Goal: Information Seeking & Learning: Learn about a topic

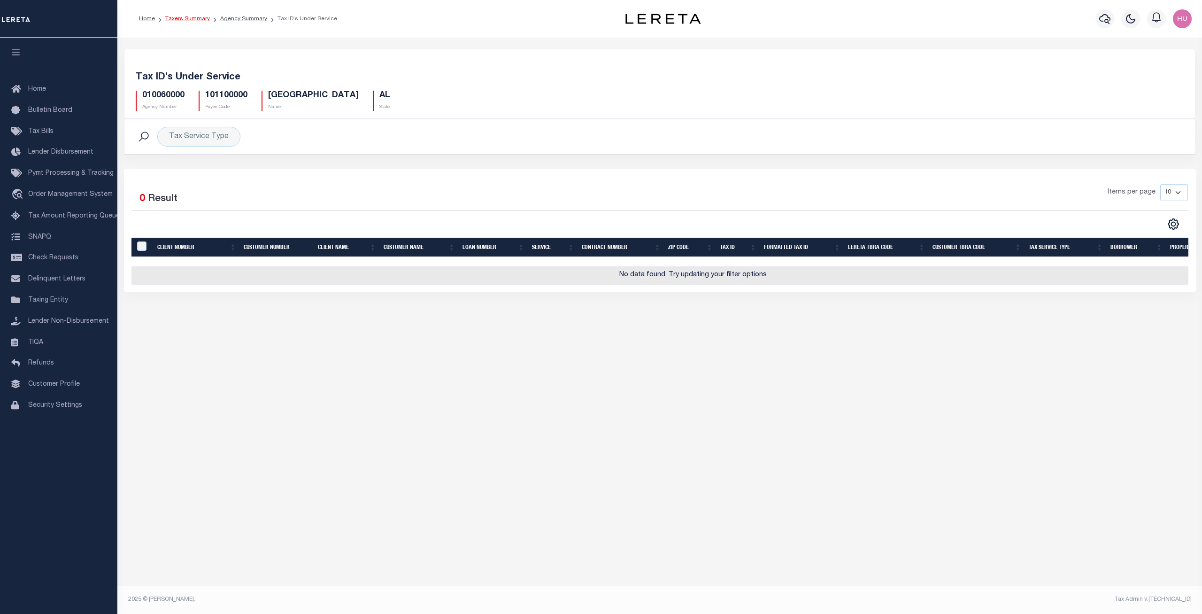
click at [192, 19] on link "Taxers Summary" at bounding box center [187, 19] width 45 height 6
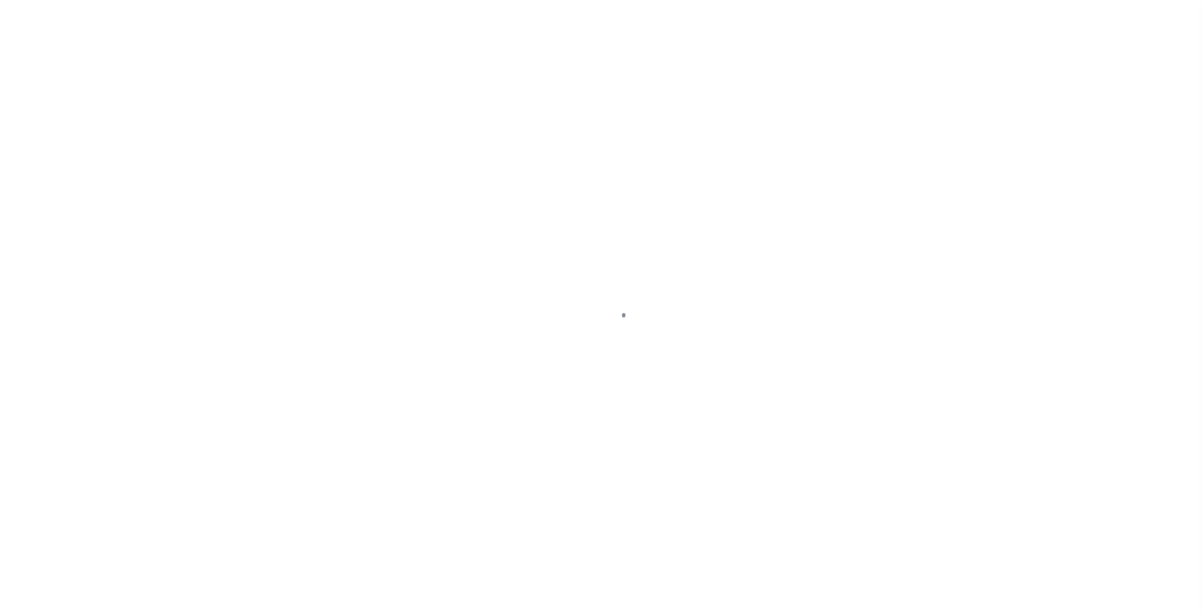
select select
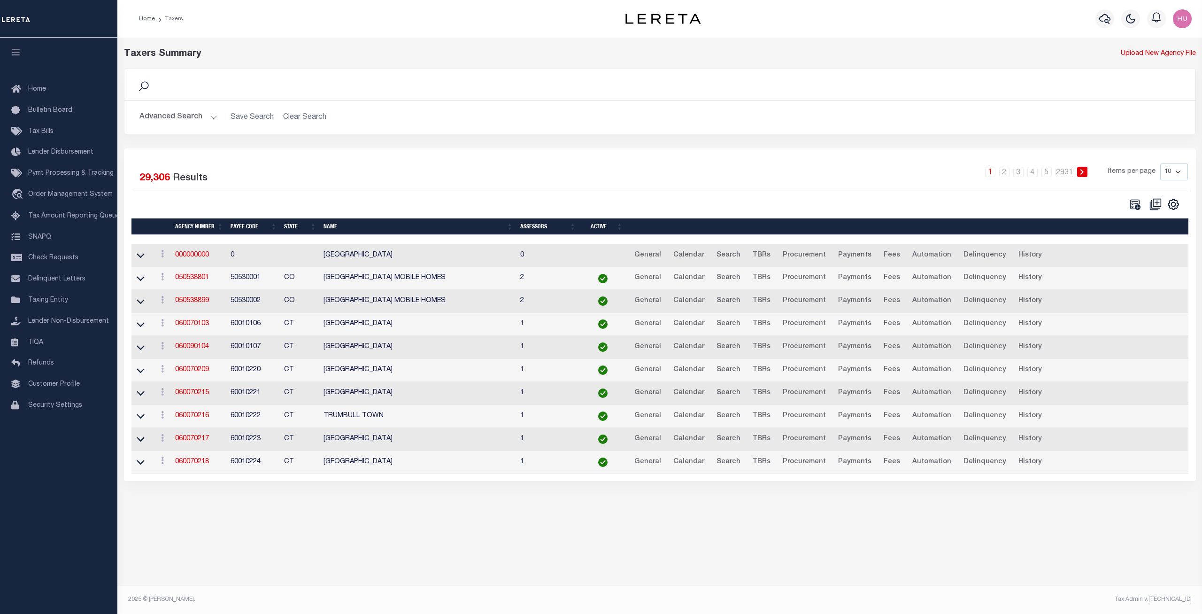
click at [197, 120] on button "Advanced Search" at bounding box center [178, 117] width 78 height 18
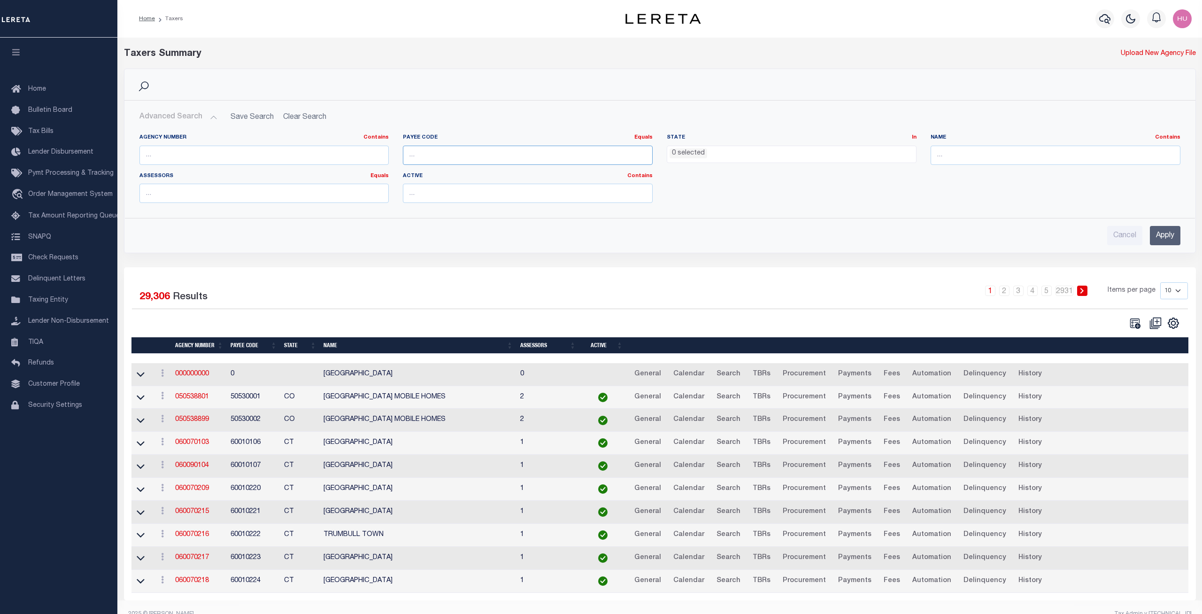
click at [445, 156] on input "number" at bounding box center [528, 155] width 250 height 19
paste input "4200341030"
type input "4200341030"
click at [1168, 232] on input "Apply" at bounding box center [1165, 235] width 31 height 19
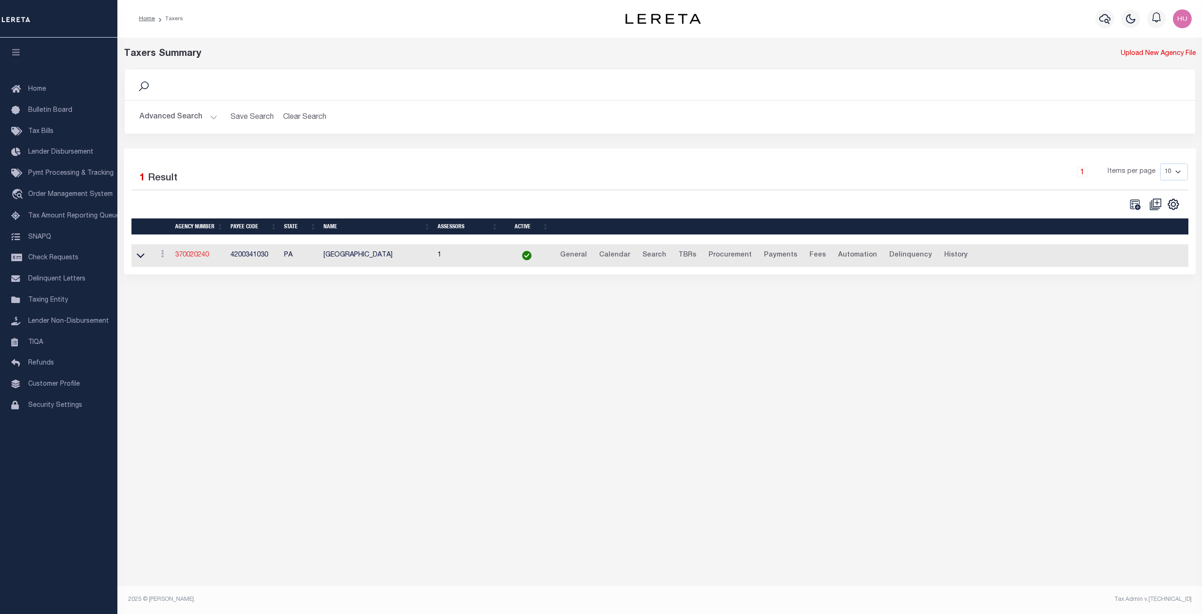
click at [207, 254] on link "370020240" at bounding box center [192, 255] width 34 height 7
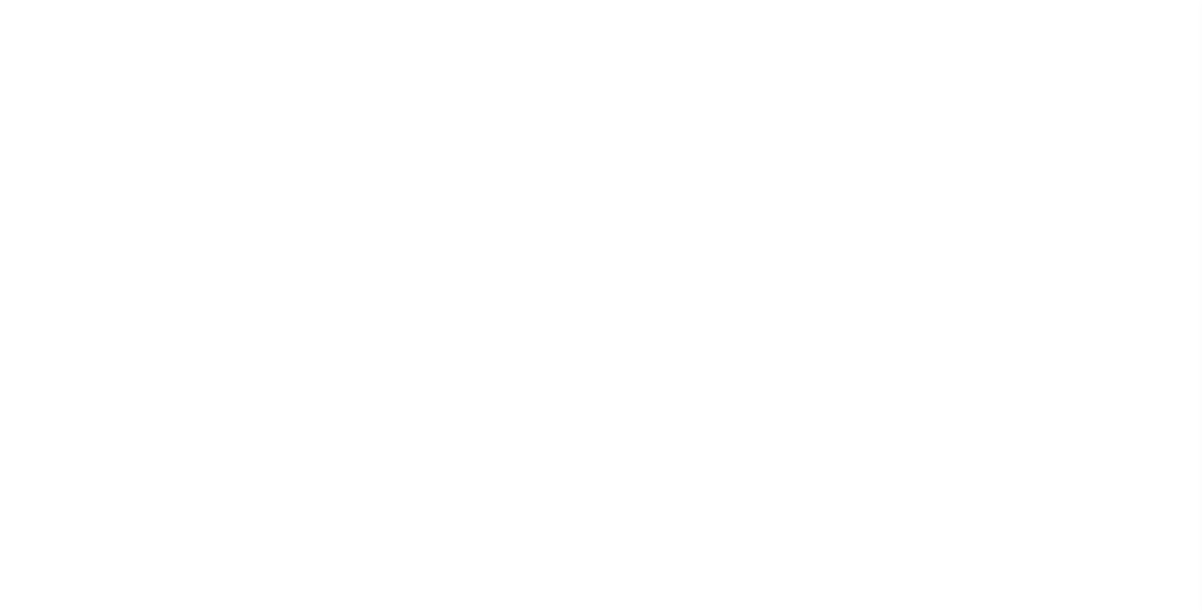
select select
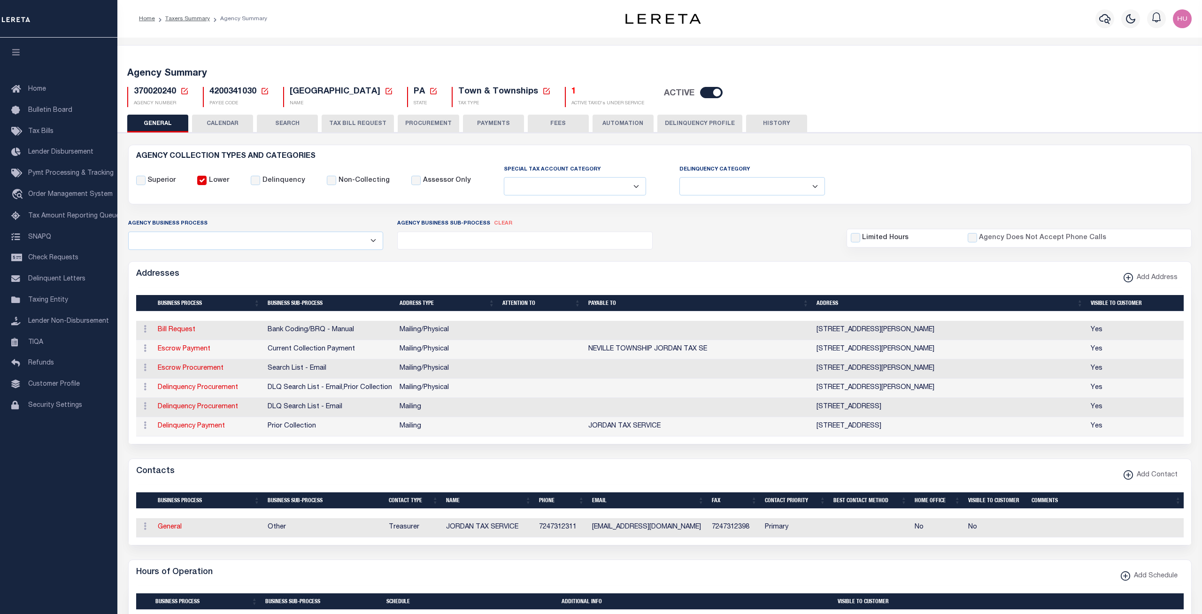
drag, startPoint x: 714, startPoint y: 123, endPoint x: 683, endPoint y: 175, distance: 60.6
click at [714, 123] on button "Delinquency Profile" at bounding box center [699, 124] width 85 height 18
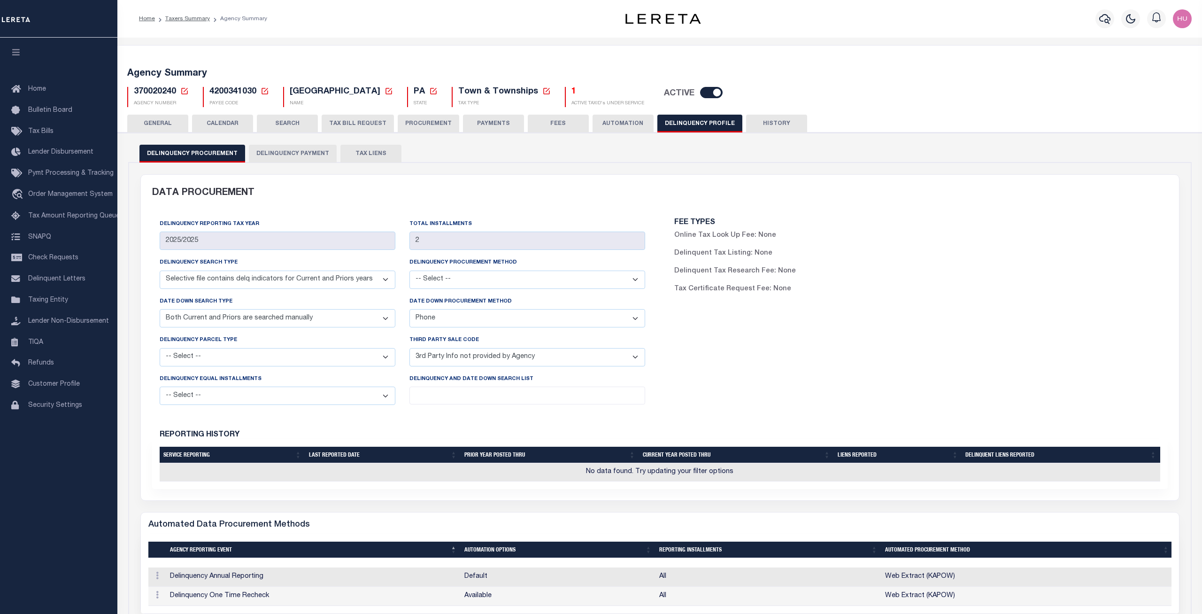
click at [301, 155] on button "Delinquency Payment" at bounding box center [293, 154] width 88 height 18
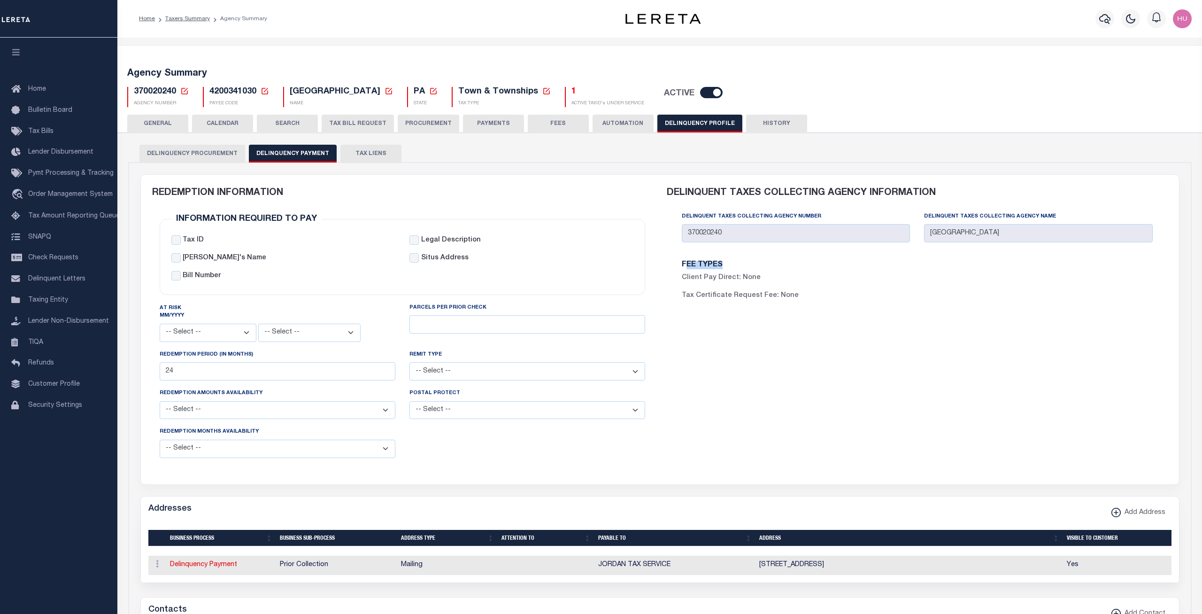
drag, startPoint x: 791, startPoint y: 297, endPoint x: 686, endPoint y: 258, distance: 112.1
click at [686, 258] on div "FEE TYPES Client Pay Direct: None Tax Certificate Request Fee: None" at bounding box center [917, 284] width 501 height 62
click at [674, 345] on div "DELINQUENT TAXES COLLECTING AGENCY INFORMATION Delinquent Taxes Collecting Agen…" at bounding box center [917, 324] width 515 height 298
click at [174, 17] on link "Taxers Summary" at bounding box center [187, 19] width 45 height 6
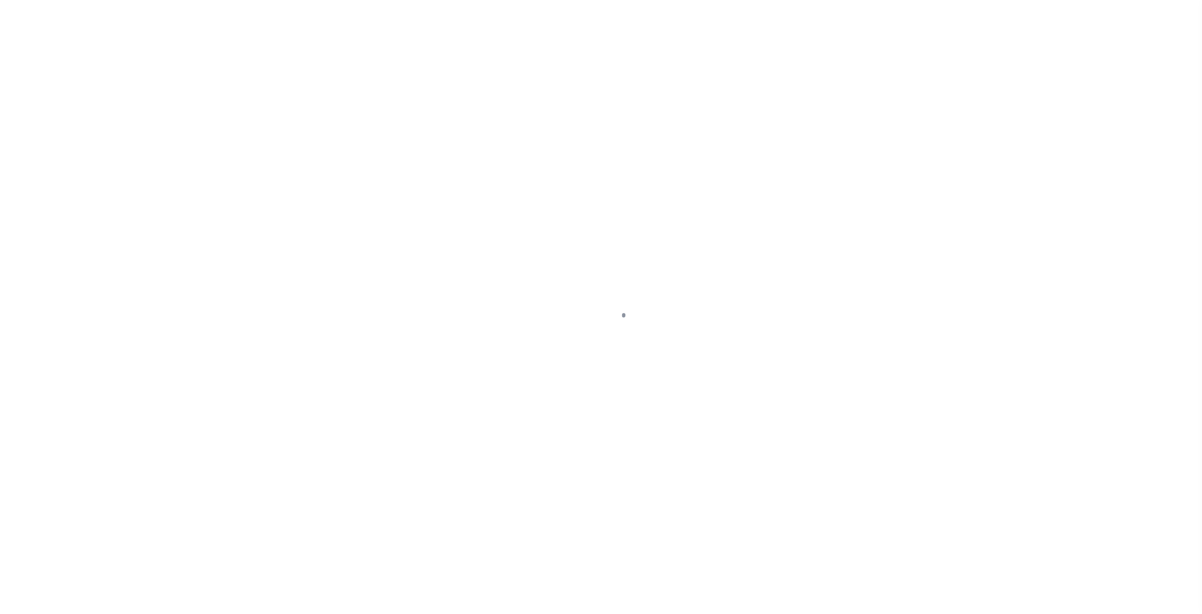
select select
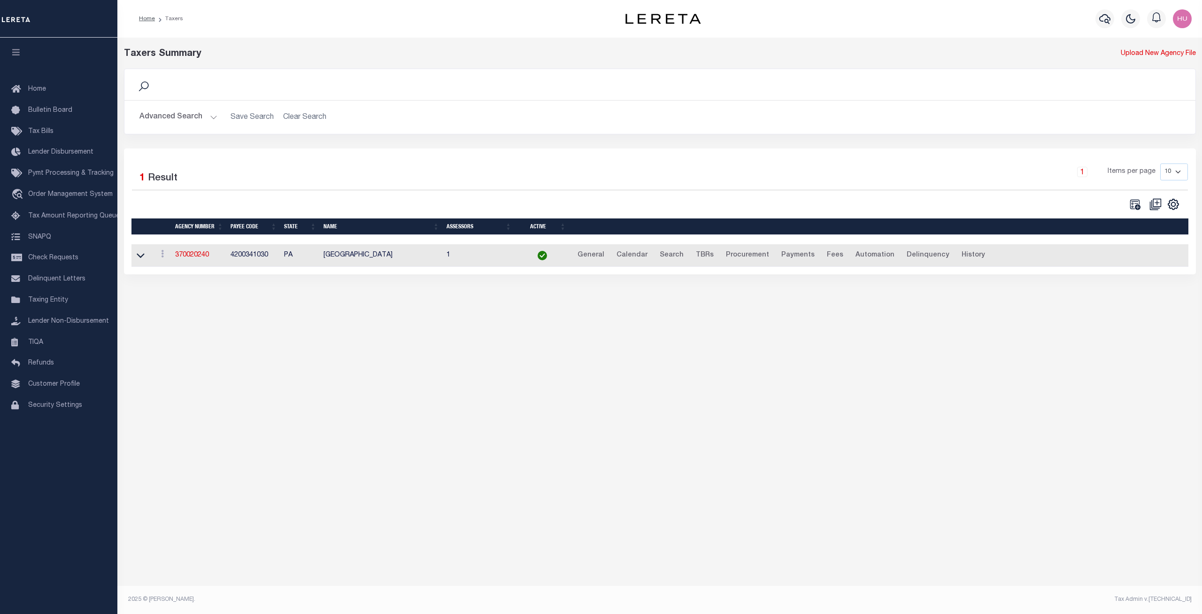
click at [185, 111] on button "Advanced Search" at bounding box center [178, 117] width 78 height 18
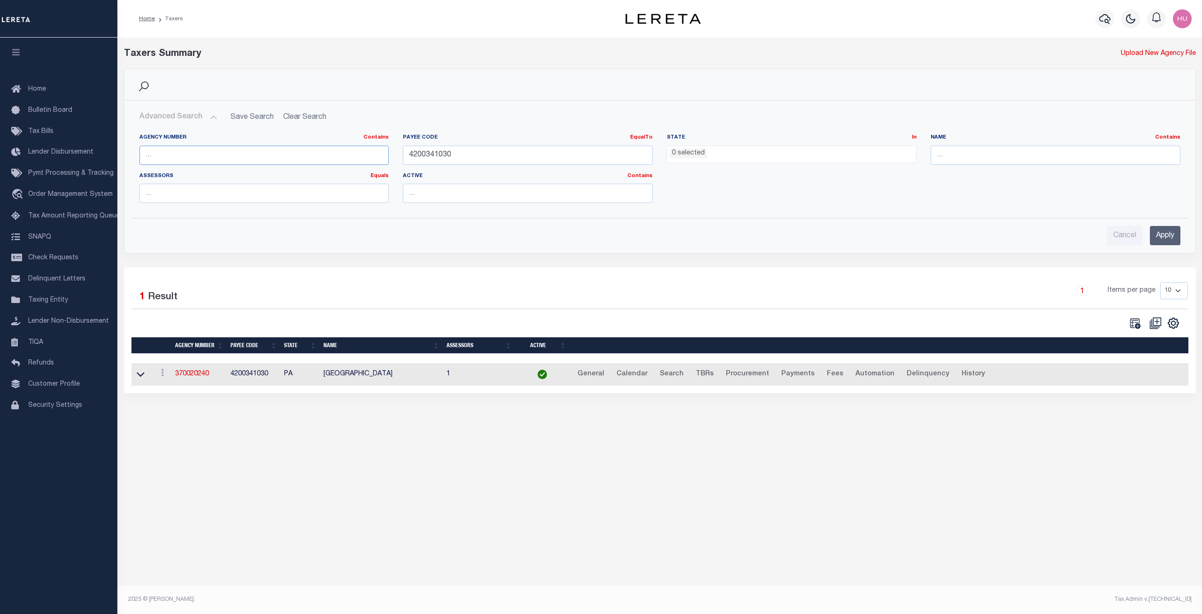
click at [165, 158] on input "text" at bounding box center [264, 155] width 250 height 19
paste input "120290000"
type input "120290000"
click at [440, 151] on input "4200341030" at bounding box center [528, 155] width 250 height 19
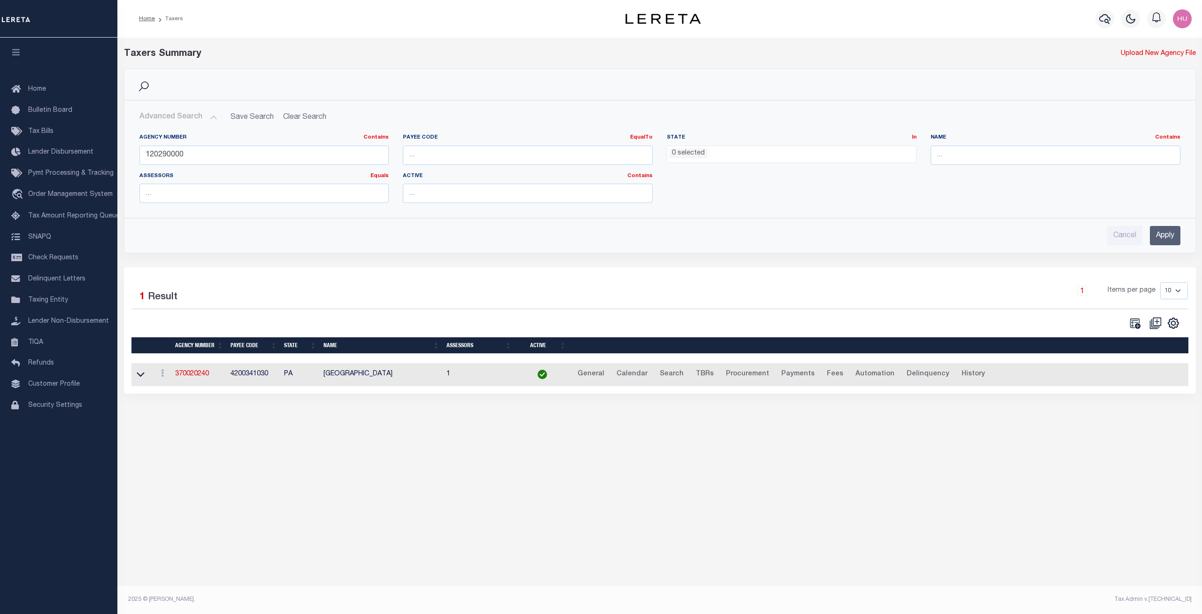
click at [1165, 238] on input "Apply" at bounding box center [1165, 235] width 31 height 19
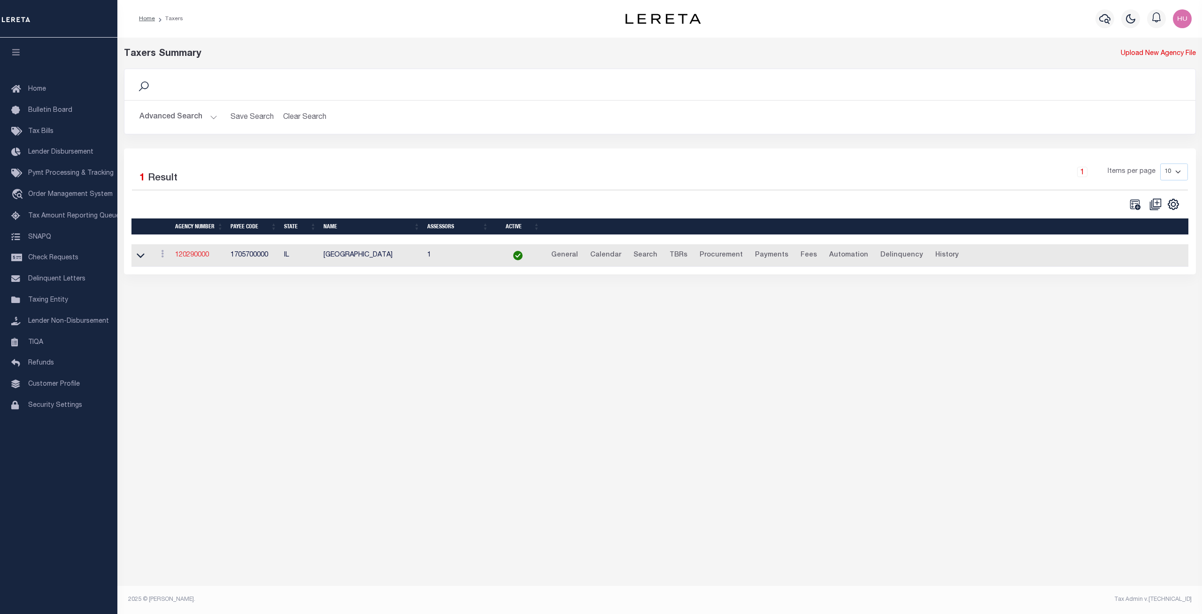
click at [191, 255] on link "120290000" at bounding box center [192, 255] width 34 height 7
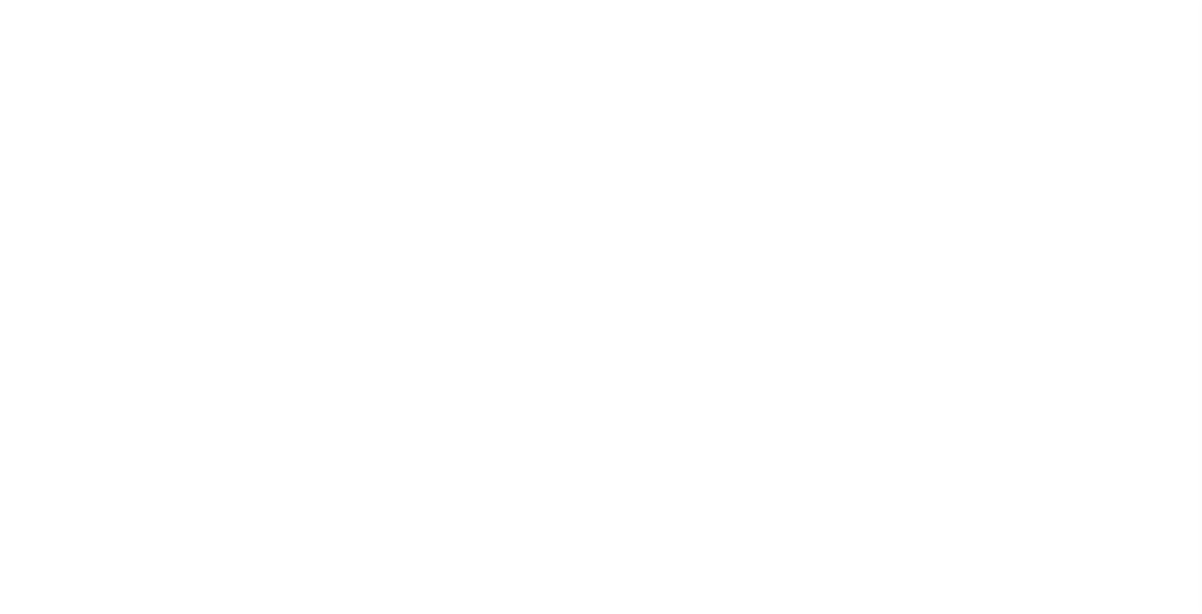
select select
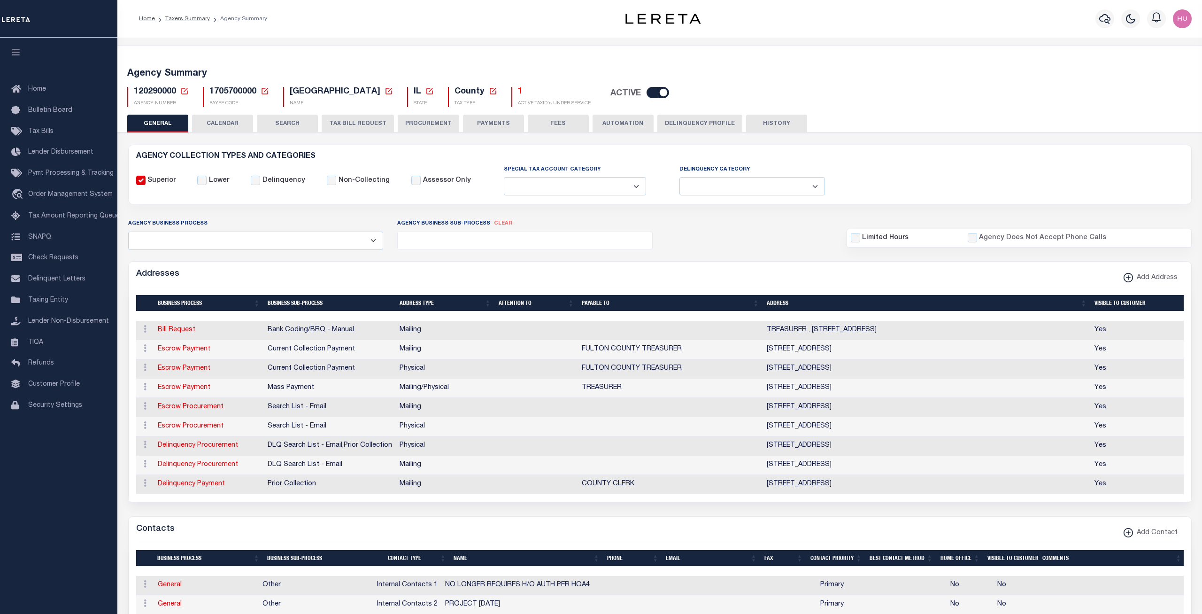
click at [691, 127] on button "Delinquency Profile" at bounding box center [699, 124] width 85 height 18
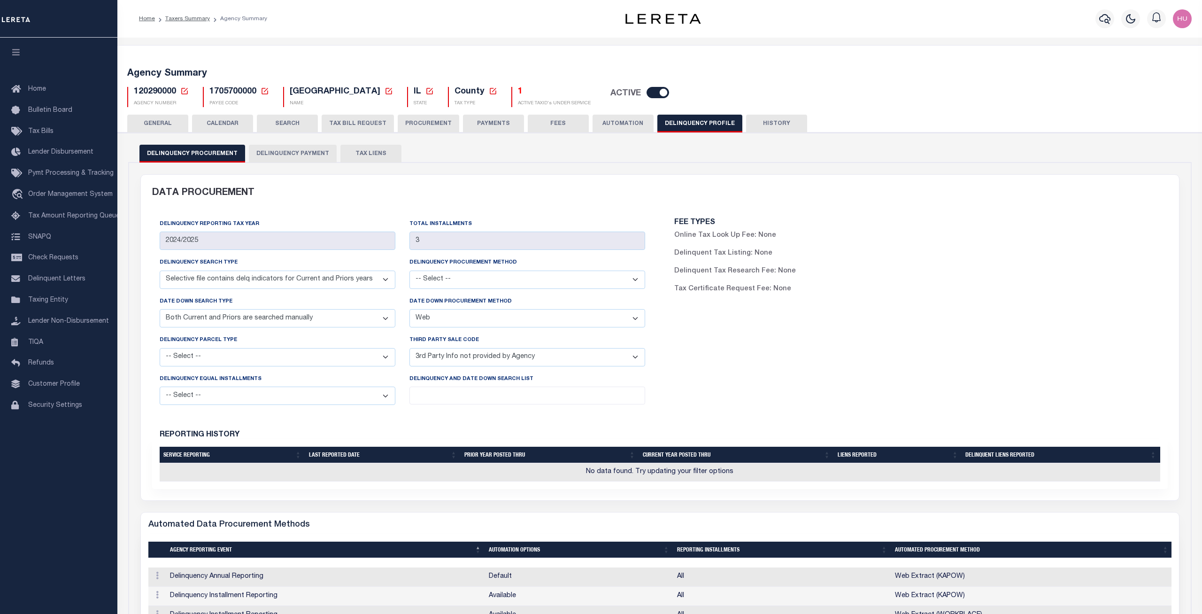
click at [303, 148] on button "Delinquency Payment" at bounding box center [293, 154] width 88 height 18
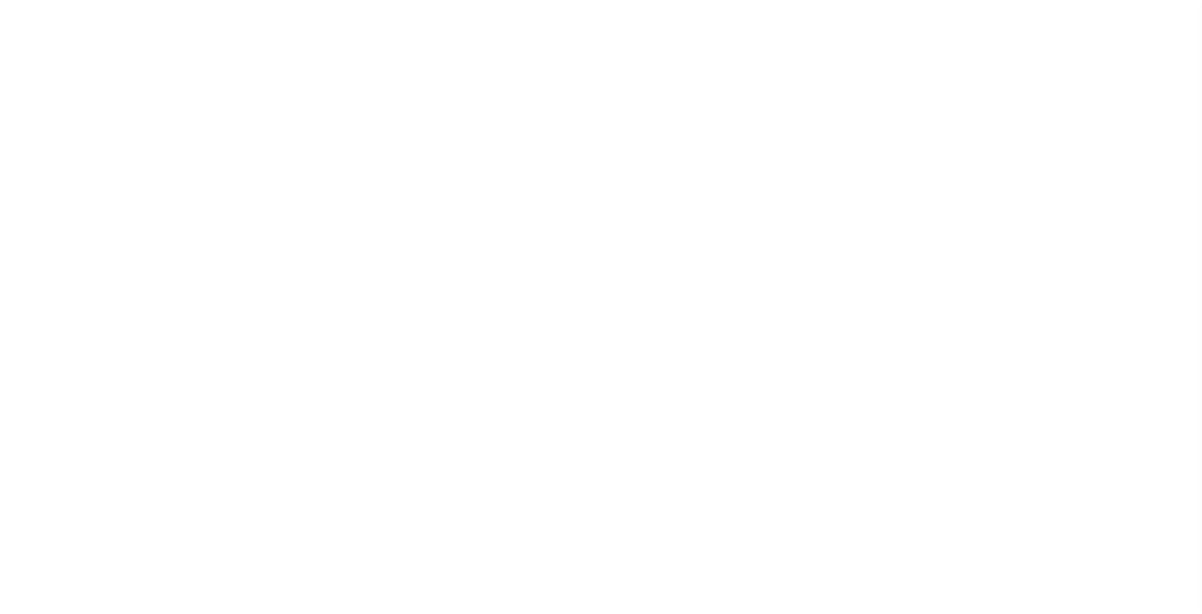
select select
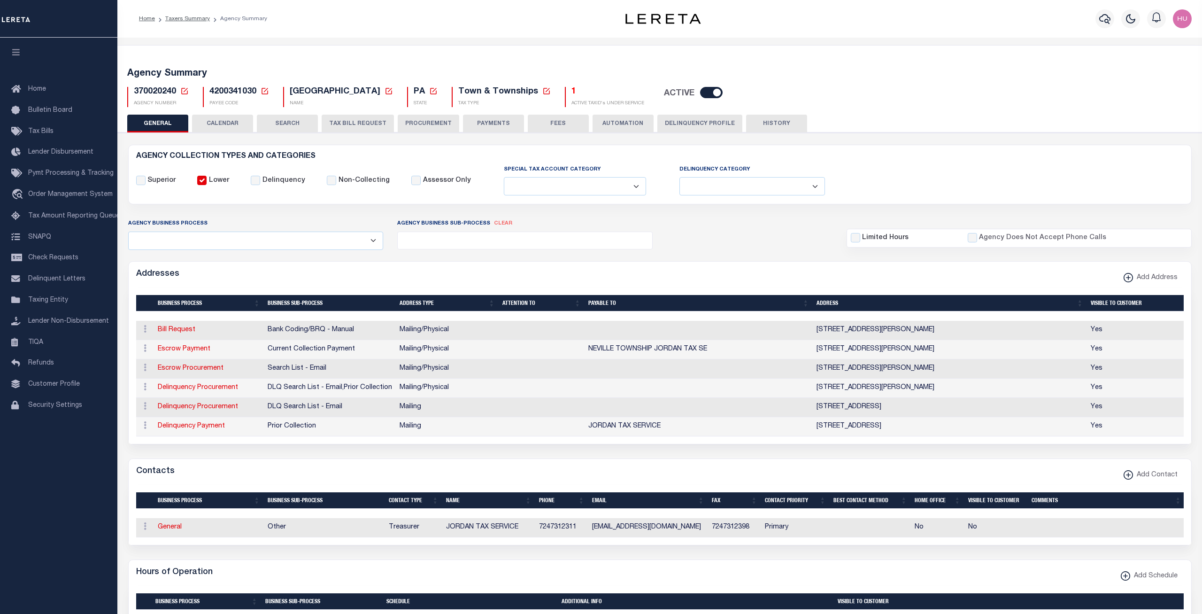
click at [734, 223] on div "Agency Business Process All Automation Bill Request Delinquency Payment Delinqu…" at bounding box center [659, 233] width 1077 height 31
drag, startPoint x: 175, startPoint y: 93, endPoint x: 134, endPoint y: 91, distance: 41.4
click at [134, 91] on span "370020240" at bounding box center [155, 91] width 42 height 8
copy span "370020240"
click at [183, 18] on link "Taxers Summary" at bounding box center [187, 19] width 45 height 6
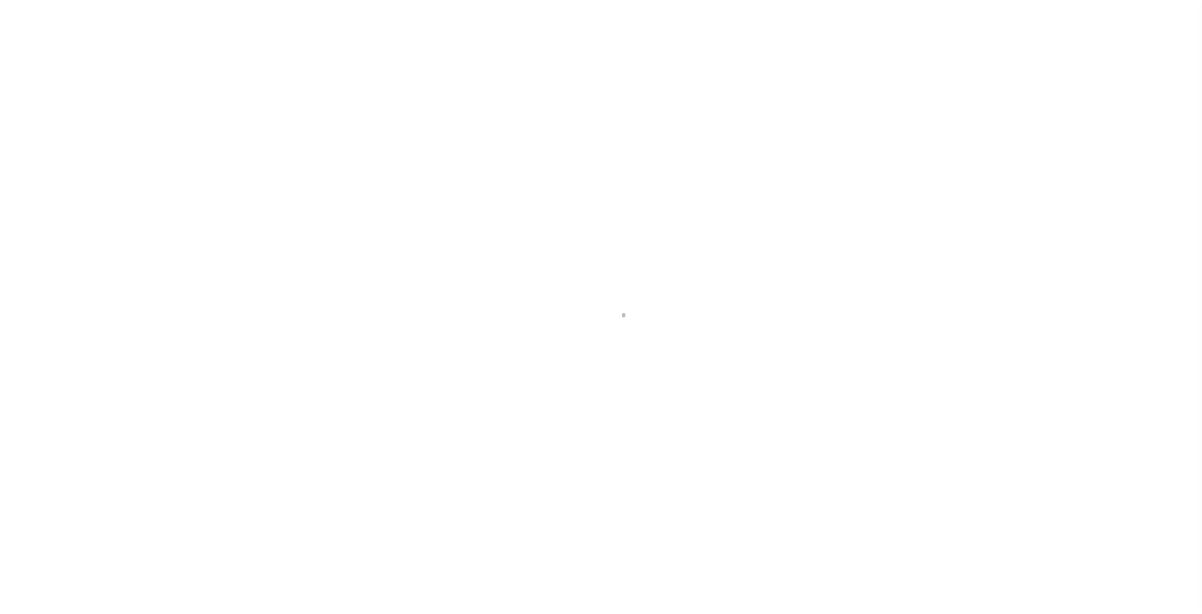
select select
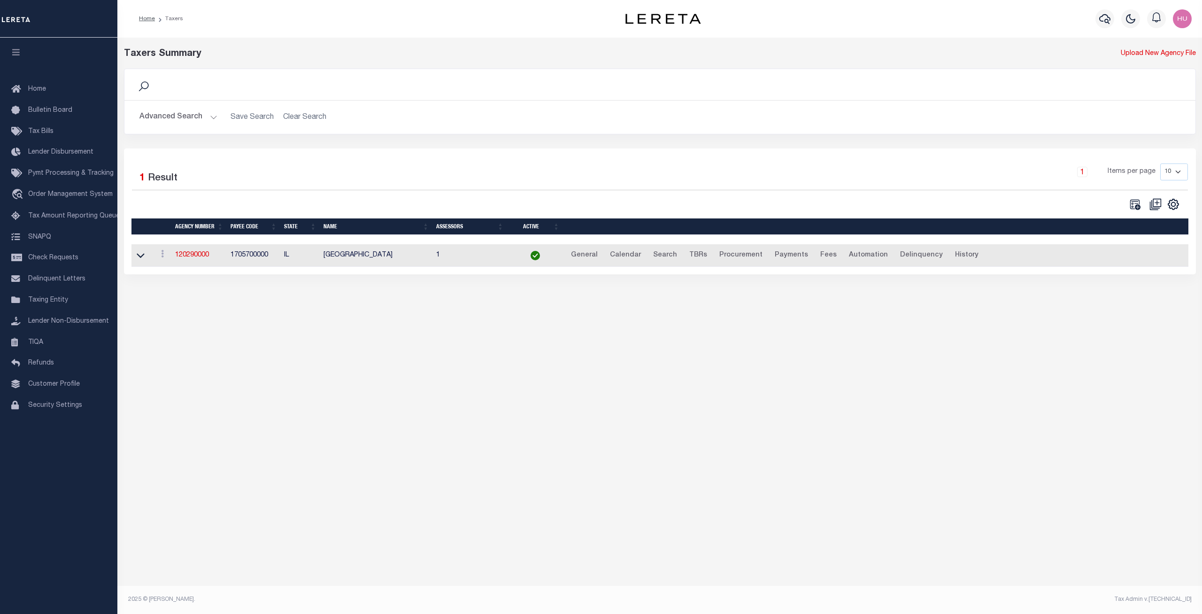
click at [180, 119] on button "Advanced Search" at bounding box center [178, 117] width 78 height 18
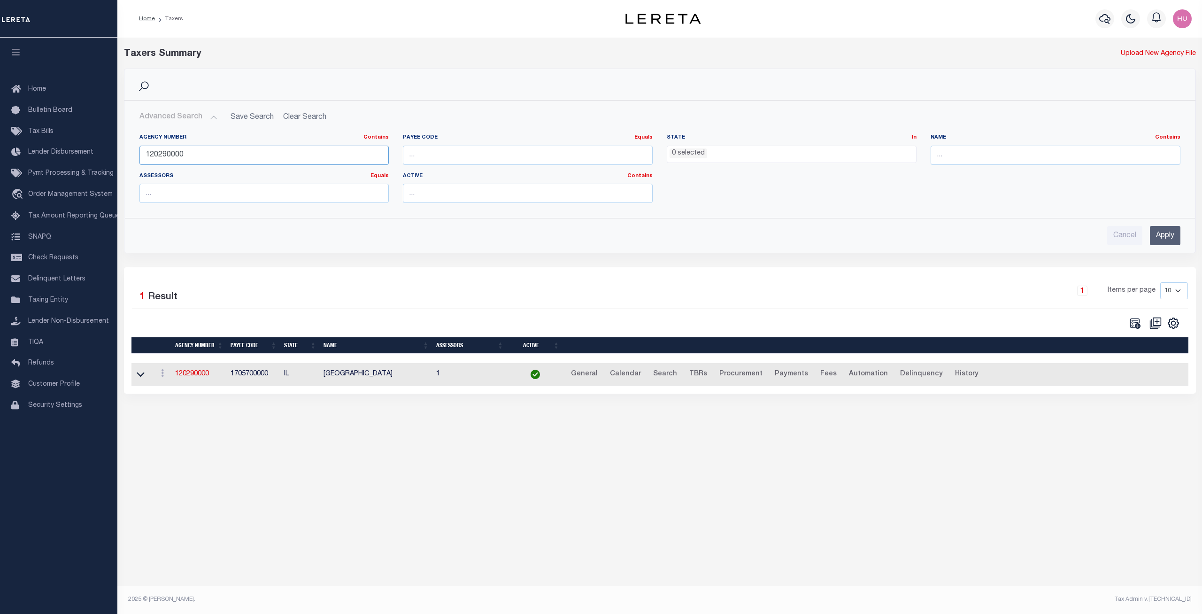
click at [167, 160] on input "120290000" at bounding box center [264, 155] width 250 height 19
click at [1159, 236] on input "Apply" at bounding box center [1165, 235] width 31 height 19
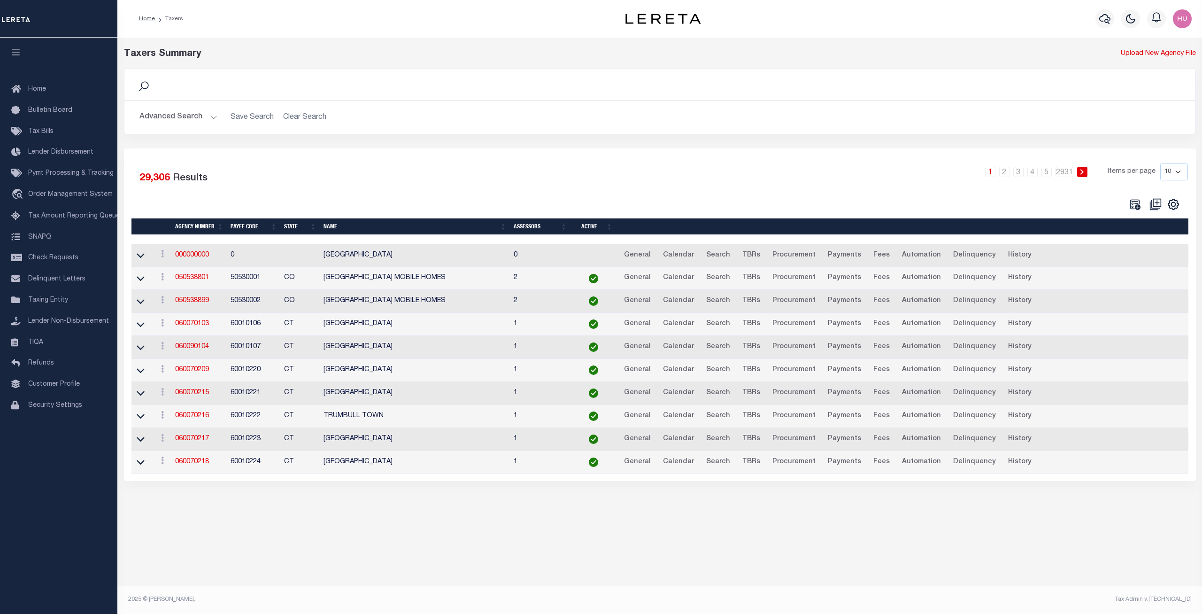
click at [1160, 163] on select "10 25 50 100" at bounding box center [1174, 171] width 28 height 17
select select "100"
click option "100" at bounding box center [0, 0] width 0 height 0
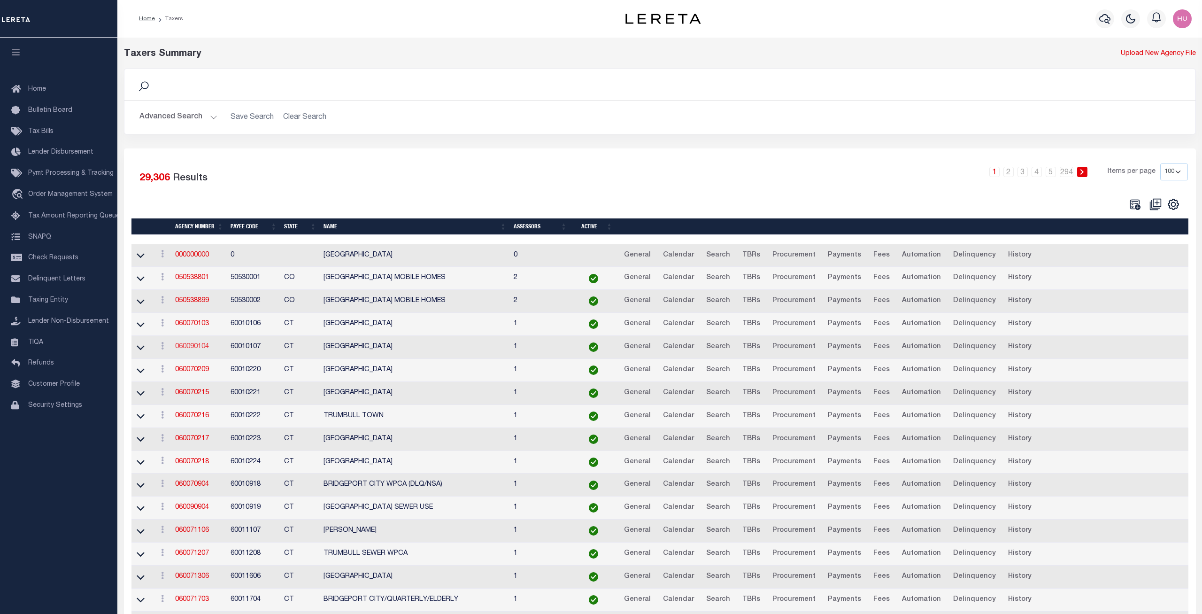
click at [197, 347] on link "060090104" at bounding box center [192, 346] width 34 height 7
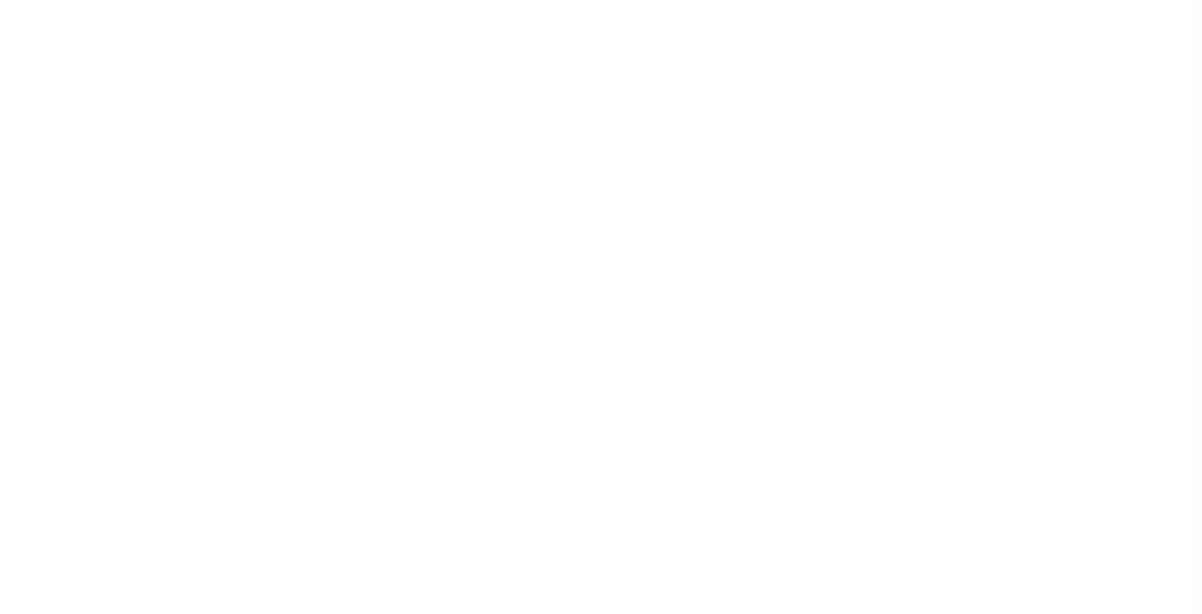
select select
select select "2022"
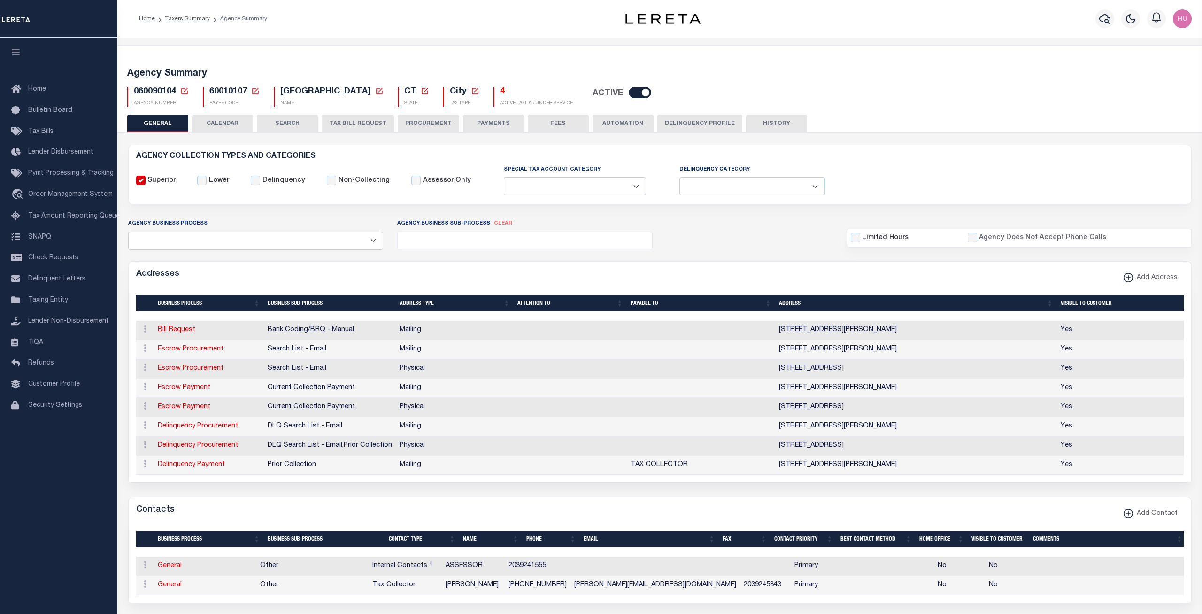
click at [672, 127] on button "Delinquency Profile" at bounding box center [699, 124] width 85 height 18
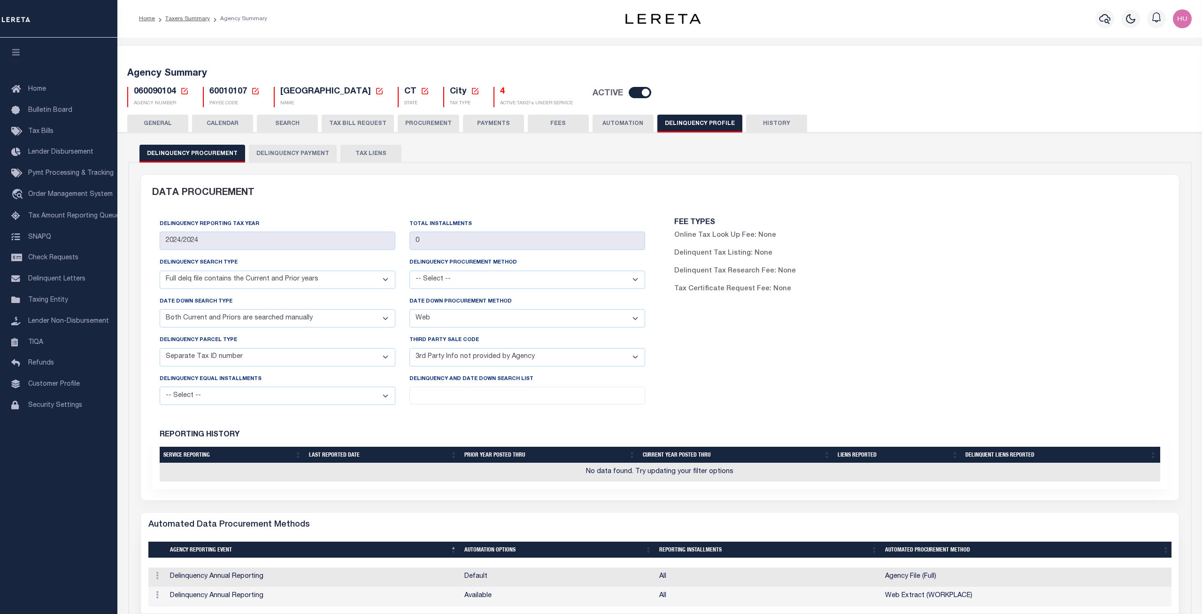
click at [304, 156] on button "Delinquency Payment" at bounding box center [293, 154] width 88 height 18
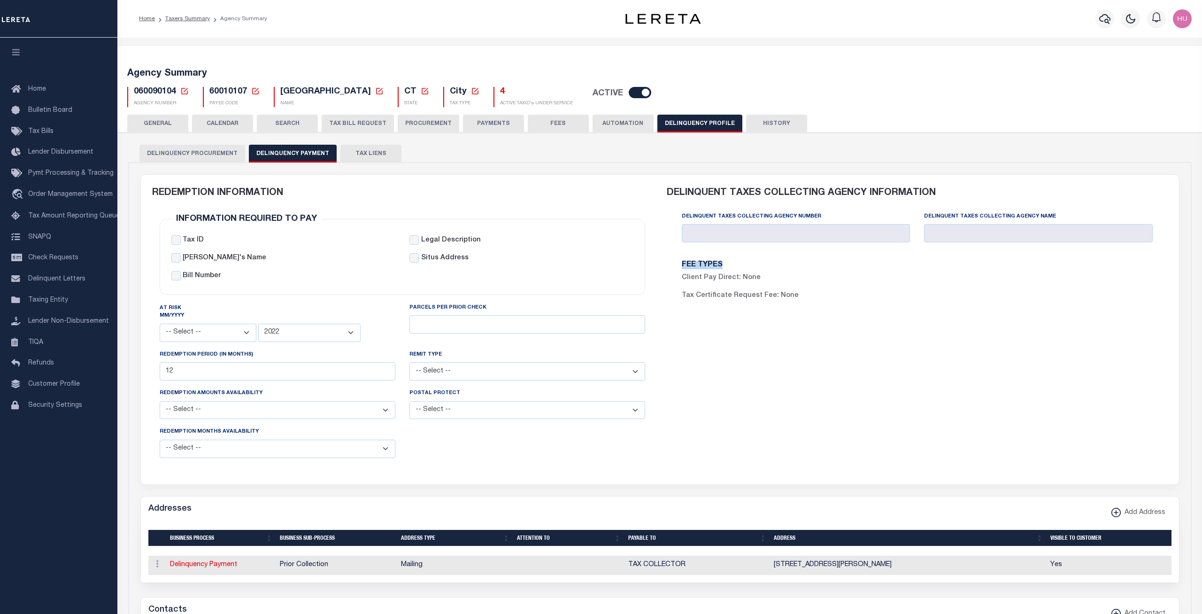
drag, startPoint x: 796, startPoint y: 295, endPoint x: 679, endPoint y: 266, distance: 120.8
click at [679, 266] on div "FEE TYPES Client Pay Direct: None Tax Certificate Request Fee: None" at bounding box center [796, 284] width 242 height 47
click at [739, 250] on div "Delinquent Taxes Collecting Agency Number" at bounding box center [796, 230] width 242 height 38
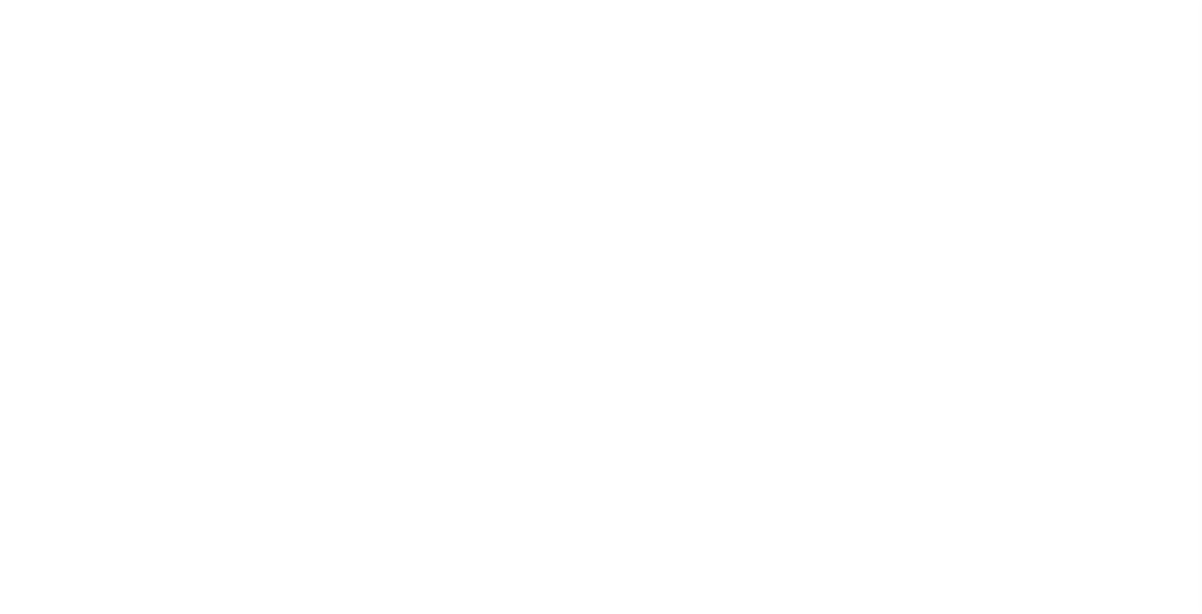
select select
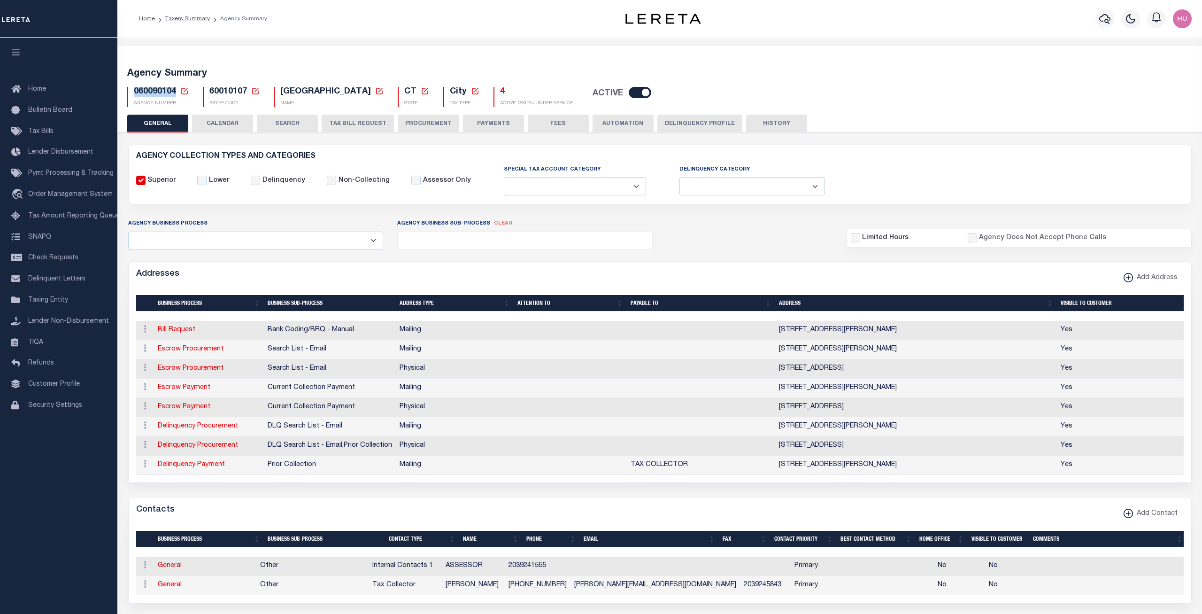
drag, startPoint x: 175, startPoint y: 90, endPoint x: 129, endPoint y: 91, distance: 46.0
click at [129, 91] on div "060090104 Agency Number Edit Cancel Ok New Agency Number Cancel Ok" at bounding box center [157, 97] width 61 height 20
copy span "060090104"
click at [687, 124] on button "Delinquency Profile" at bounding box center [699, 124] width 85 height 18
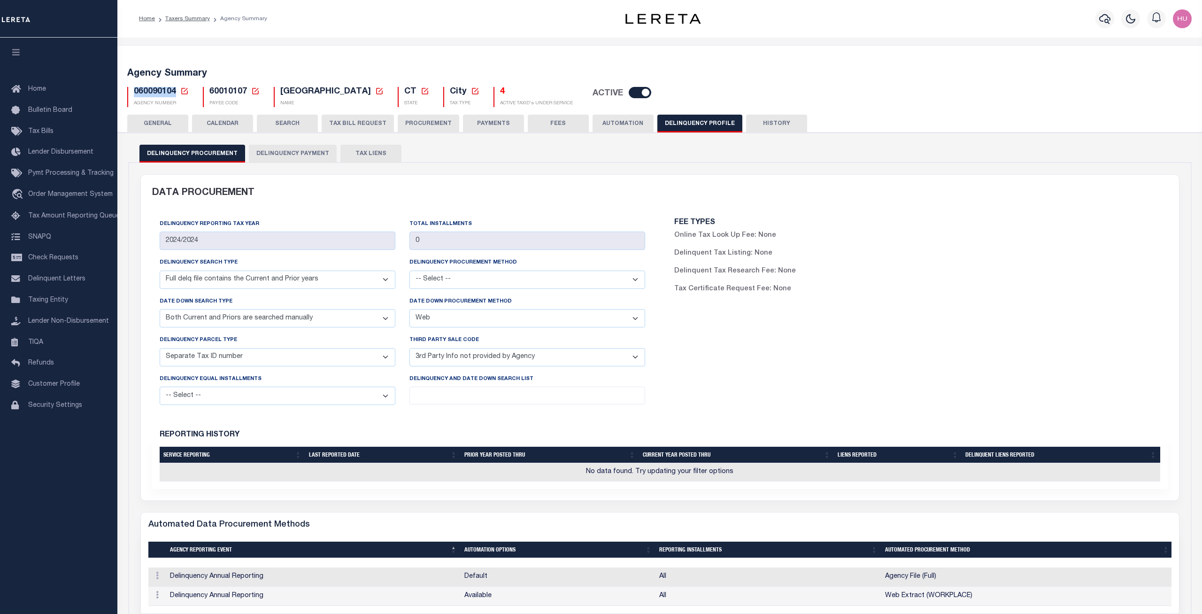
click at [301, 155] on button "Delinquency Payment" at bounding box center [293, 154] width 88 height 18
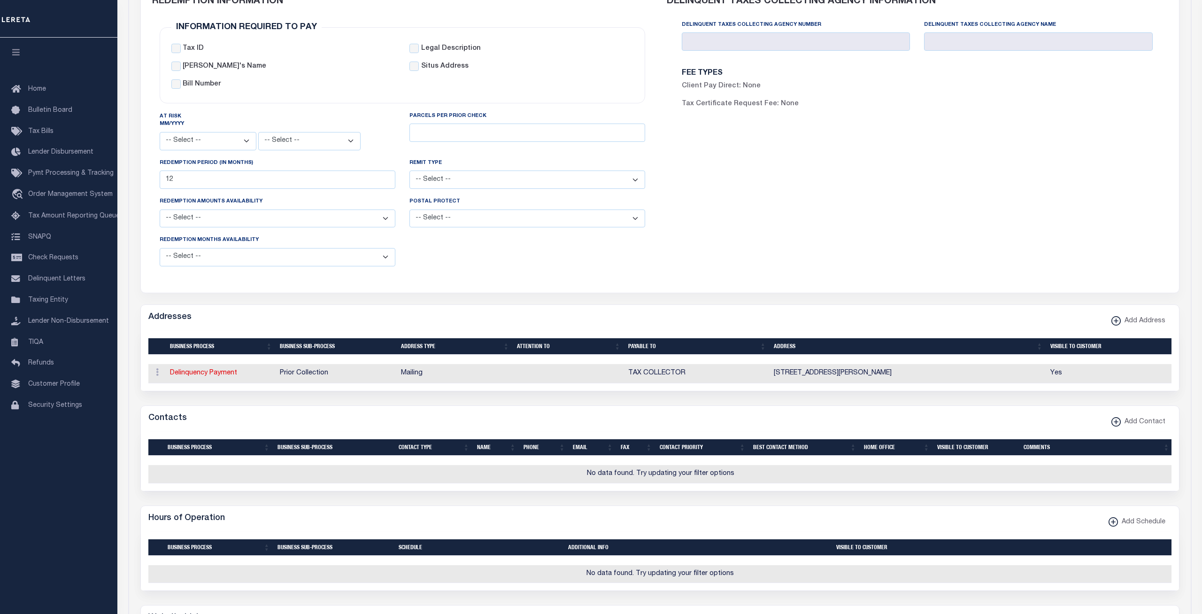
scroll to position [48, 0]
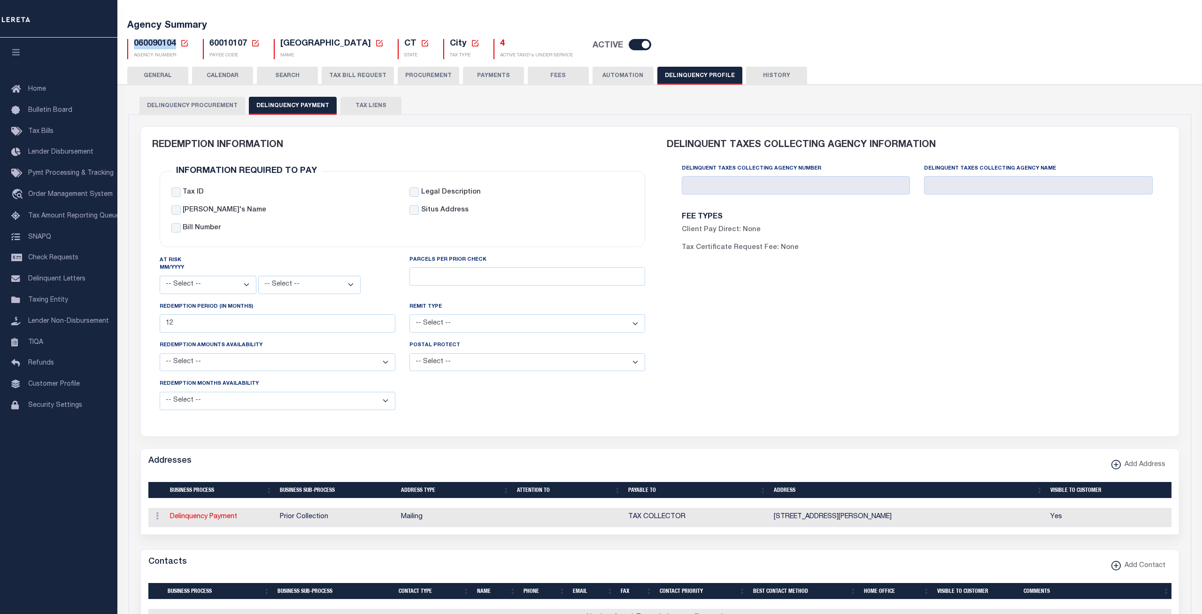
click at [791, 296] on div "DELINQUENT TAXES COLLECTING AGENCY INFORMATION Delinquent Taxes Collecting Agen…" at bounding box center [917, 276] width 515 height 298
drag, startPoint x: 175, startPoint y: 42, endPoint x: 130, endPoint y: 44, distance: 44.6
click at [130, 44] on div "060090104 Agency Number Edit Cancel Ok New Agency Number Cancel Ok" at bounding box center [157, 49] width 61 height 20
copy span "060090104"
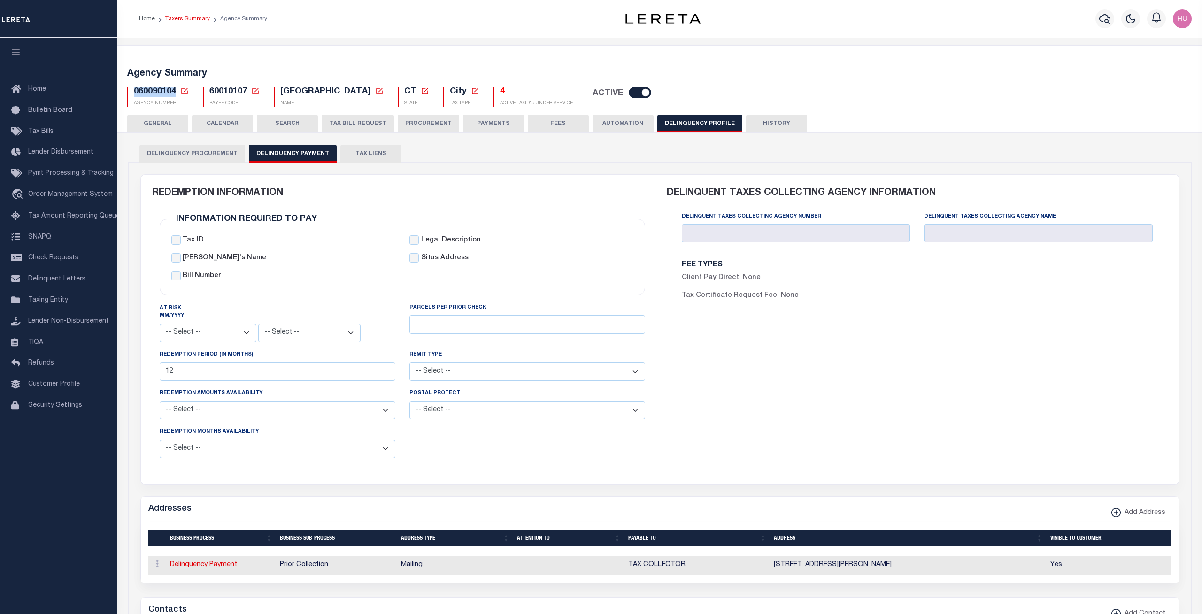
click at [188, 20] on link "Taxers Summary" at bounding box center [187, 19] width 45 height 6
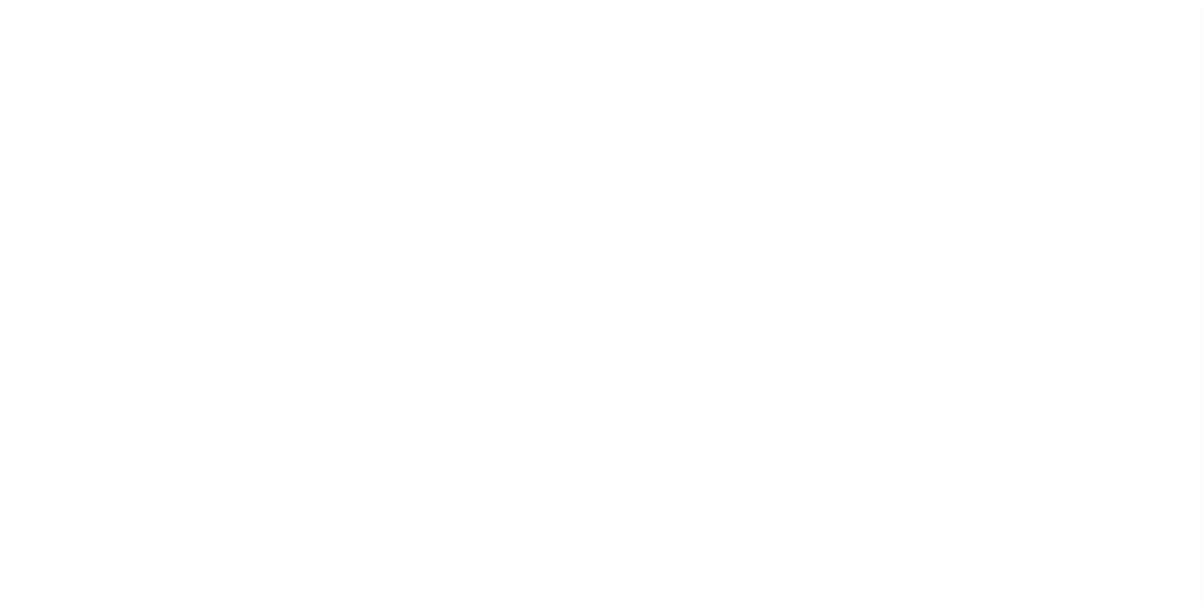
select select "100"
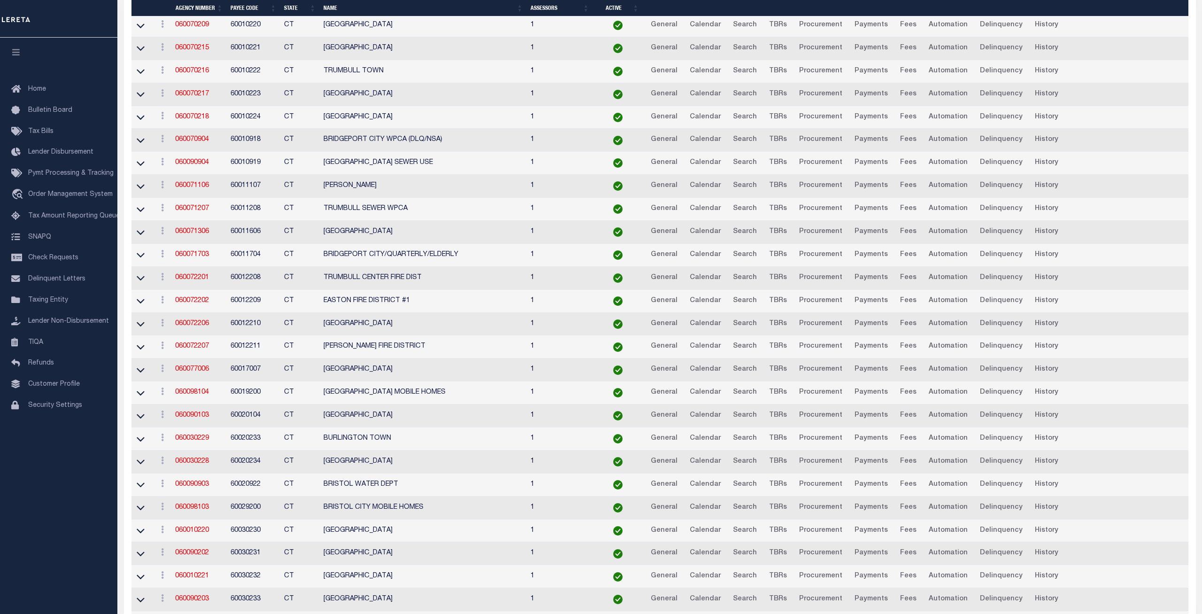
scroll to position [431, 0]
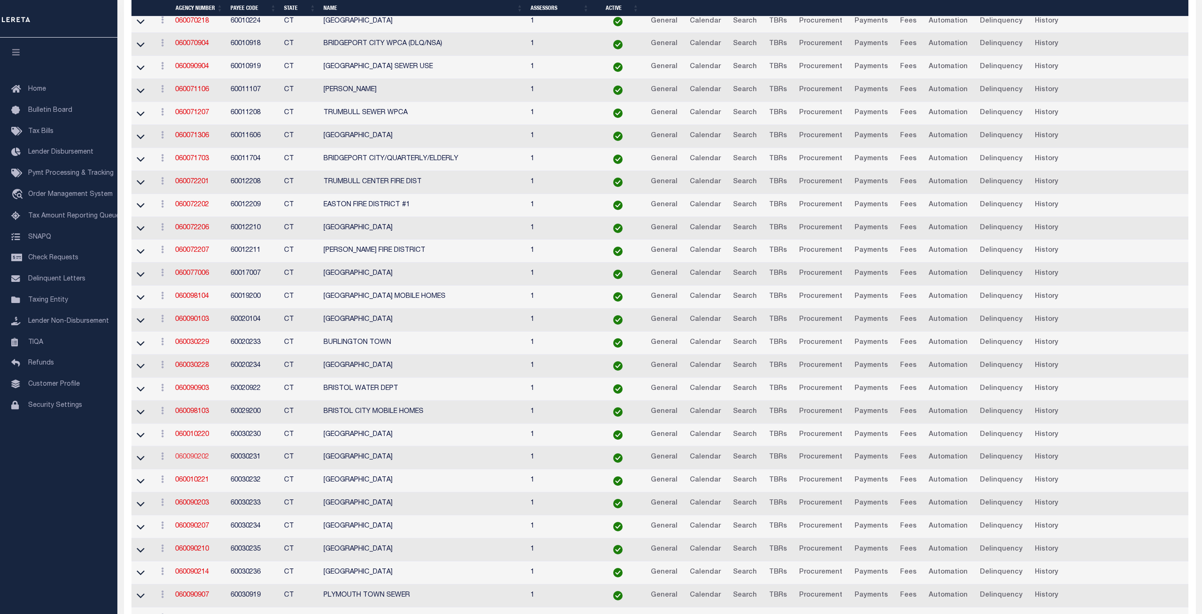
click at [192, 460] on link "060090202" at bounding box center [192, 456] width 34 height 7
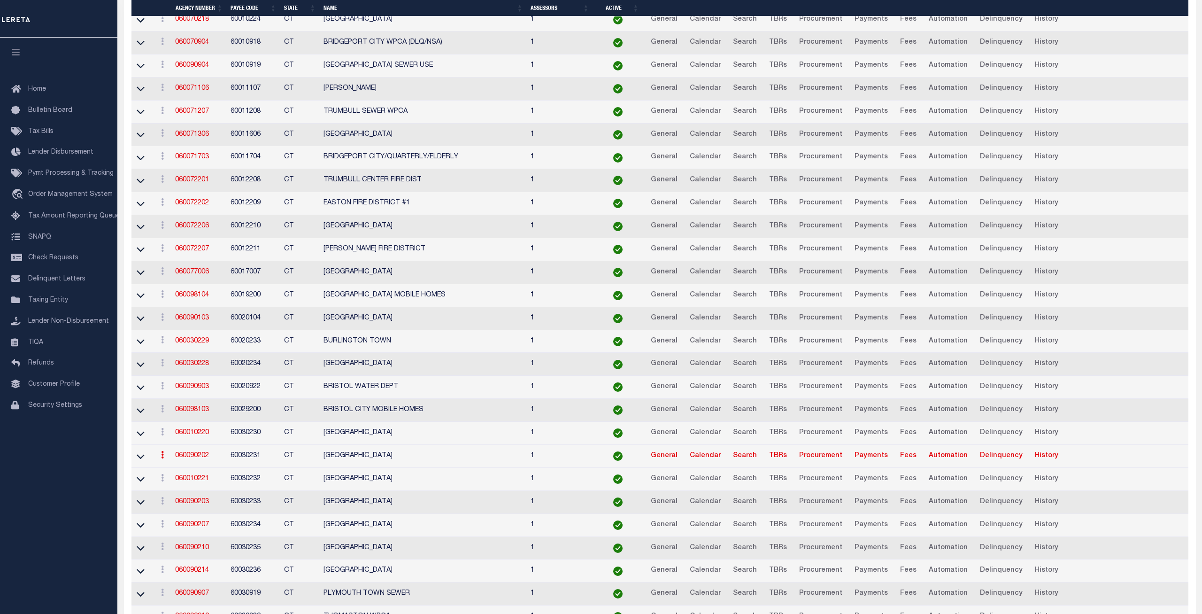
scroll to position [429, 0]
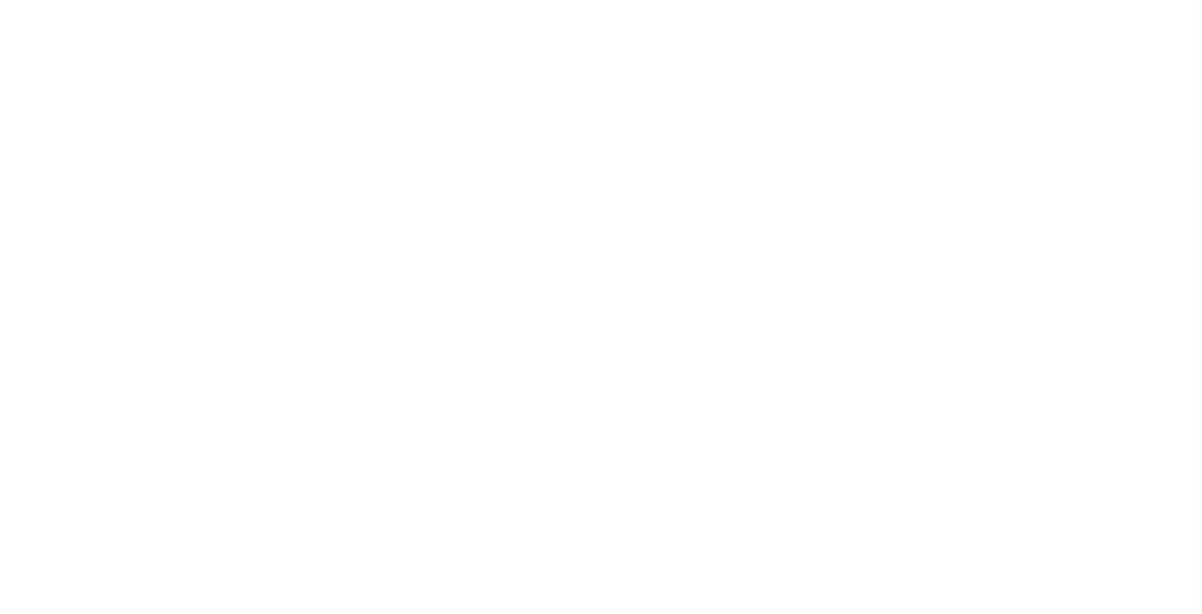
select select
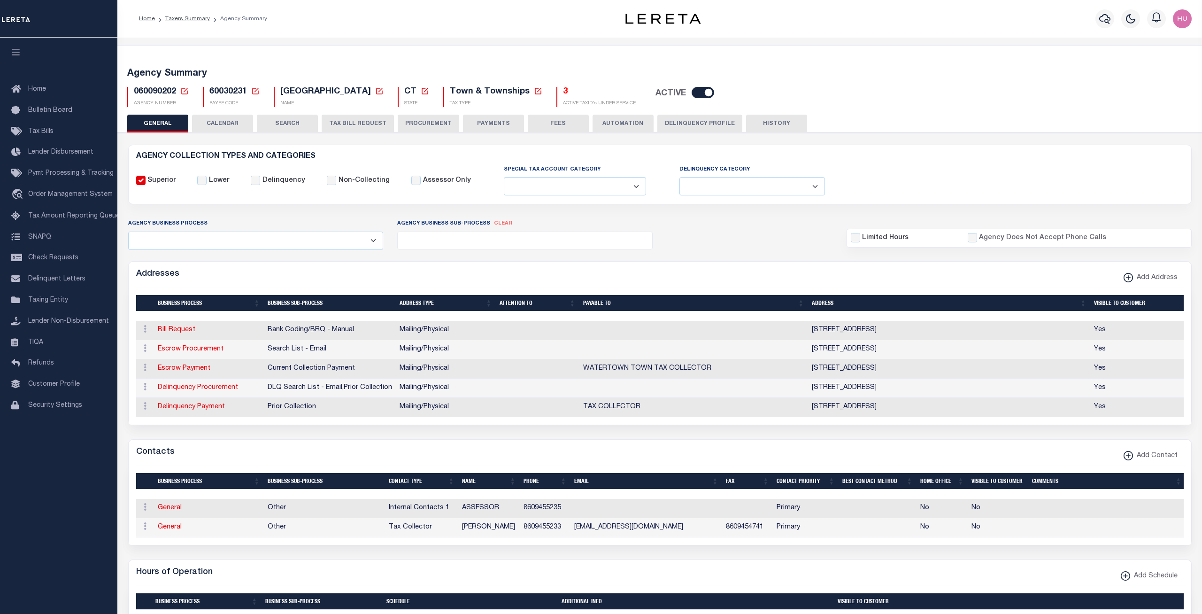
drag, startPoint x: 679, startPoint y: 118, endPoint x: 541, endPoint y: 166, distance: 145.8
click at [679, 117] on button "Delinquency Profile" at bounding box center [699, 124] width 85 height 18
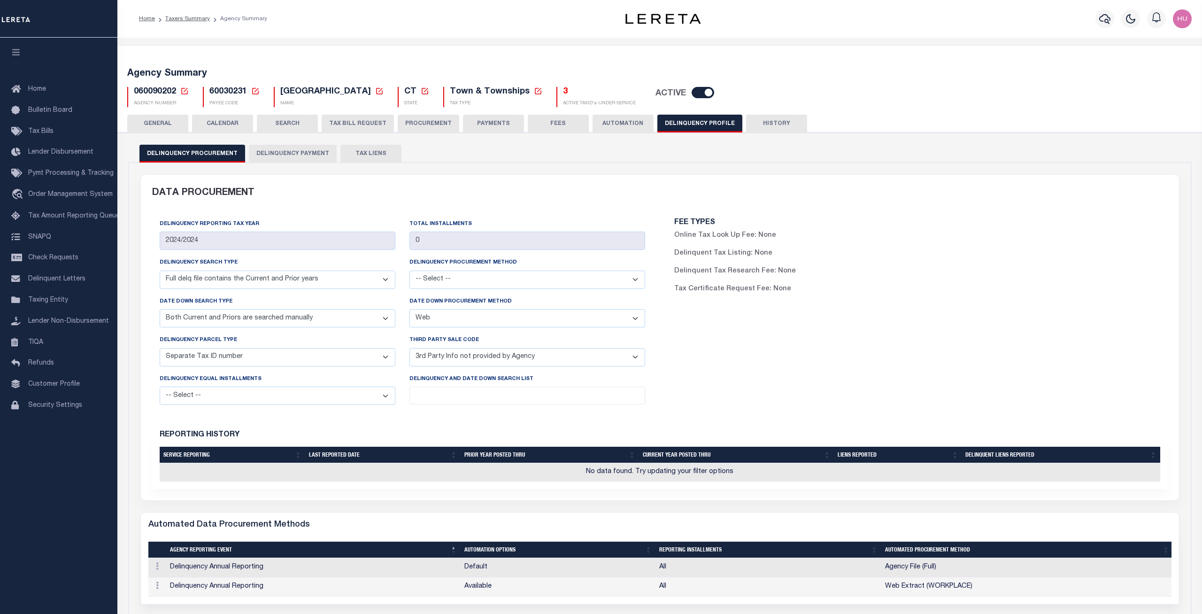
click at [297, 154] on button "Delinquency Payment" at bounding box center [293, 154] width 88 height 18
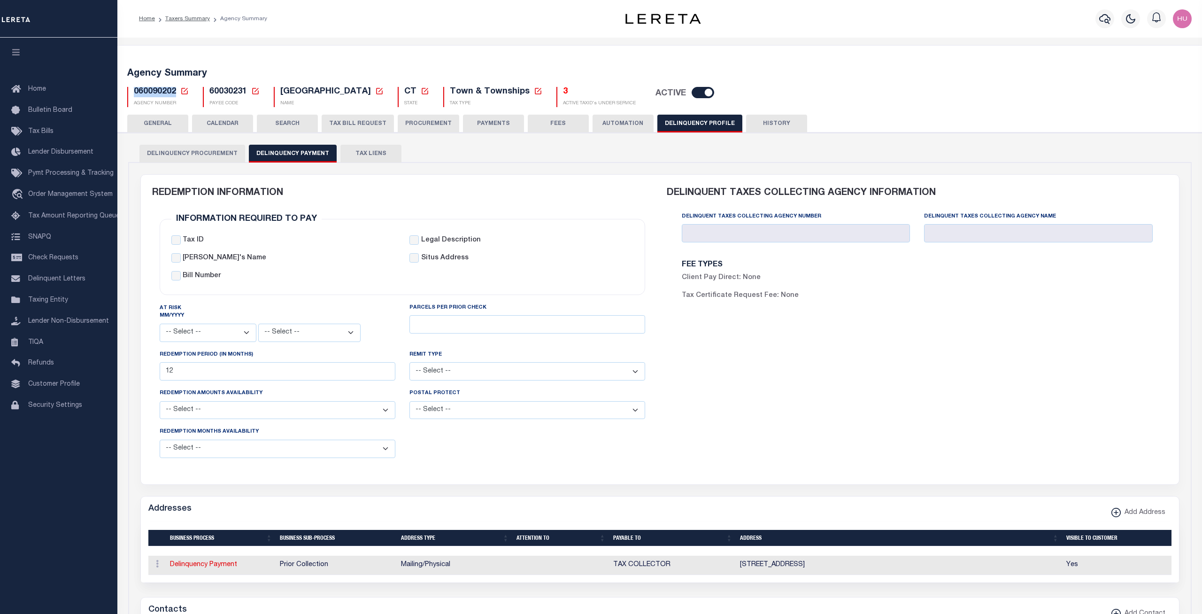
drag, startPoint x: 176, startPoint y: 91, endPoint x: 134, endPoint y: 93, distance: 41.4
click at [134, 93] on span "060090202" at bounding box center [155, 91] width 42 height 8
copy span "060090202"
click at [371, 29] on div "Home Taxers Summary Agency Summary Profile Sign out" at bounding box center [659, 19] width 1084 height 38
drag, startPoint x: 803, startPoint y: 295, endPoint x: 674, endPoint y: 257, distance: 134.1
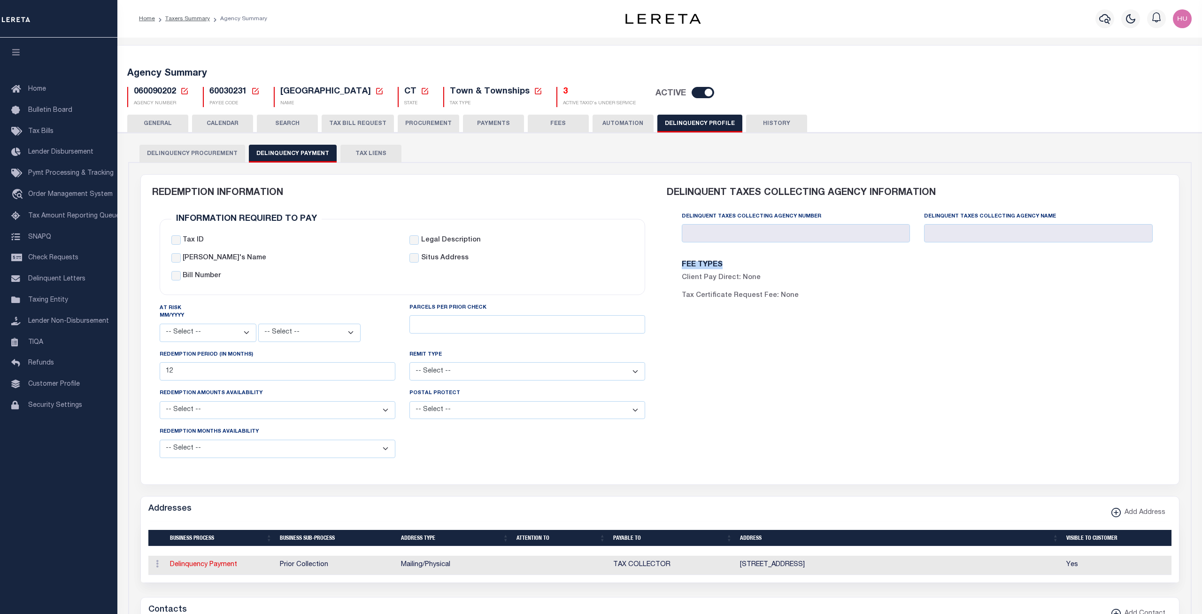
click at [674, 257] on div "FEE TYPES Client Pay Direct: None Tax Certificate Request Fee: None" at bounding box center [917, 284] width 501 height 62
click at [792, 269] on h6 "FEE TYPES" at bounding box center [796, 265] width 228 height 8
drag, startPoint x: 678, startPoint y: 280, endPoint x: 806, endPoint y: 284, distance: 127.3
click at [806, 284] on div "Client Pay Direct: None" at bounding box center [796, 282] width 242 height 18
click at [810, 299] on div "Tax Certificate Request Fee: None" at bounding box center [796, 296] width 228 height 10
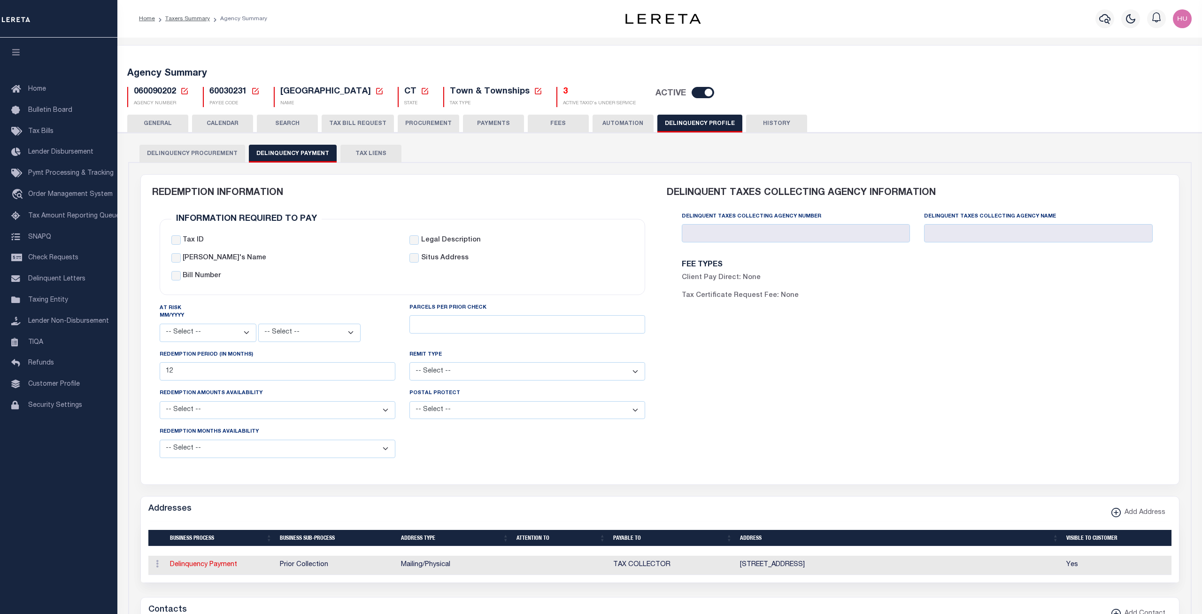
drag, startPoint x: 802, startPoint y: 297, endPoint x: 680, endPoint y: 314, distance: 123.2
click at [683, 295] on div "Tax Certificate Request Fee: None" at bounding box center [796, 296] width 228 height 10
click at [688, 325] on div "DELINQUENT TAXES COLLECTING AGENCY INFORMATION Delinquent Taxes Collecting Agen…" at bounding box center [917, 324] width 515 height 298
click at [175, 19] on link "Taxers Summary" at bounding box center [187, 19] width 45 height 6
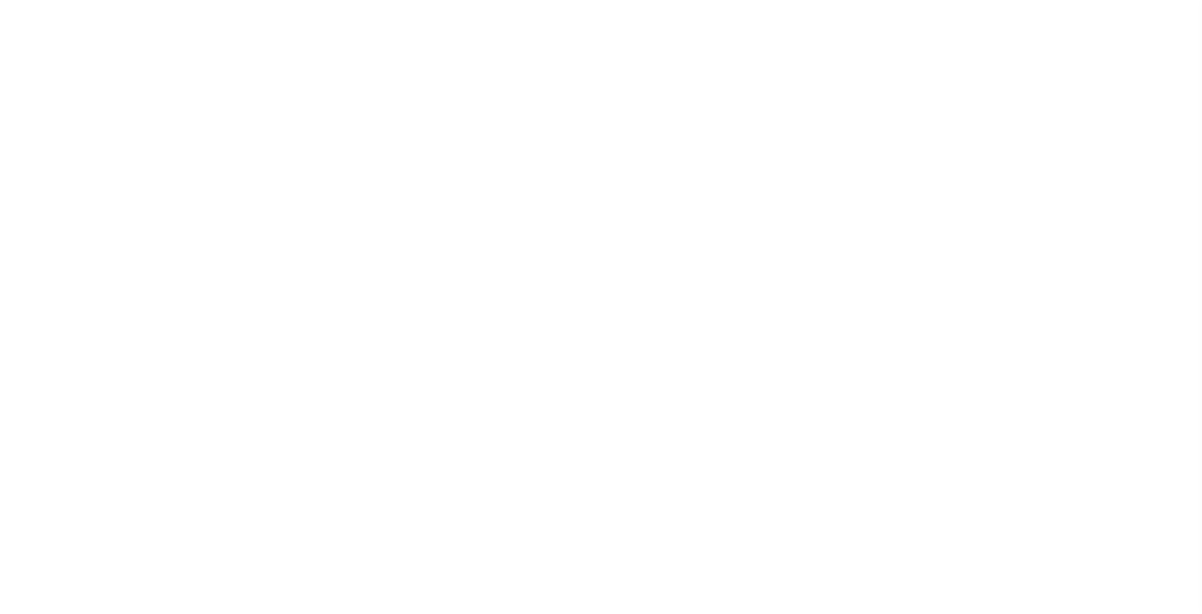
select select
select select "100"
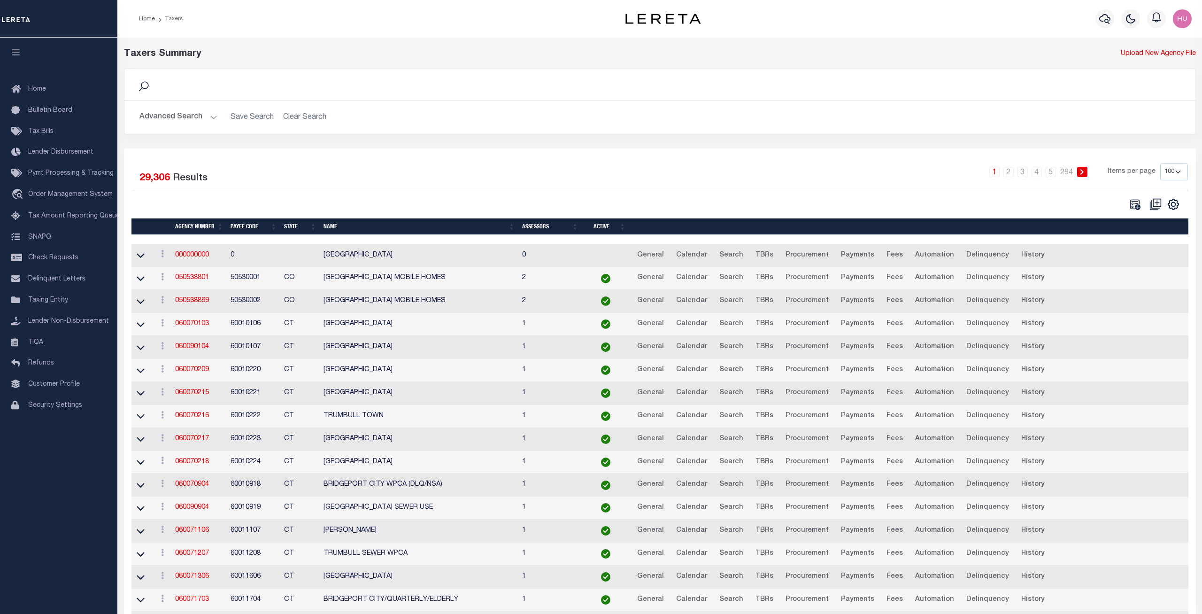
click at [173, 116] on button "Advanced Search" at bounding box center [178, 117] width 78 height 18
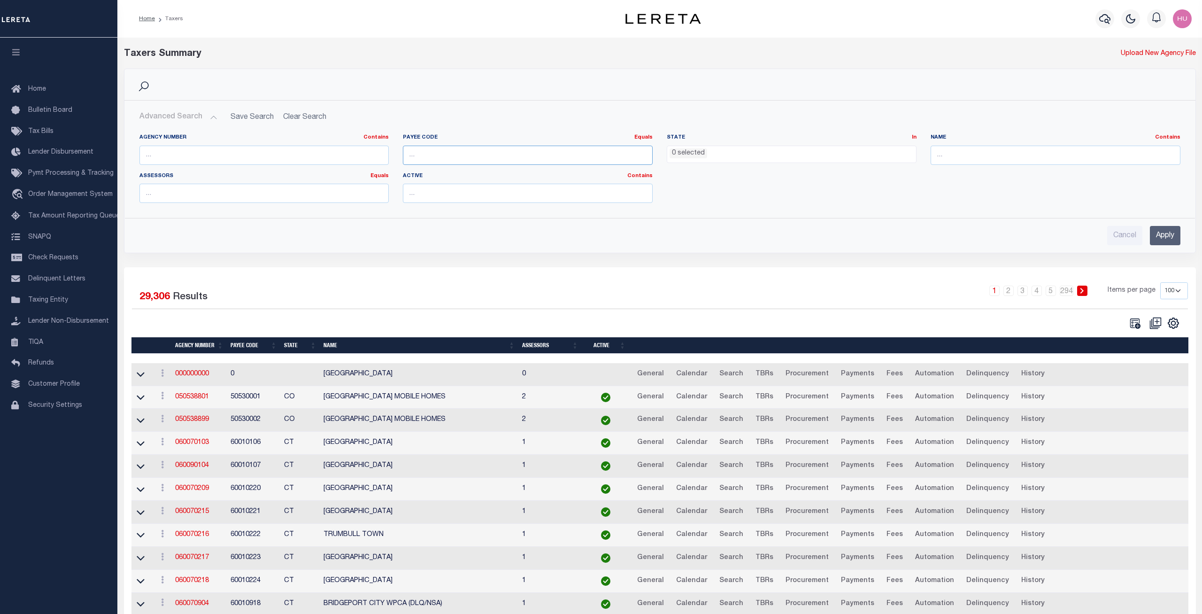
click at [444, 155] on input "number" at bounding box center [528, 155] width 250 height 19
paste input "100304009"
type input "100304009"
click at [1181, 240] on div "Cancel Apply" at bounding box center [660, 231] width 1056 height 27
click at [1167, 238] on input "Apply" at bounding box center [1165, 235] width 31 height 19
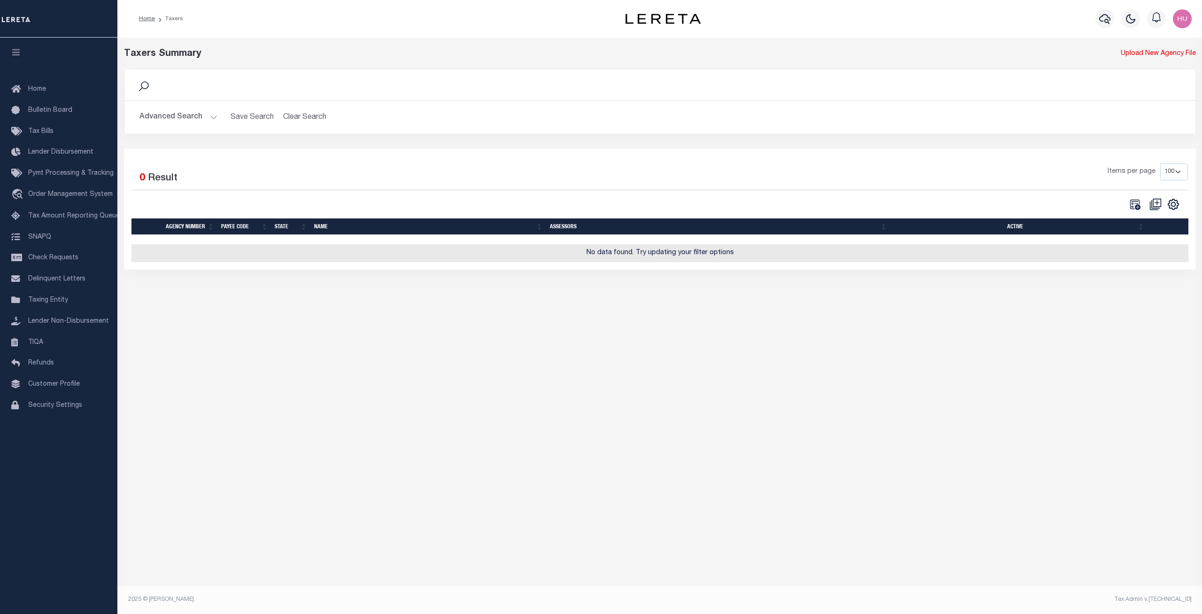
click at [184, 115] on button "Advanced Search" at bounding box center [178, 117] width 78 height 18
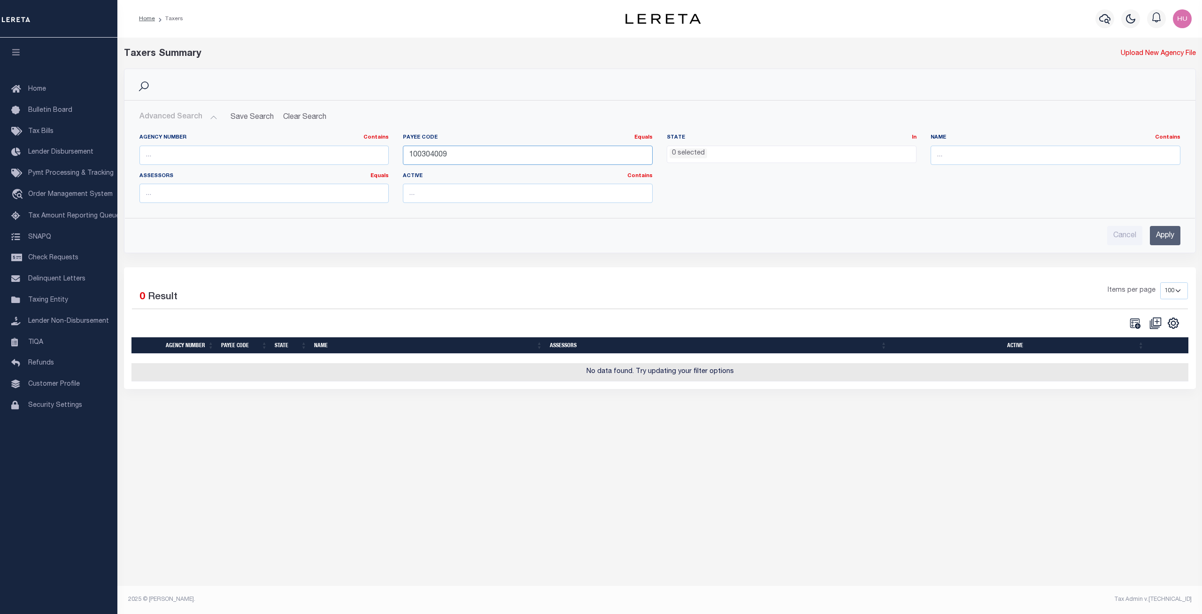
click at [429, 164] on input "100304009" at bounding box center [528, 155] width 250 height 19
click at [258, 149] on input "text" at bounding box center [264, 155] width 250 height 19
paste input "010160000"
type input "010160000"
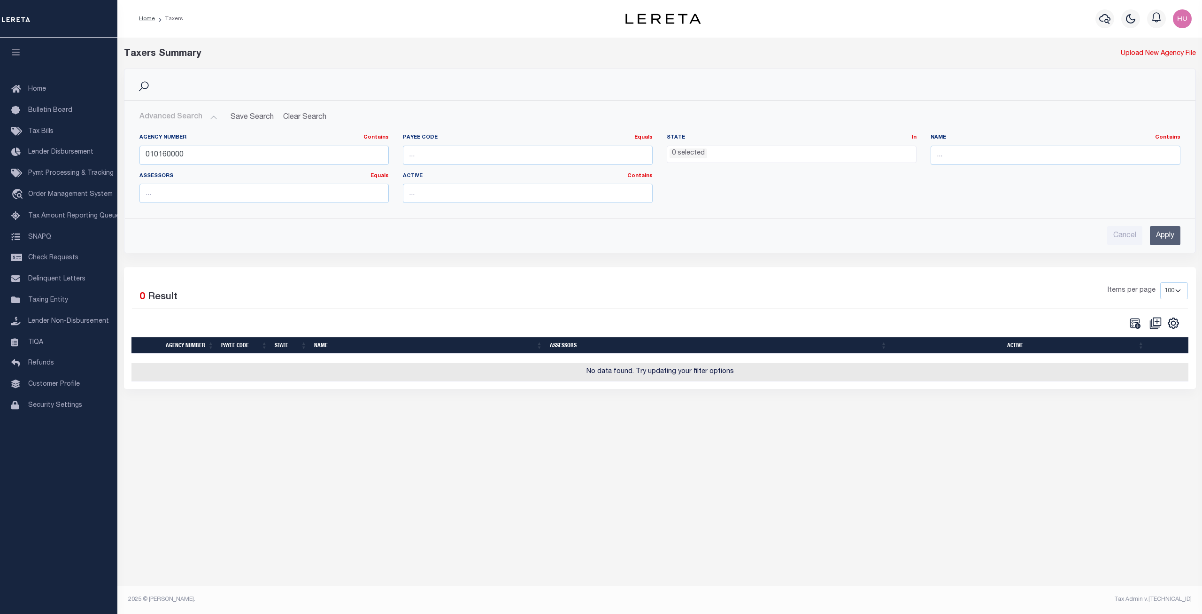
click at [1167, 232] on input "Apply" at bounding box center [1165, 235] width 31 height 19
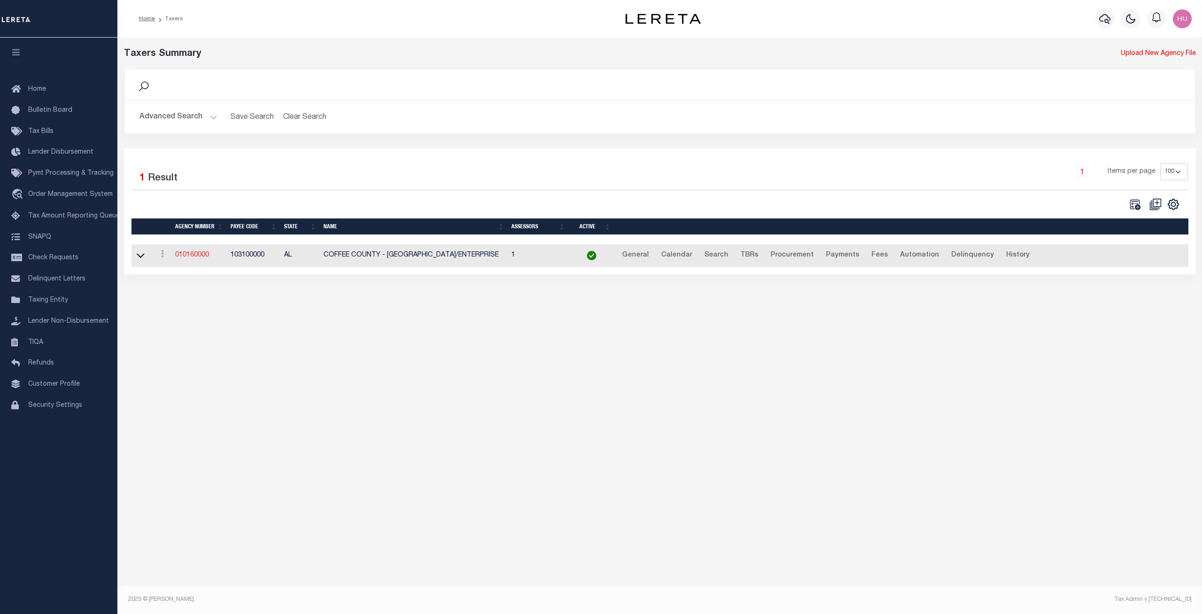
click at [185, 256] on link "010160000" at bounding box center [192, 255] width 34 height 7
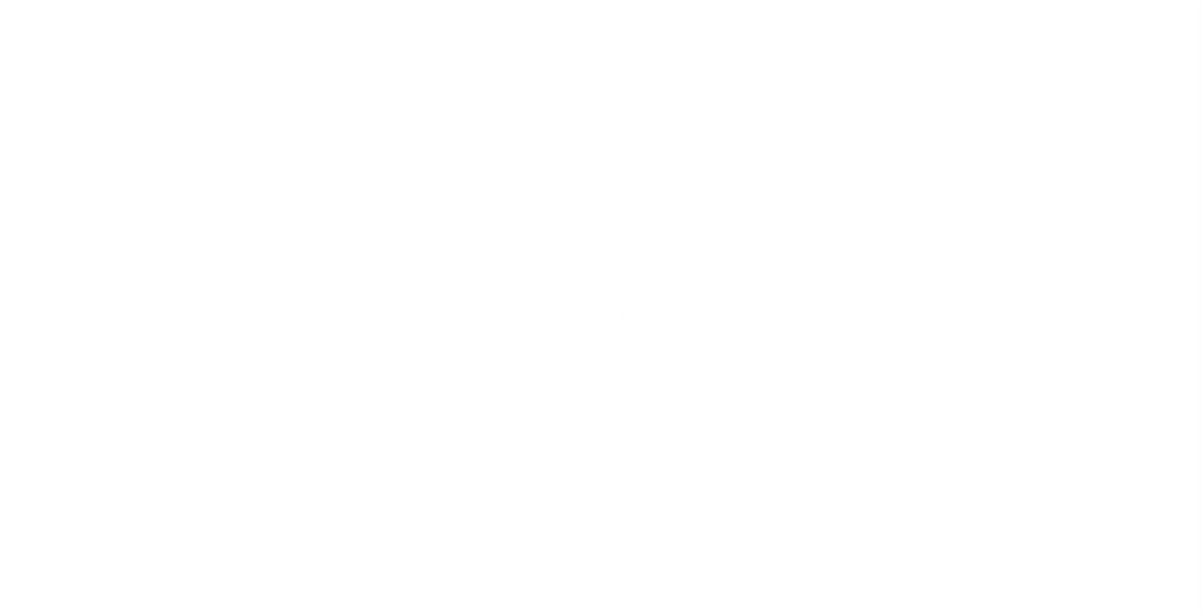
select select
select select "2021"
type input "1"
type input "3"
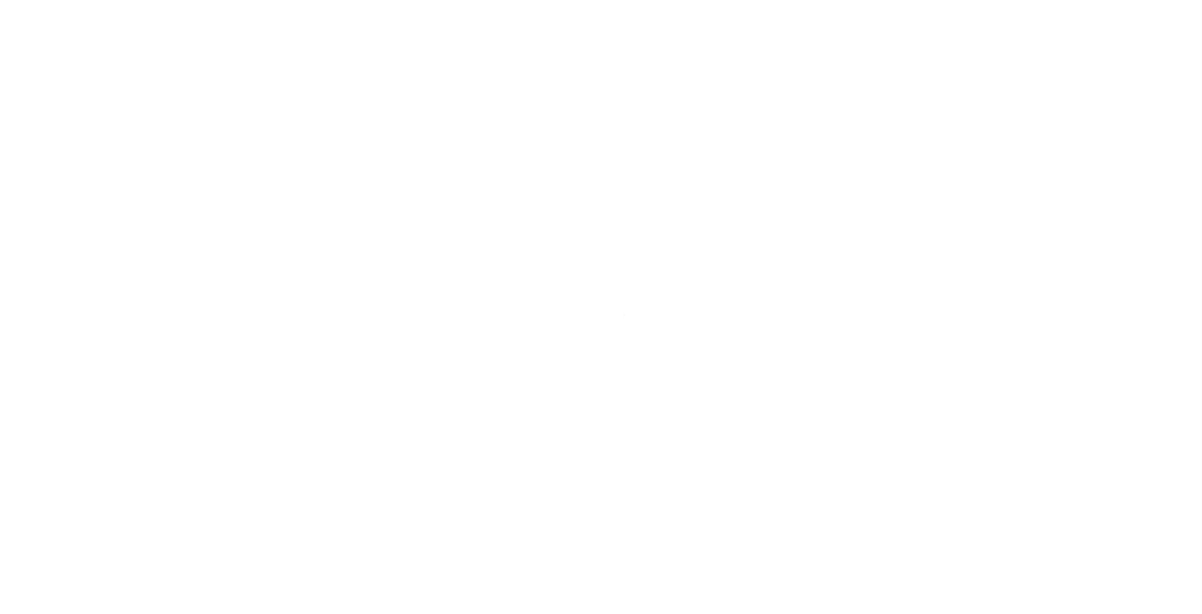
select select
type input "010160000"
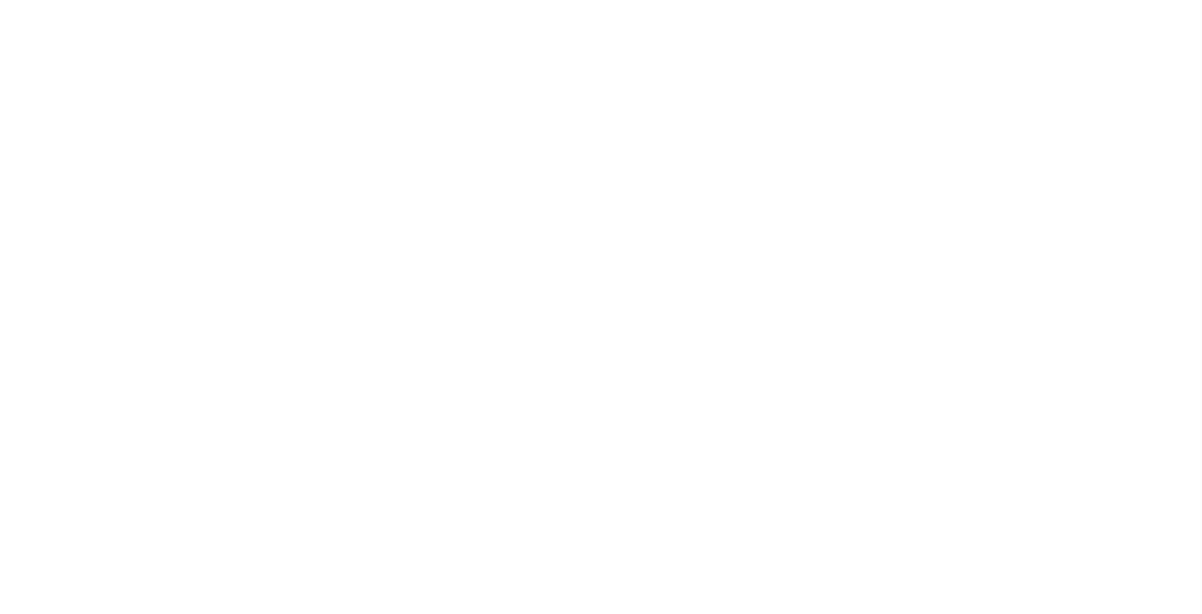
type input "COFFEE COUNTY - ELBA/ENTERPRISE"
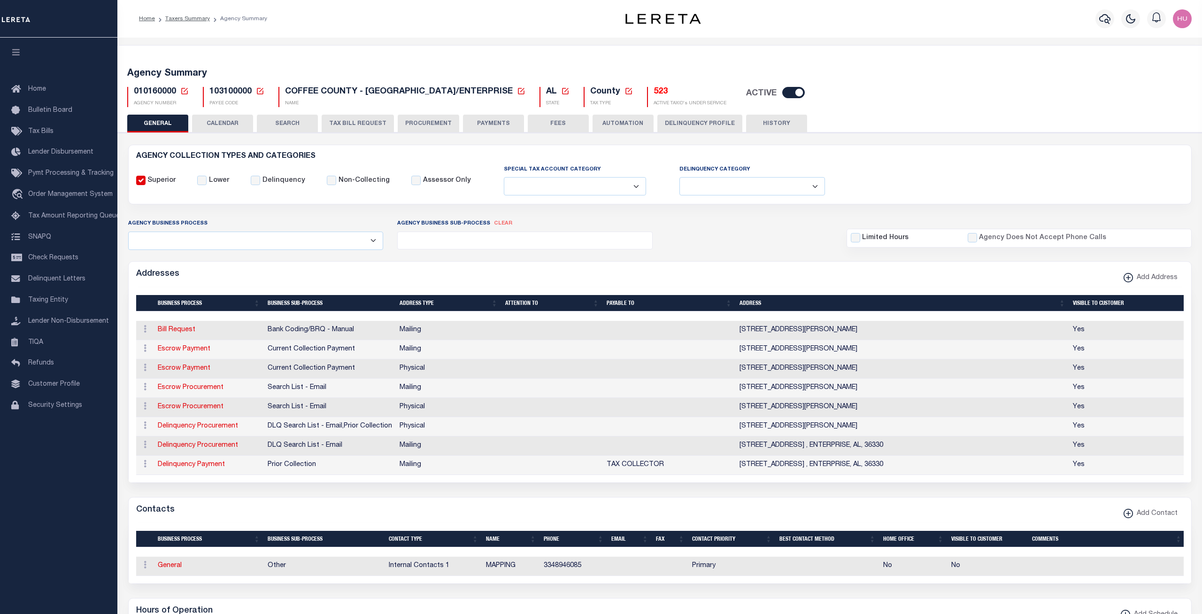
click at [678, 128] on button "Delinquency Profile" at bounding box center [699, 124] width 85 height 18
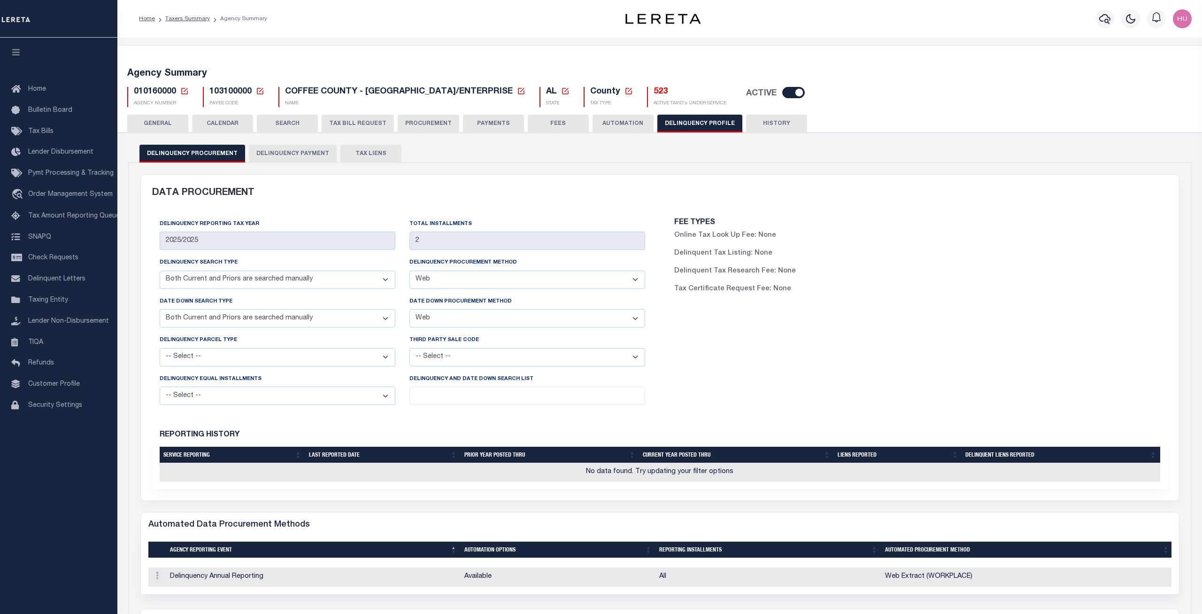
click at [305, 155] on button "Delinquency Payment" at bounding box center [293, 154] width 88 height 18
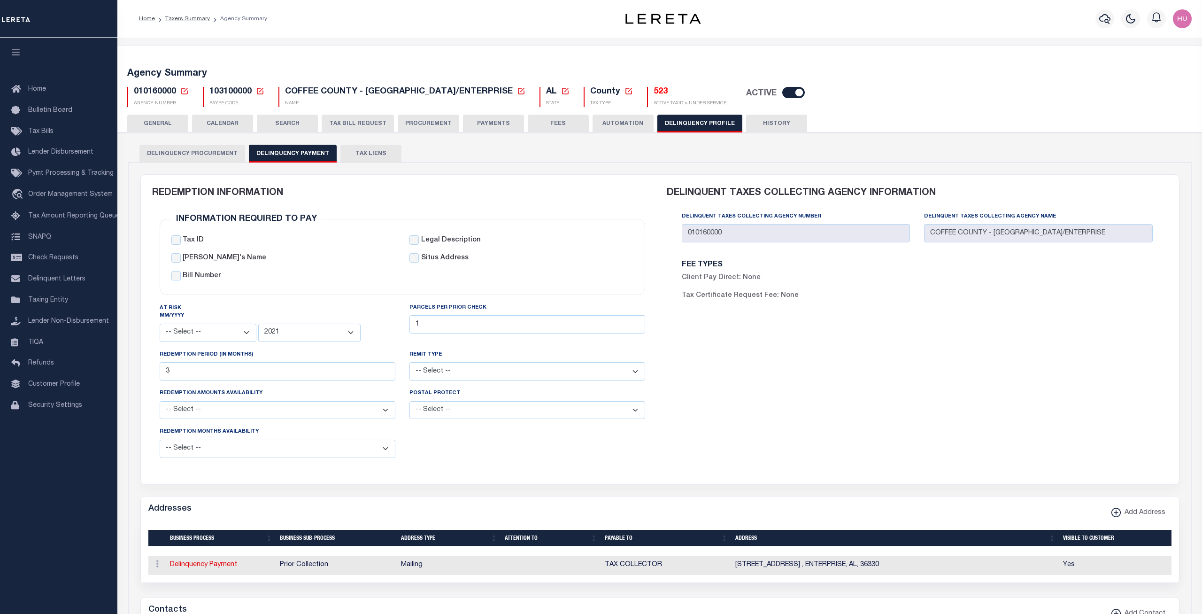
click at [790, 259] on div "FEE TYPES Client Pay Direct: None Tax Certificate Request Fee: None" at bounding box center [917, 284] width 486 height 55
click at [163, 122] on button "GENERAL" at bounding box center [157, 124] width 61 height 18
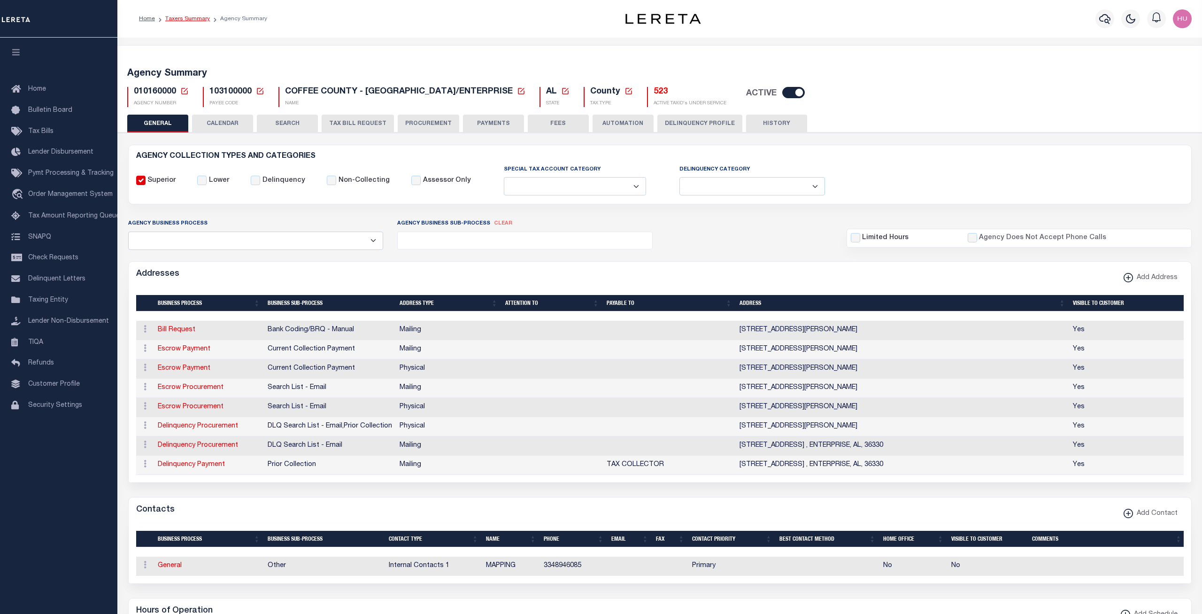
click at [178, 16] on link "Taxers Summary" at bounding box center [187, 19] width 45 height 6
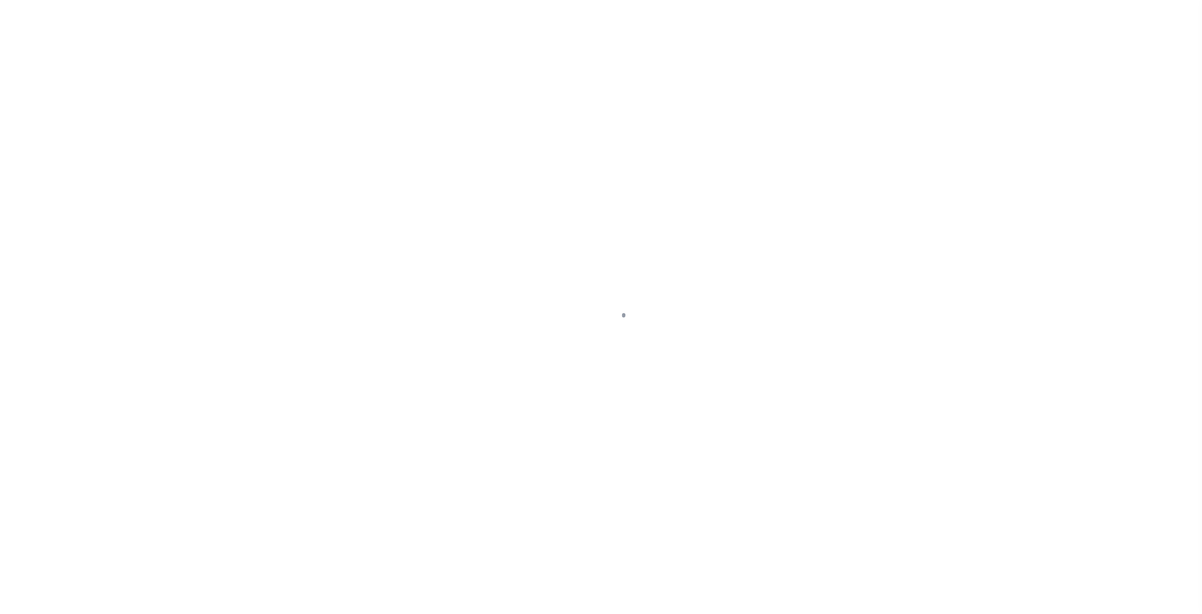
select select "100"
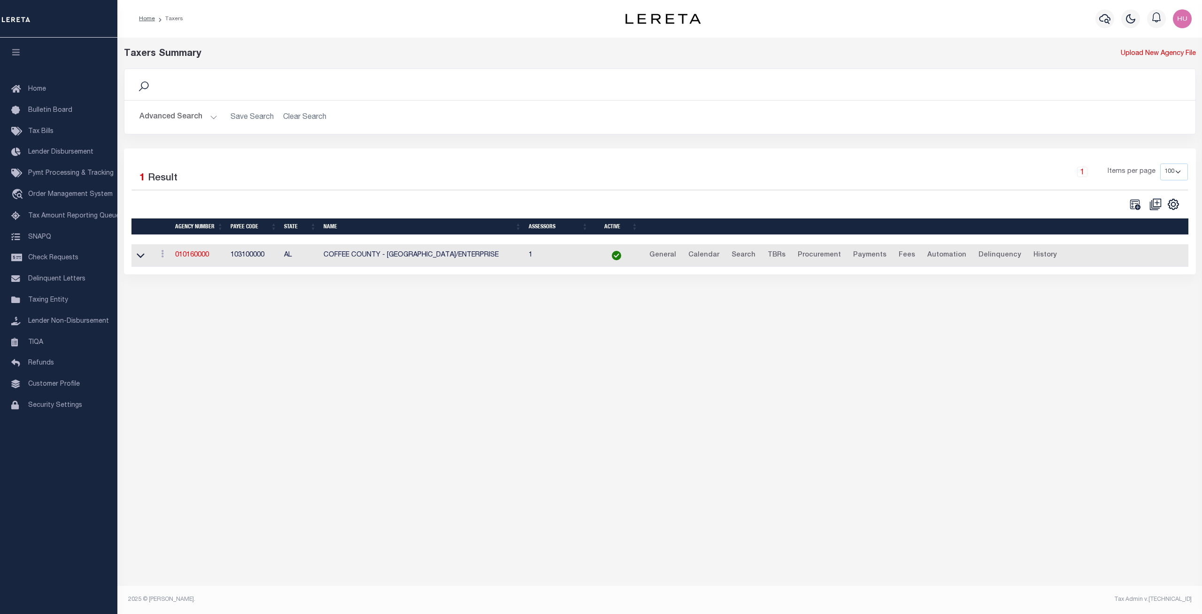
click at [169, 116] on button "Advanced Search" at bounding box center [178, 117] width 78 height 18
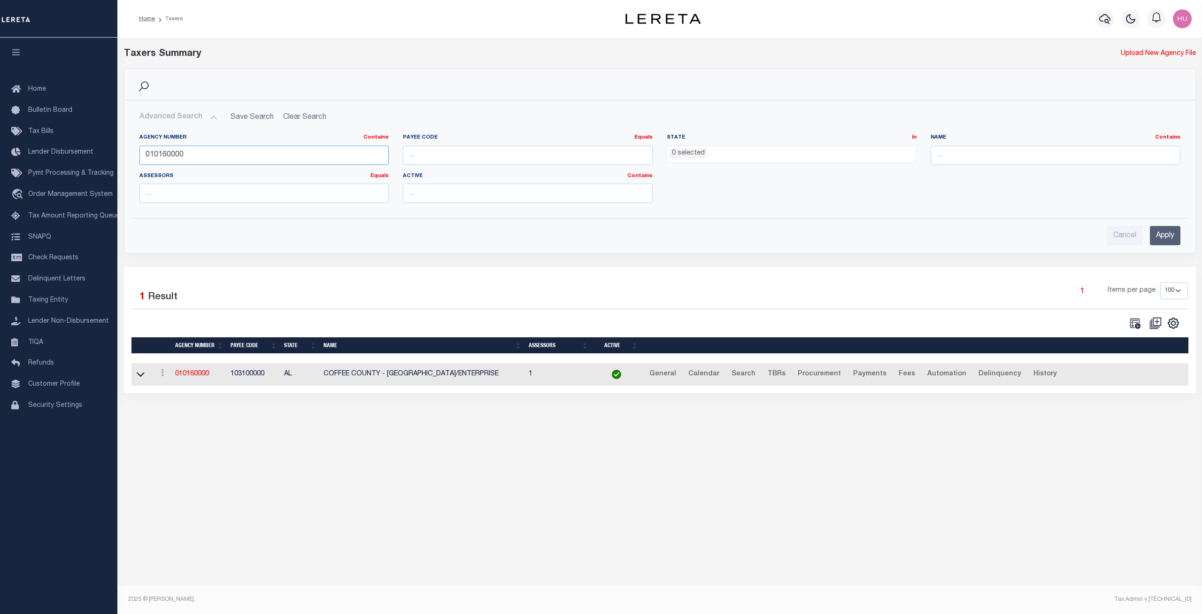
click at [174, 153] on input "010160000" at bounding box center [264, 155] width 250 height 19
paste input "45"
type input "010450000"
click at [1155, 238] on input "Apply" at bounding box center [1165, 235] width 31 height 19
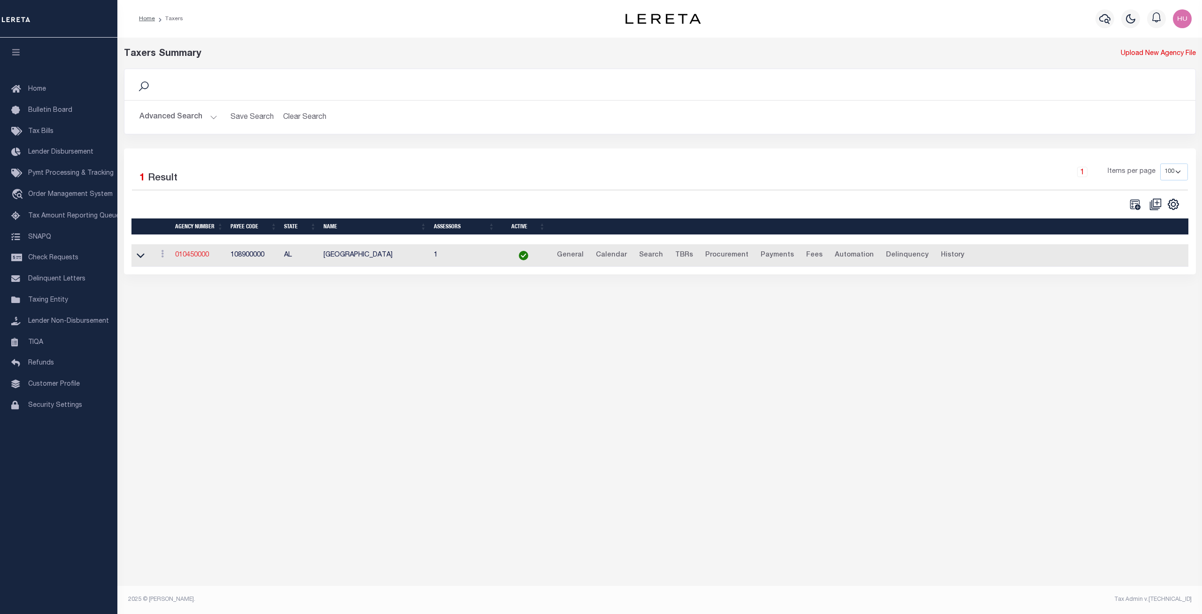
click at [192, 255] on link "010450000" at bounding box center [192, 255] width 34 height 7
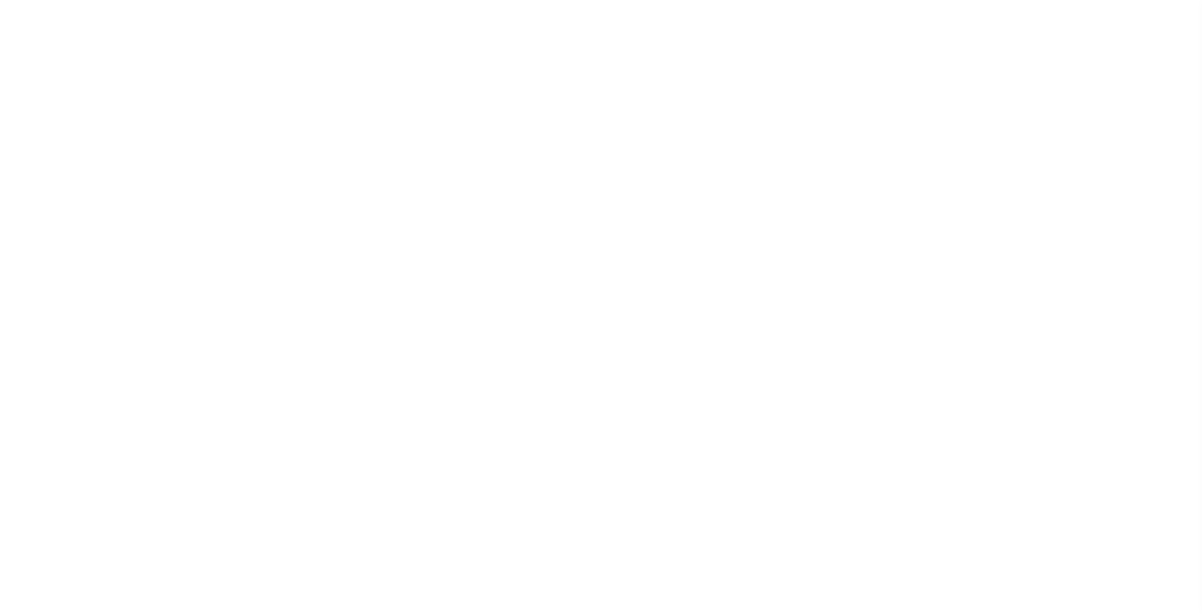
select select
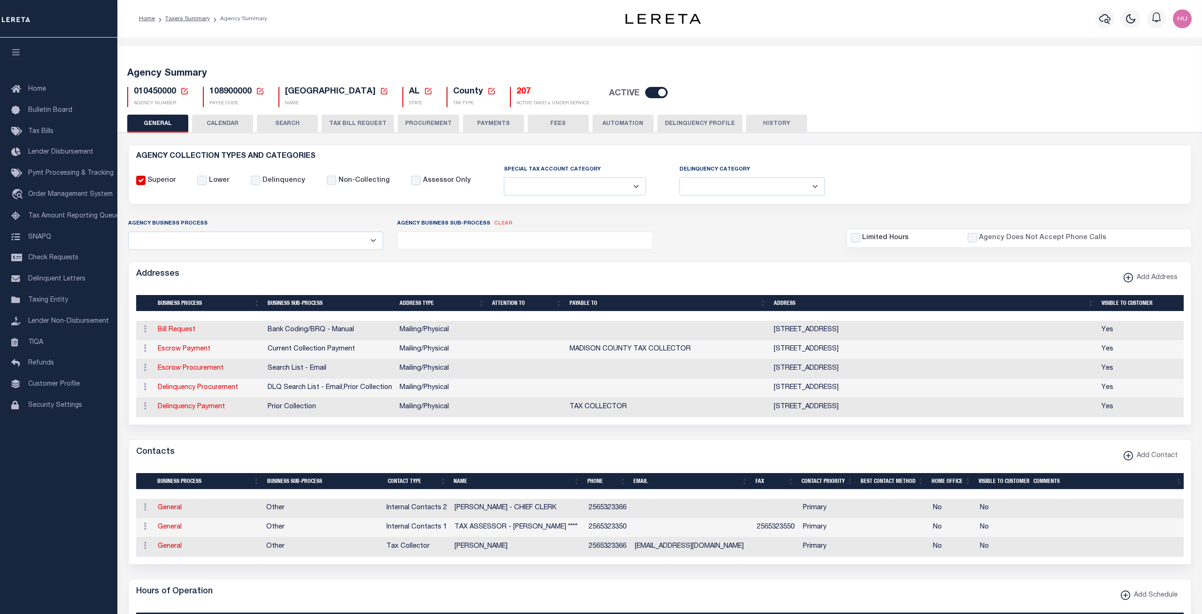
click at [703, 122] on button "Delinquency Profile" at bounding box center [699, 124] width 85 height 18
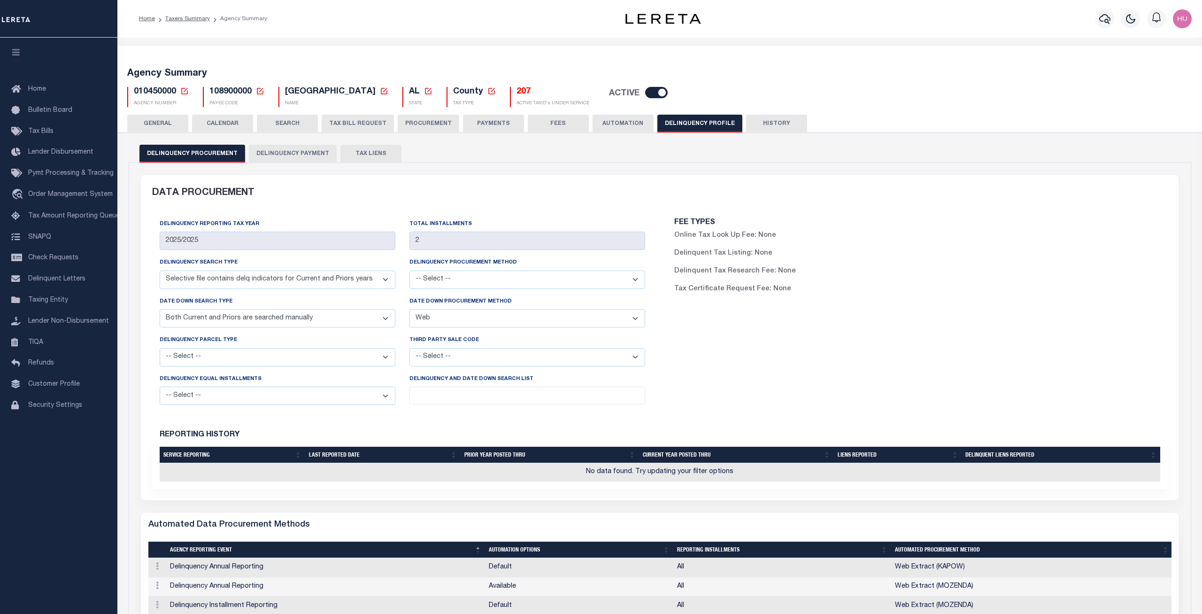
click at [306, 153] on button "Delinquency Payment" at bounding box center [293, 154] width 88 height 18
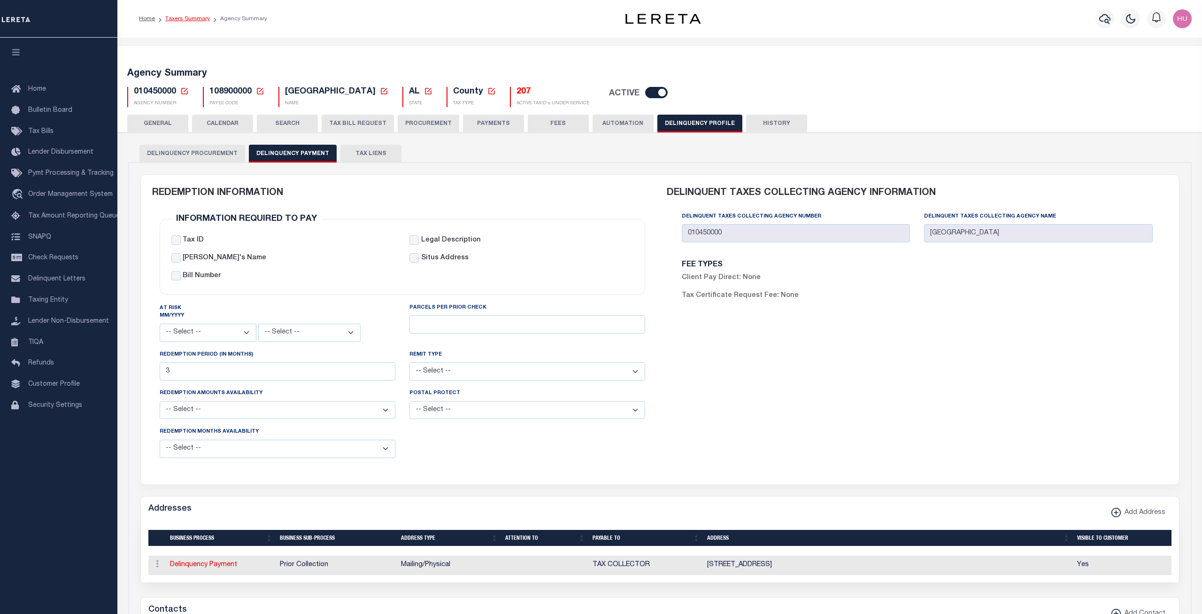
click at [184, 19] on link "Taxers Summary" at bounding box center [187, 19] width 45 height 6
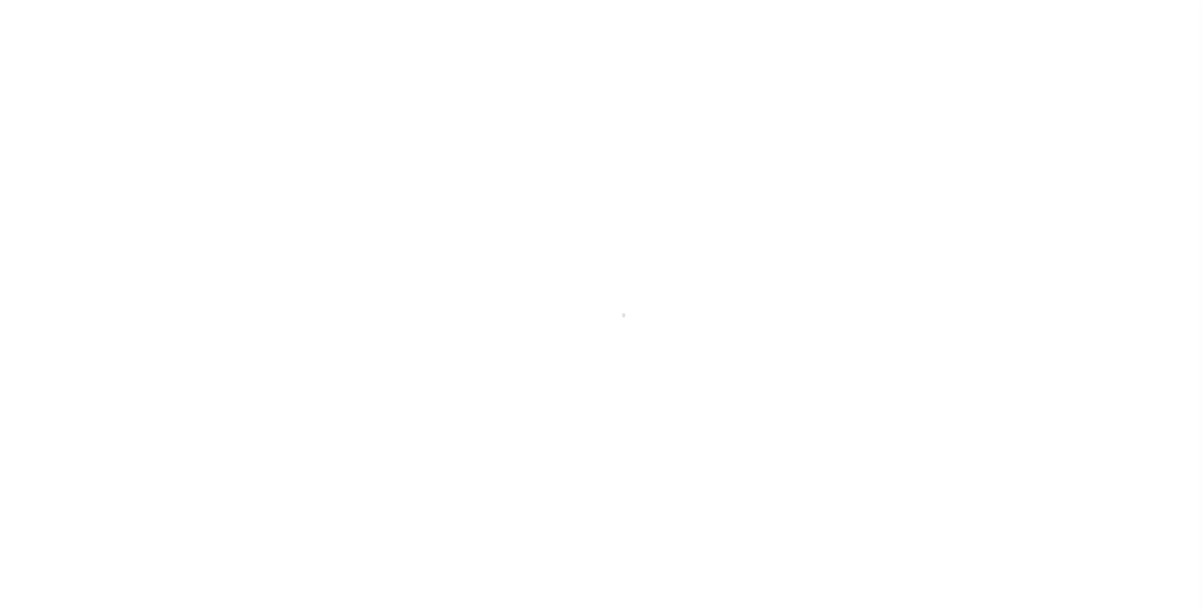
select select
select select "100"
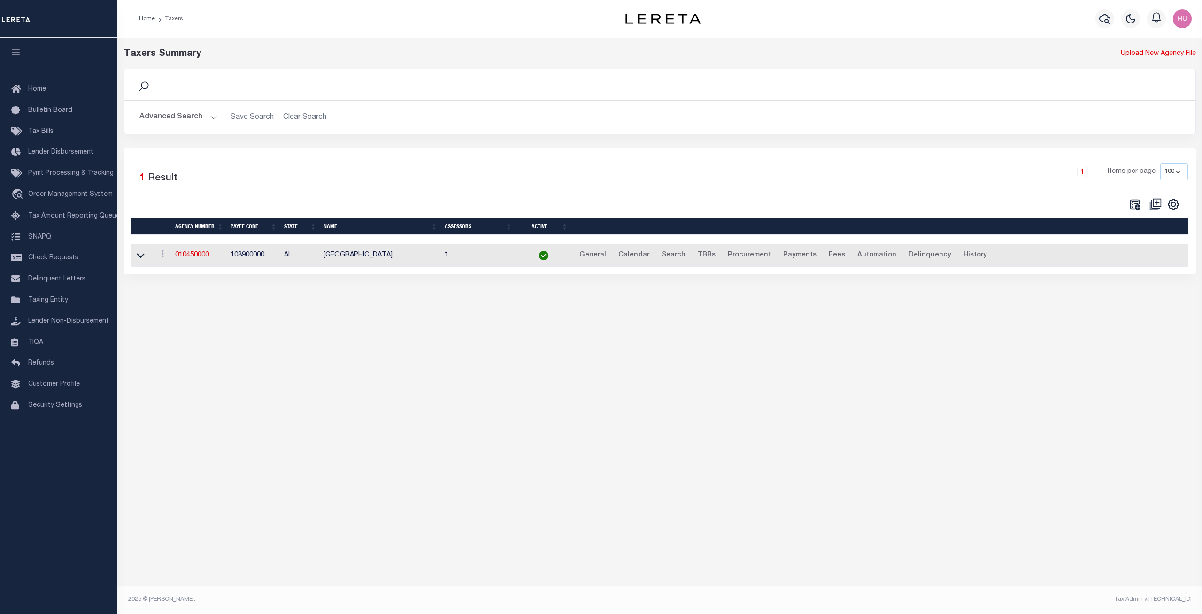
click at [203, 118] on button "Advanced Search" at bounding box center [178, 117] width 78 height 18
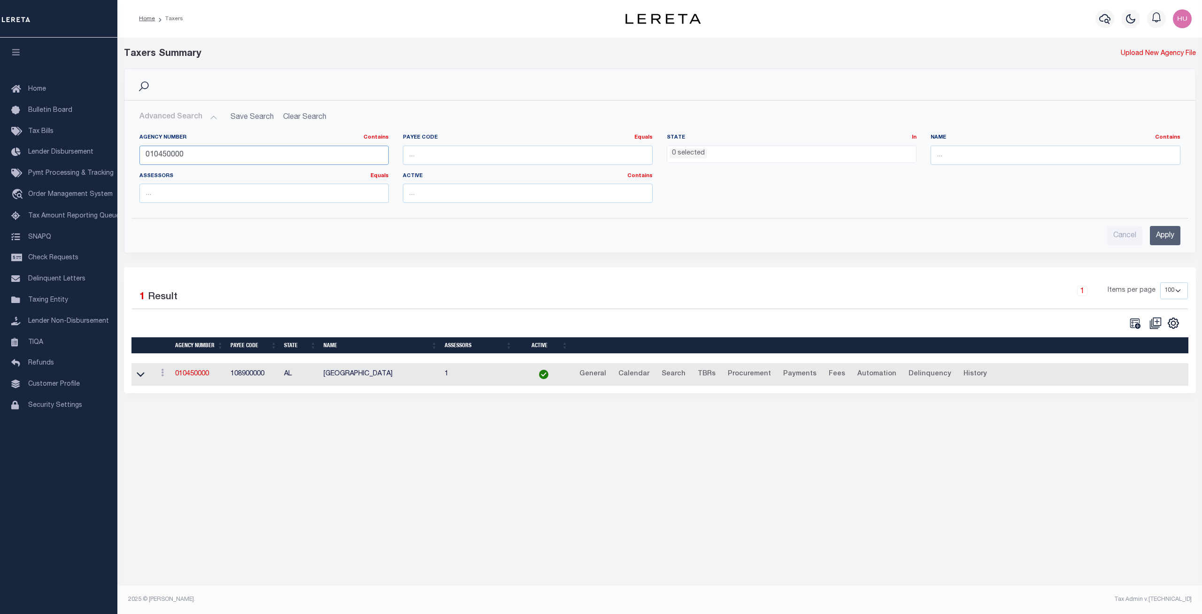
click at [169, 155] on input "010450000" at bounding box center [264, 155] width 250 height 19
paste input "592204"
type input "010592204"
click at [1171, 233] on input "Apply" at bounding box center [1165, 235] width 31 height 19
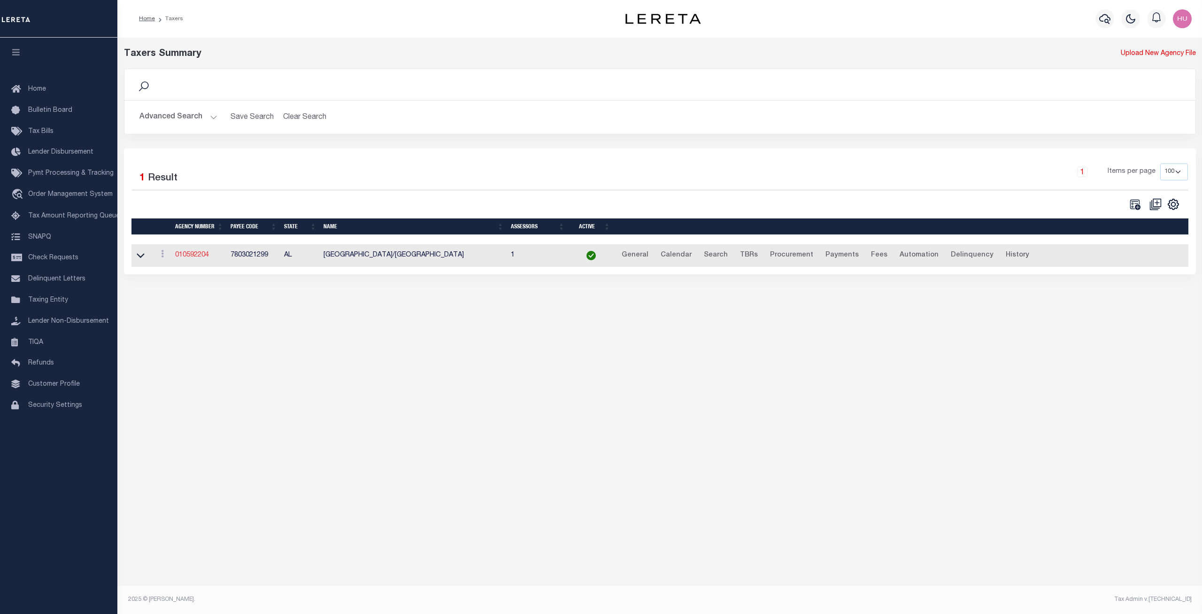
click at [199, 253] on link "010592204" at bounding box center [192, 255] width 34 height 7
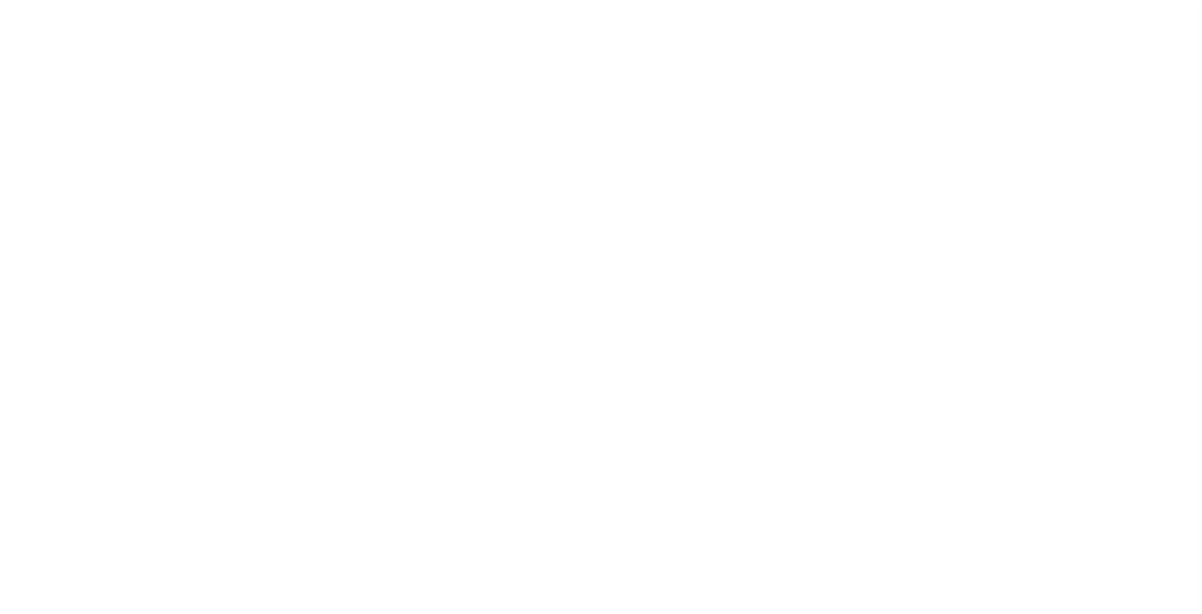
select select "1"
select select
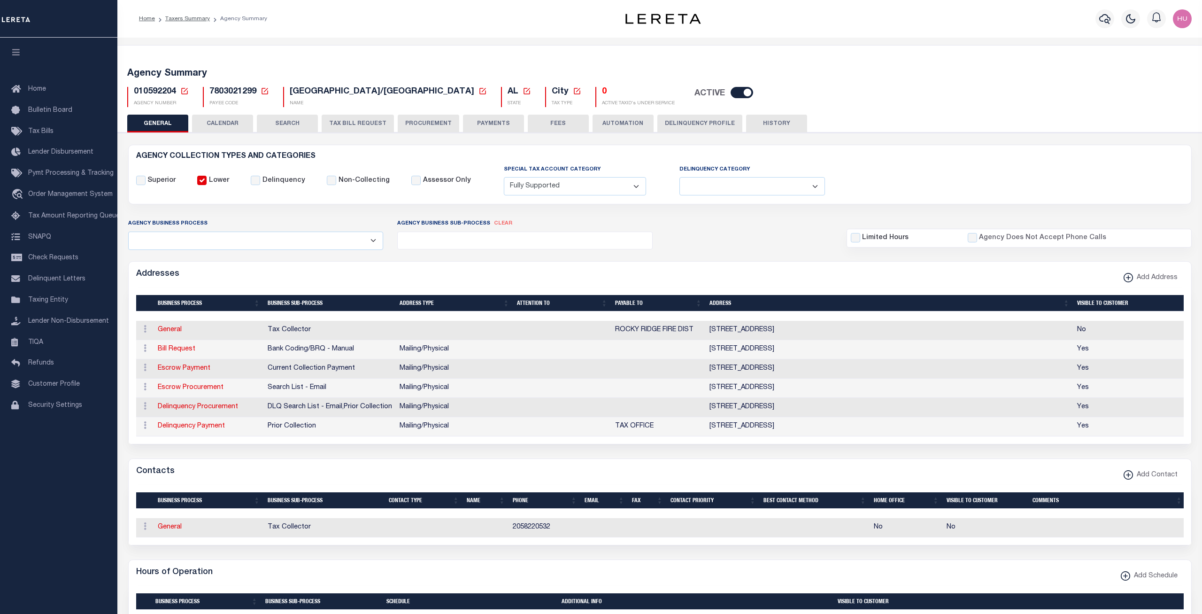
click at [697, 124] on button "Delinquency Profile" at bounding box center [699, 124] width 85 height 18
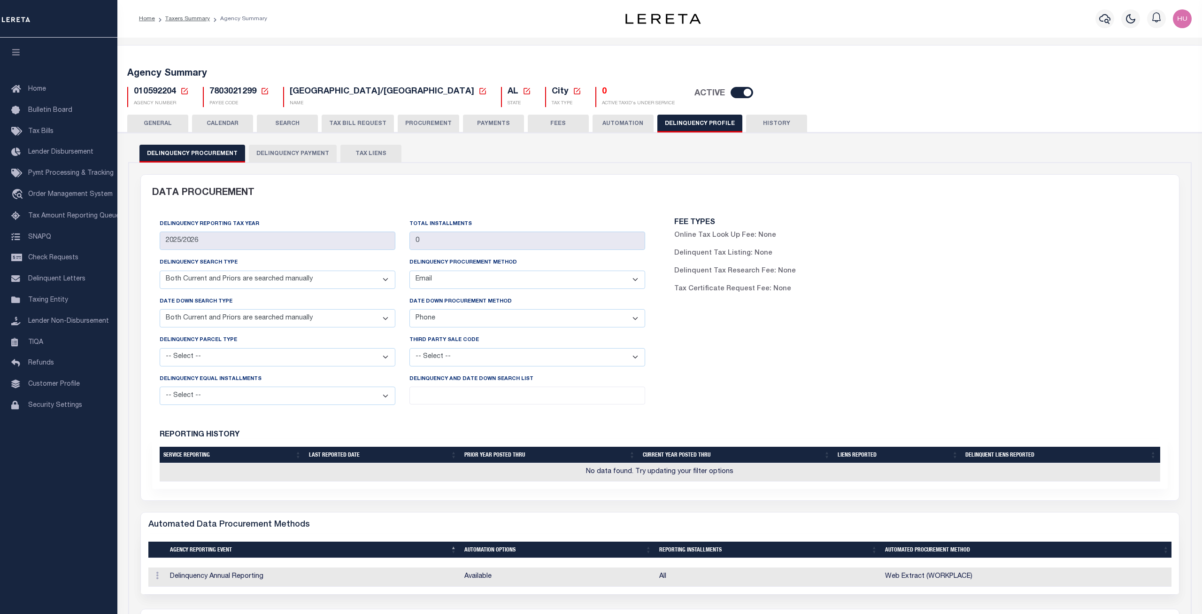
click at [305, 154] on button "Delinquency Payment" at bounding box center [293, 154] width 88 height 18
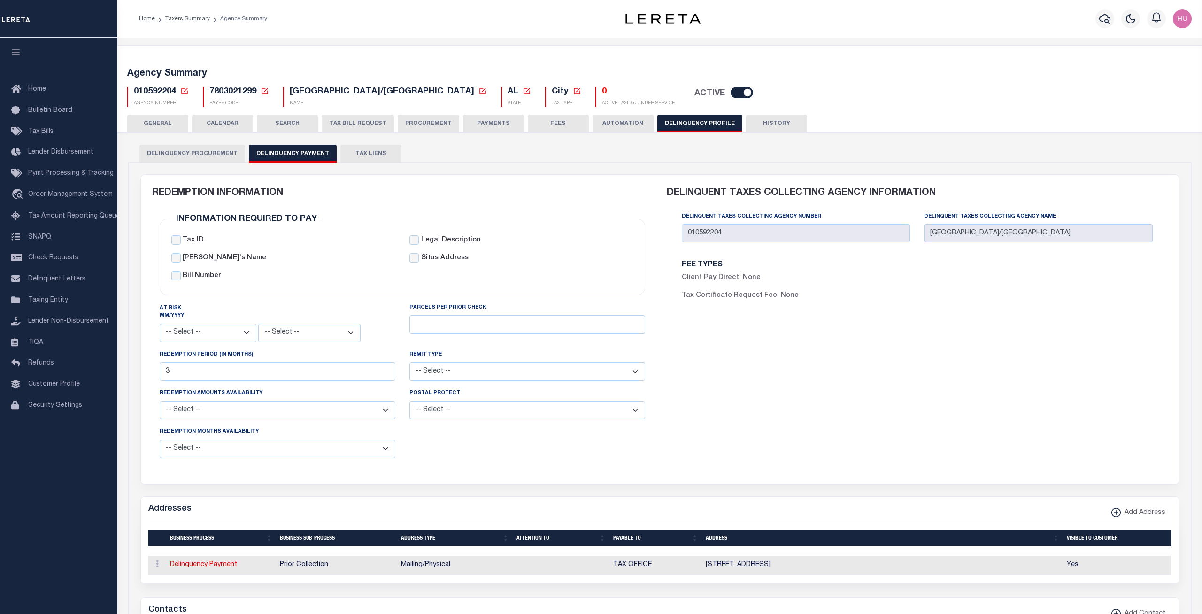
click at [207, 43] on div "Agency Summary 010592204 Agency Number" at bounding box center [659, 569] width 1084 height 1063
click at [188, 18] on link "Taxers Summary" at bounding box center [187, 19] width 45 height 6
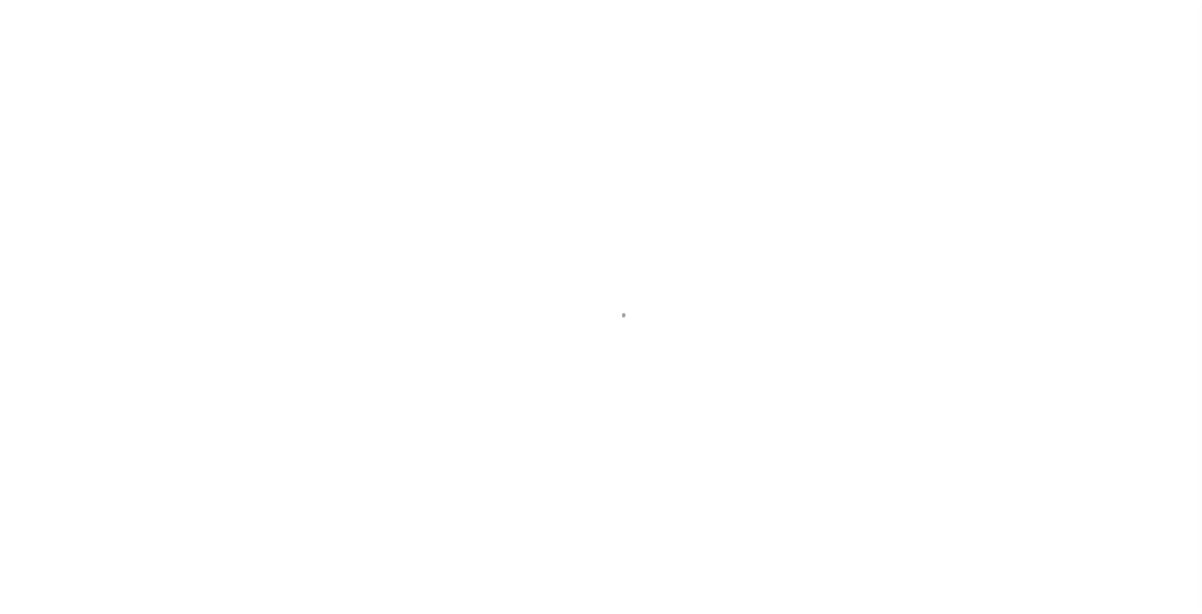
select select
select select "100"
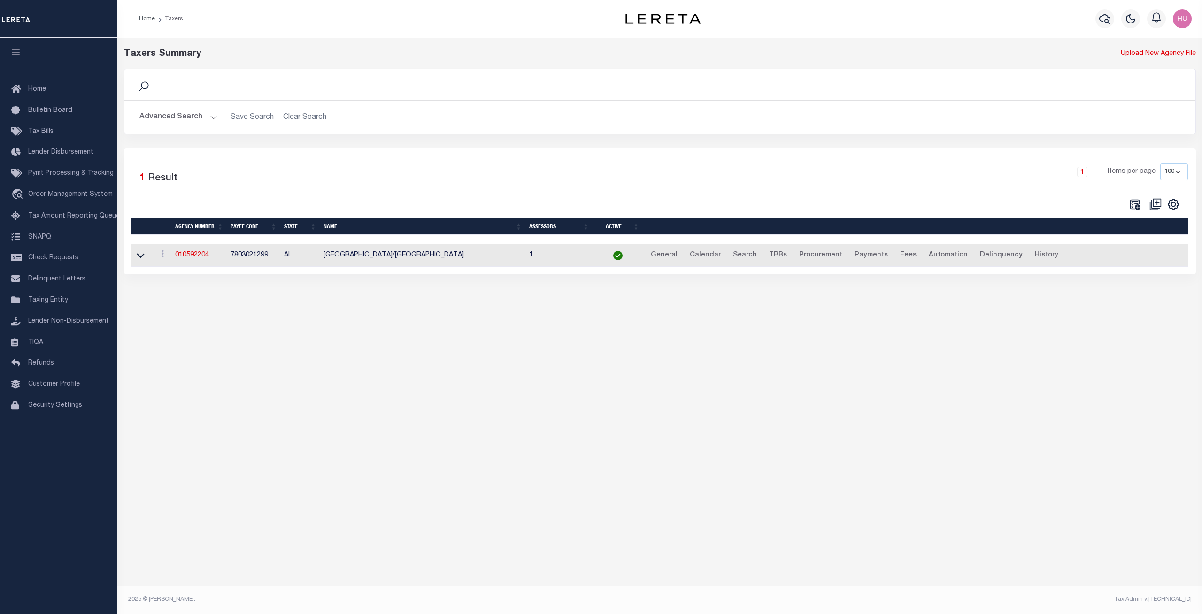
click at [195, 119] on button "Advanced Search" at bounding box center [178, 117] width 78 height 18
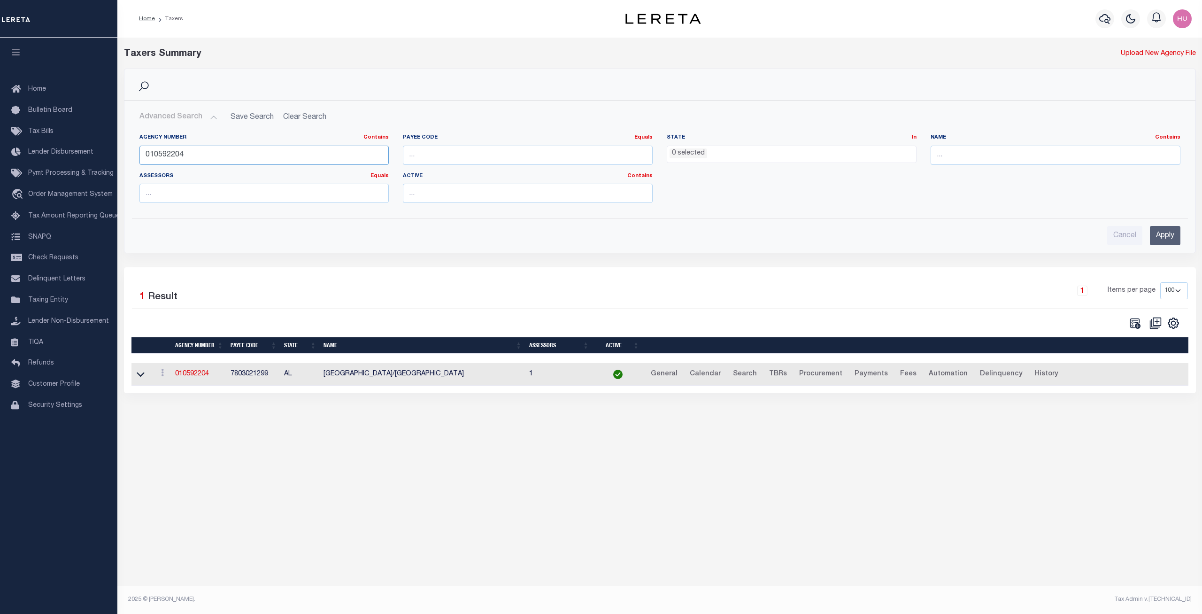
click at [162, 155] on input "010592204" at bounding box center [264, 155] width 250 height 19
paste input "101040000"
type input "101040000"
click at [1162, 235] on input "Apply" at bounding box center [1165, 235] width 31 height 19
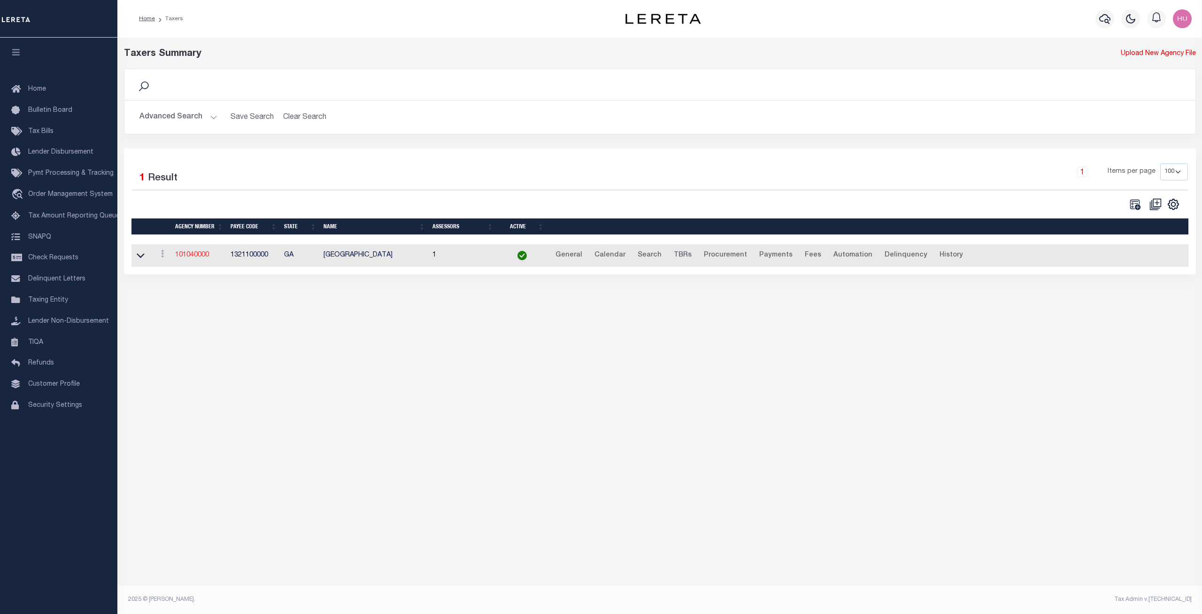
click at [201, 257] on link "101040000" at bounding box center [192, 255] width 34 height 7
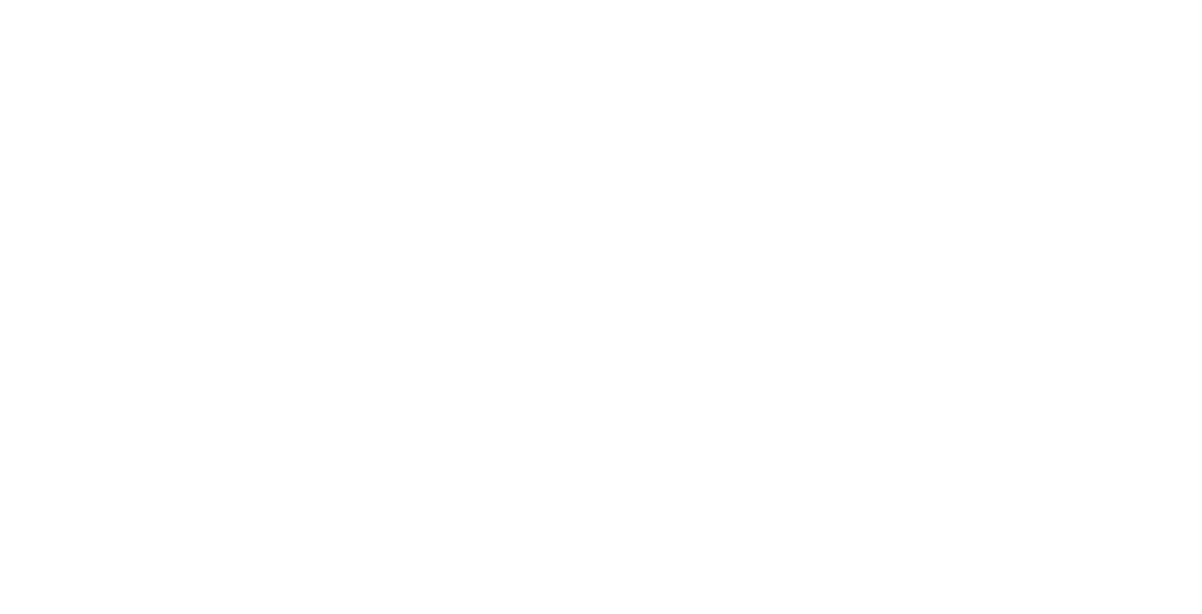
select select
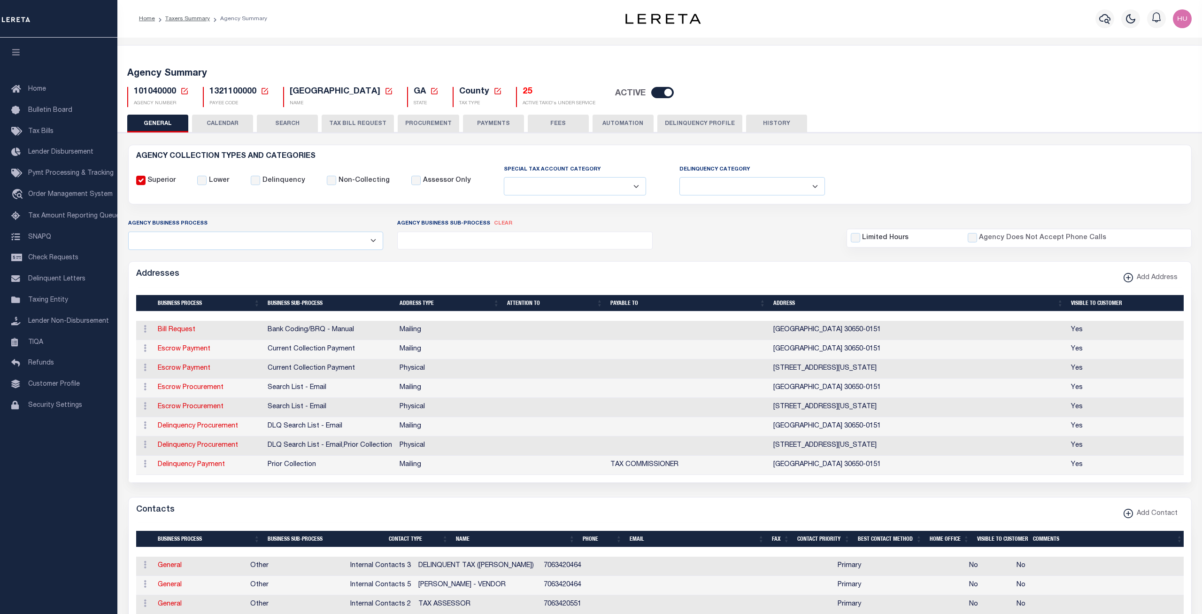
click at [228, 126] on button "CALENDAR" at bounding box center [222, 124] width 61 height 18
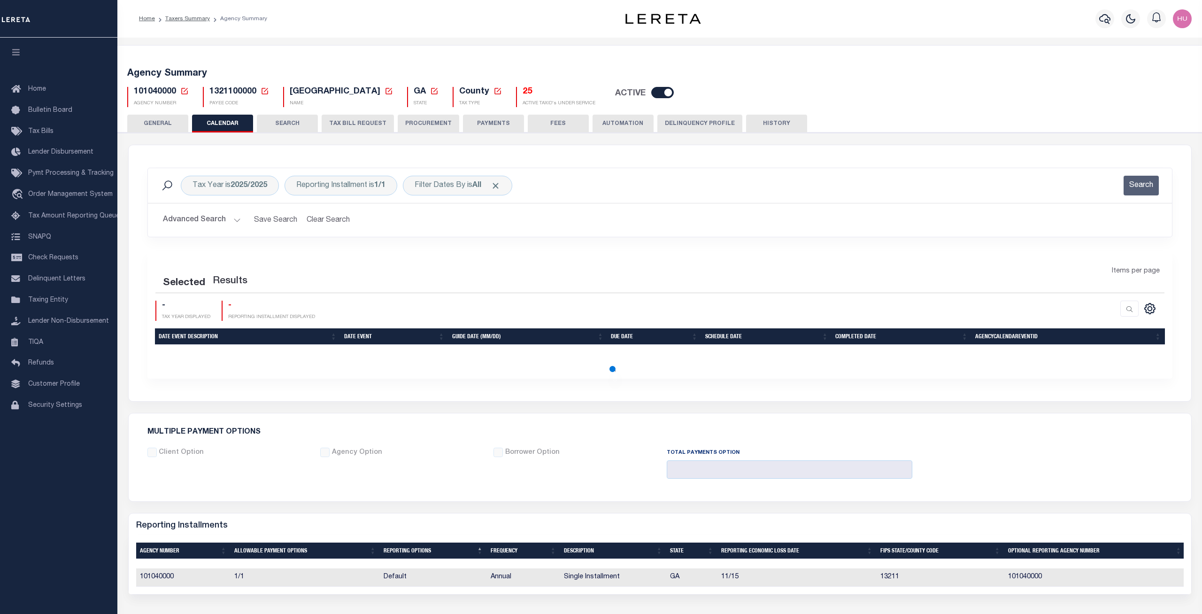
checkbox input "false"
type input "1"
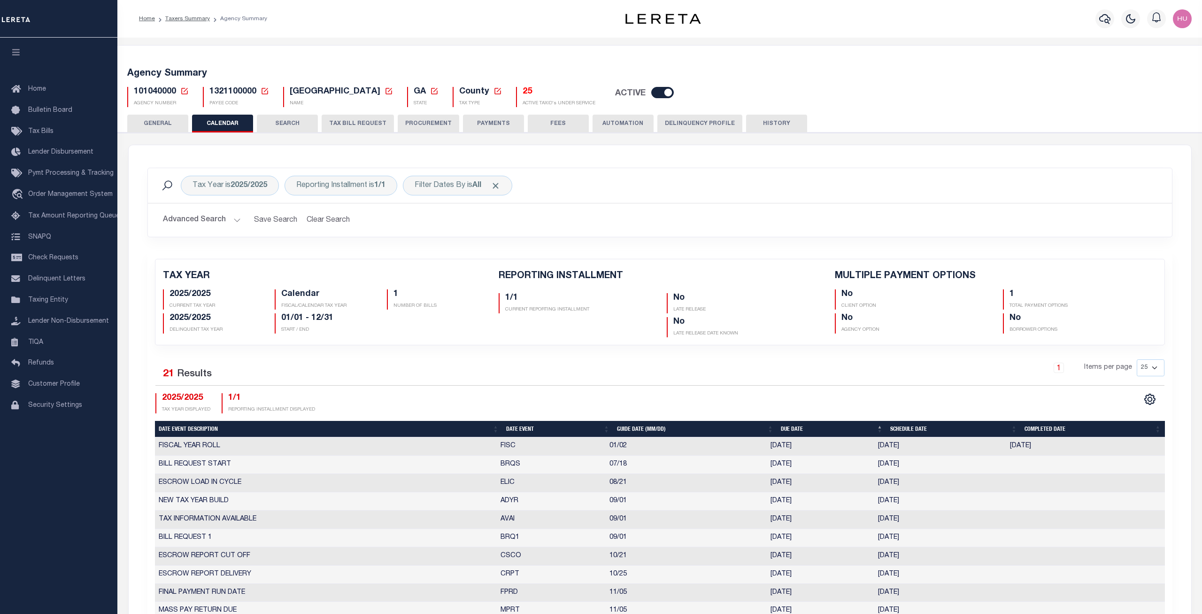
click at [695, 123] on button "Delinquency Profile" at bounding box center [699, 124] width 85 height 18
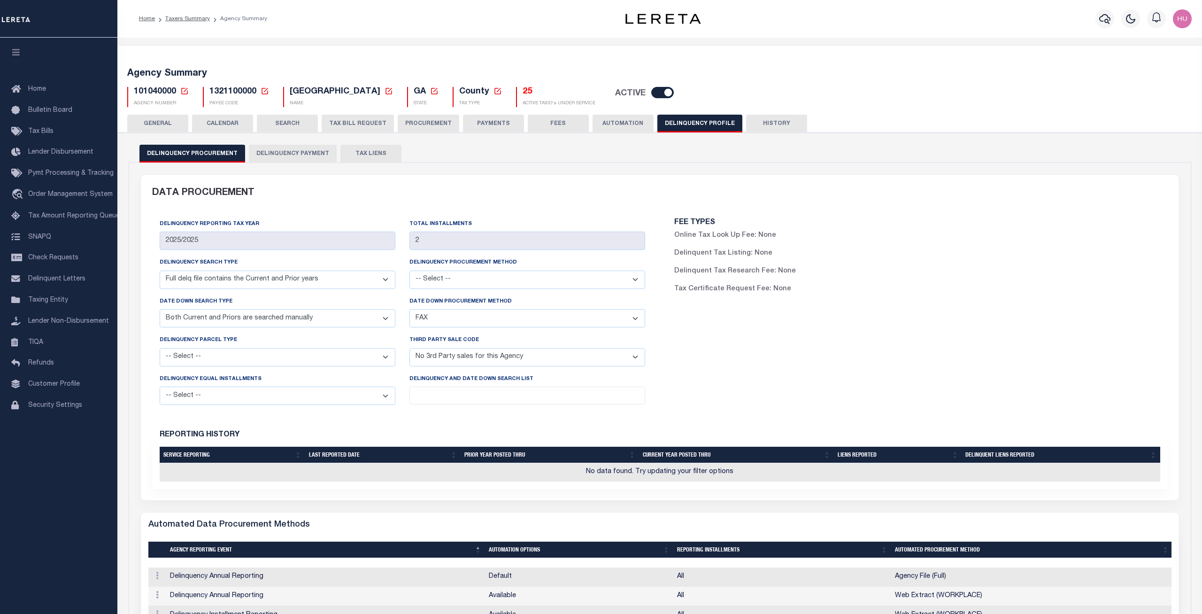
click at [312, 153] on button "Delinquency Payment" at bounding box center [293, 154] width 88 height 18
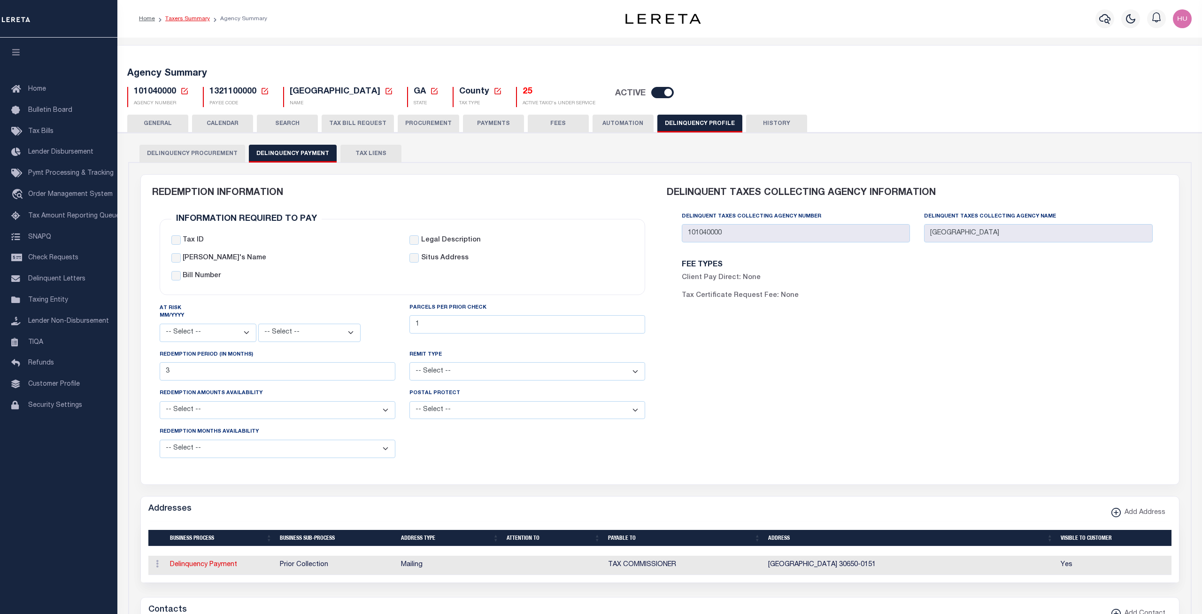
click at [191, 21] on link "Taxers Summary" at bounding box center [187, 19] width 45 height 6
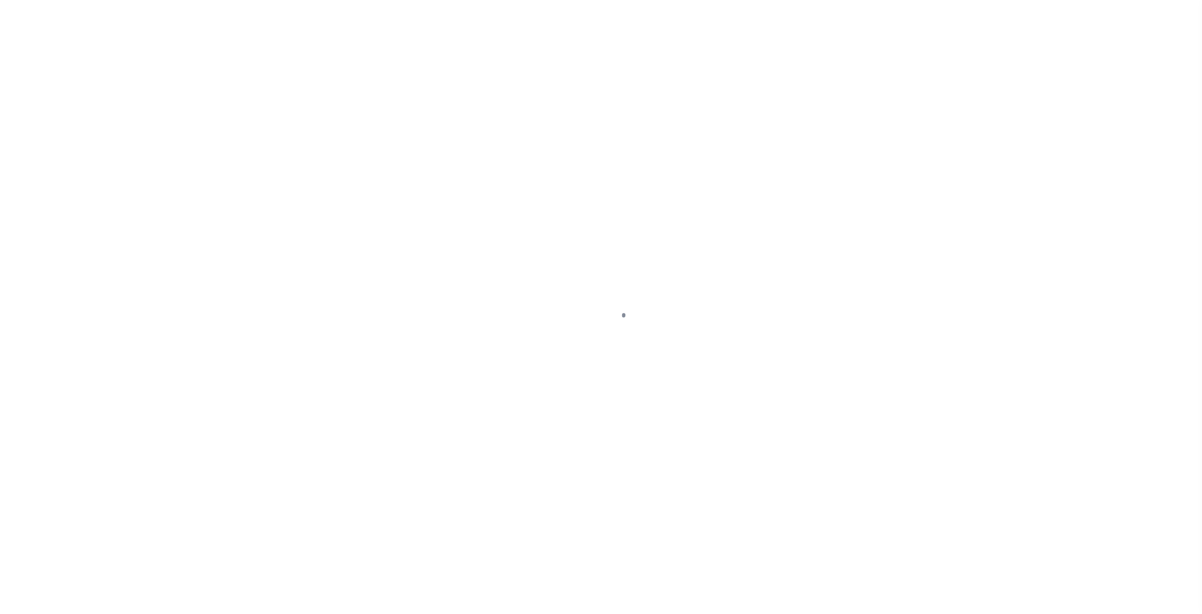
select select
select select "100"
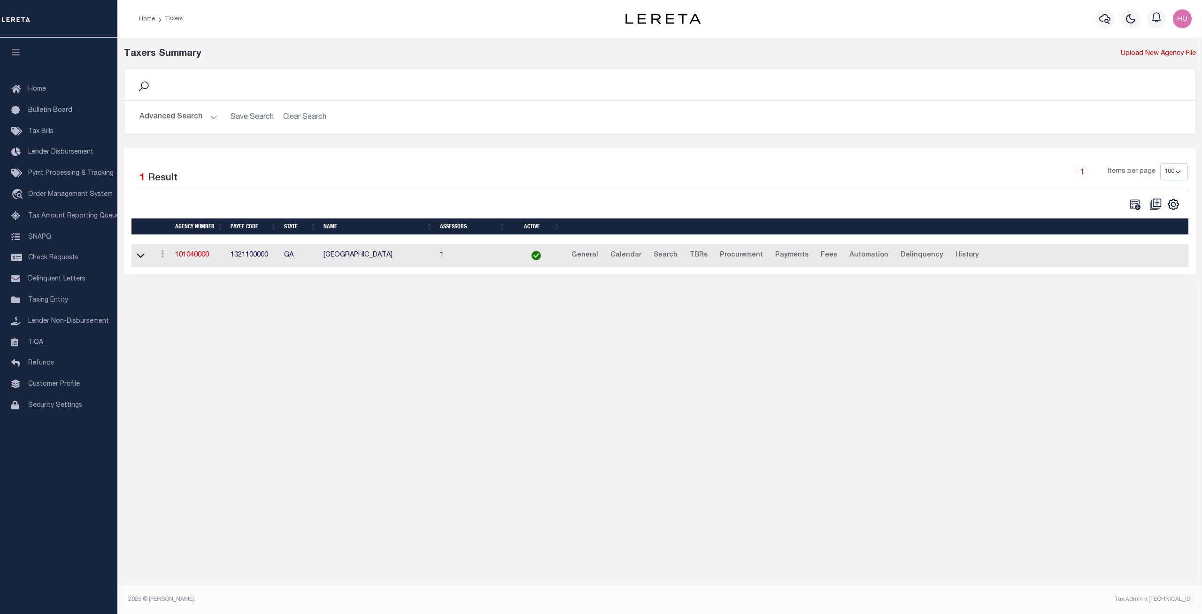
click at [207, 121] on button "Advanced Search" at bounding box center [178, 117] width 78 height 18
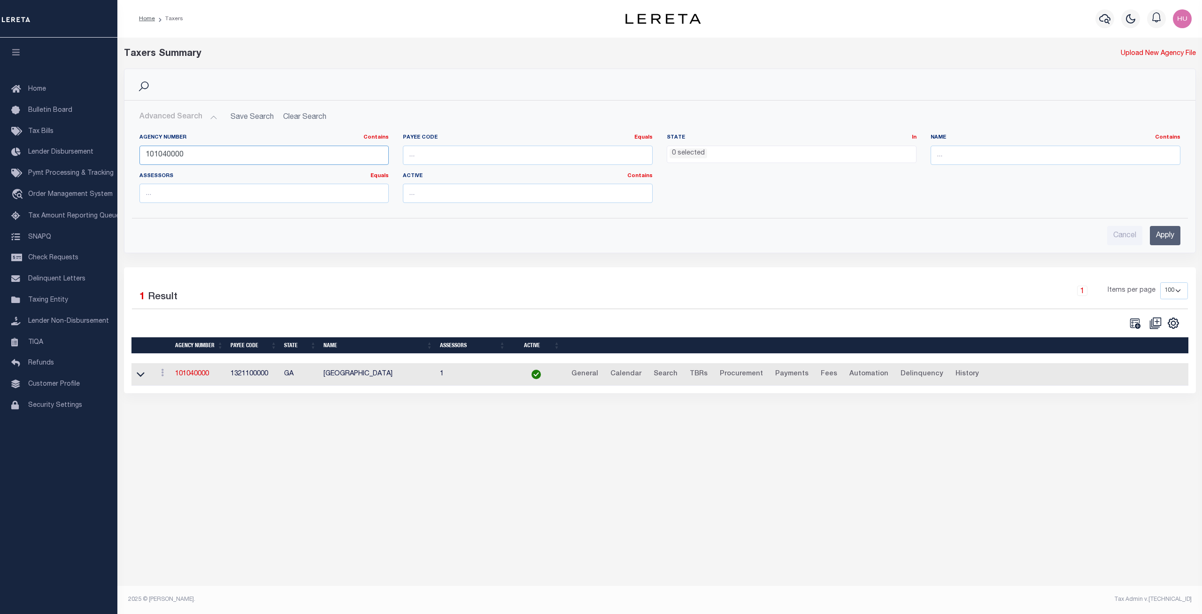
click at [163, 159] on input "101040000" at bounding box center [264, 155] width 250 height 19
paste input "310300422"
type input "310300422"
click at [1164, 232] on input "Apply" at bounding box center [1165, 235] width 31 height 19
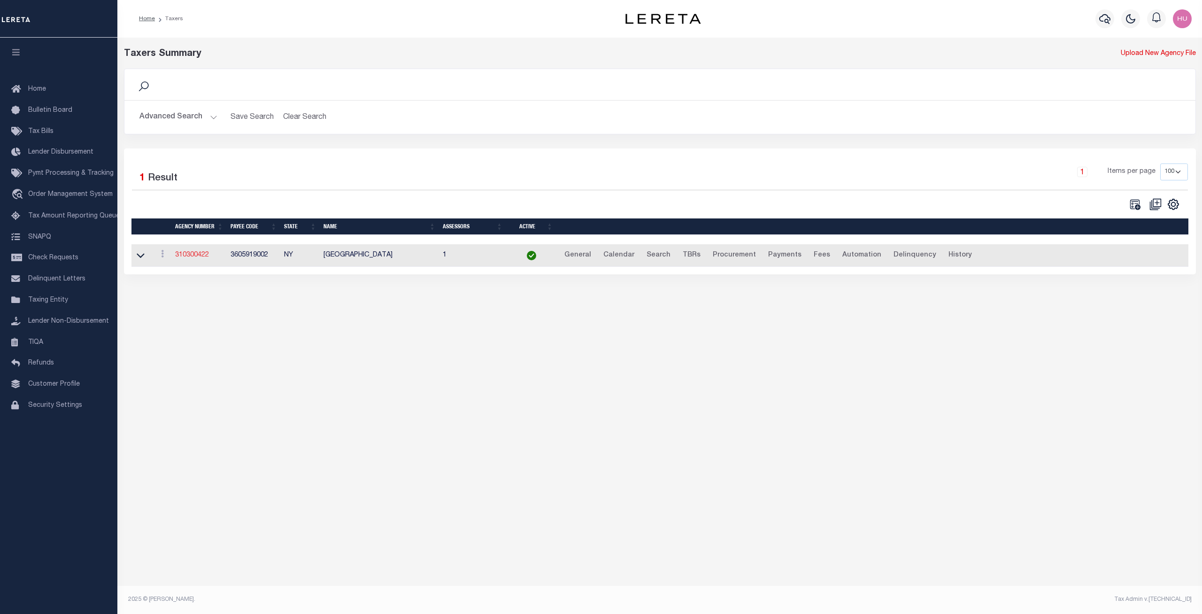
click at [191, 258] on link "310300422" at bounding box center [192, 255] width 34 height 7
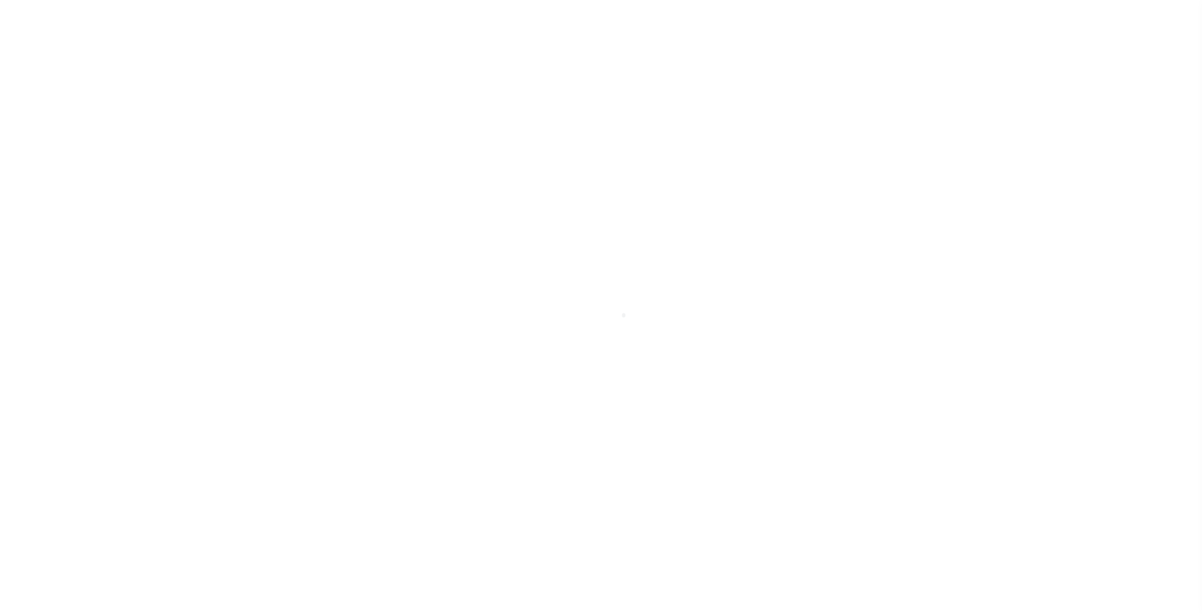
select select
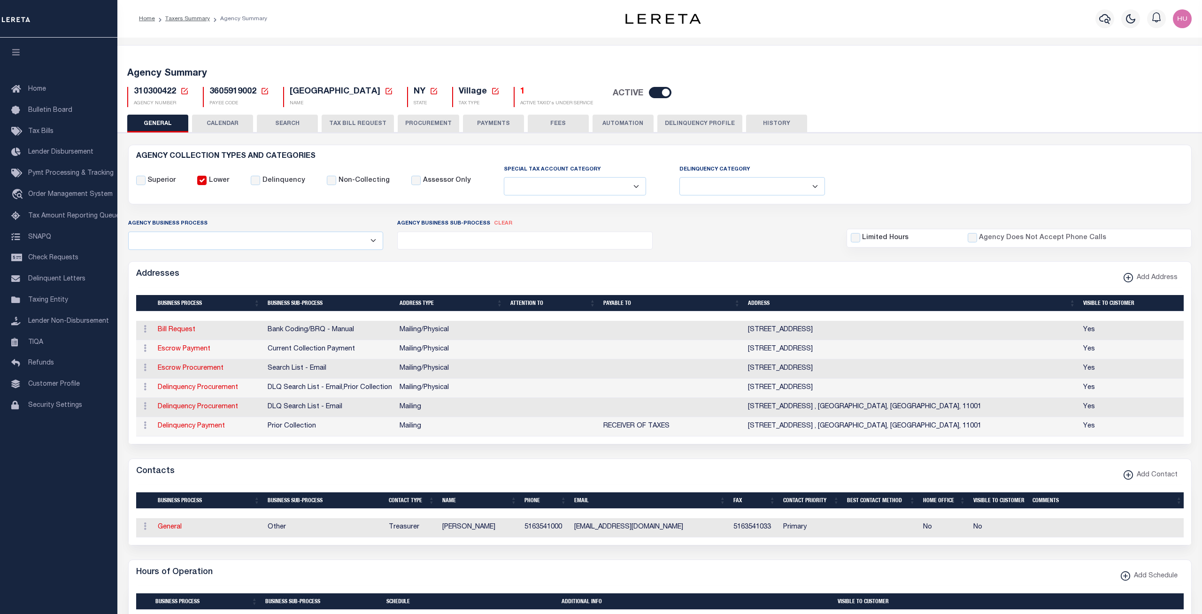
click at [700, 124] on button "Delinquency Profile" at bounding box center [699, 124] width 85 height 18
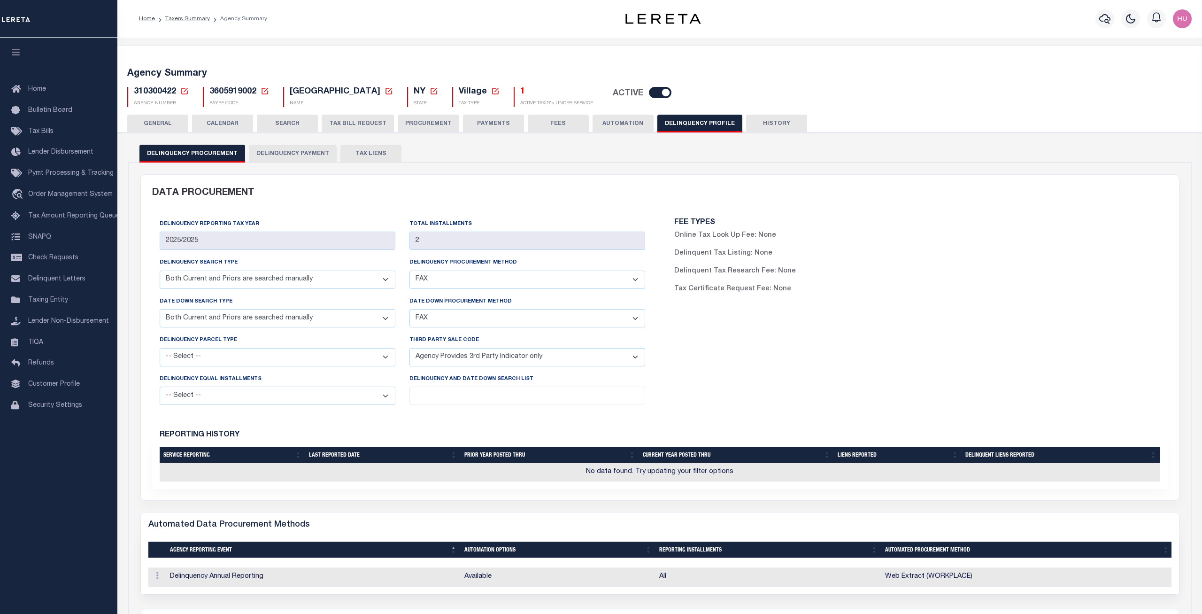
click at [298, 153] on button "Delinquency Payment" at bounding box center [293, 154] width 88 height 18
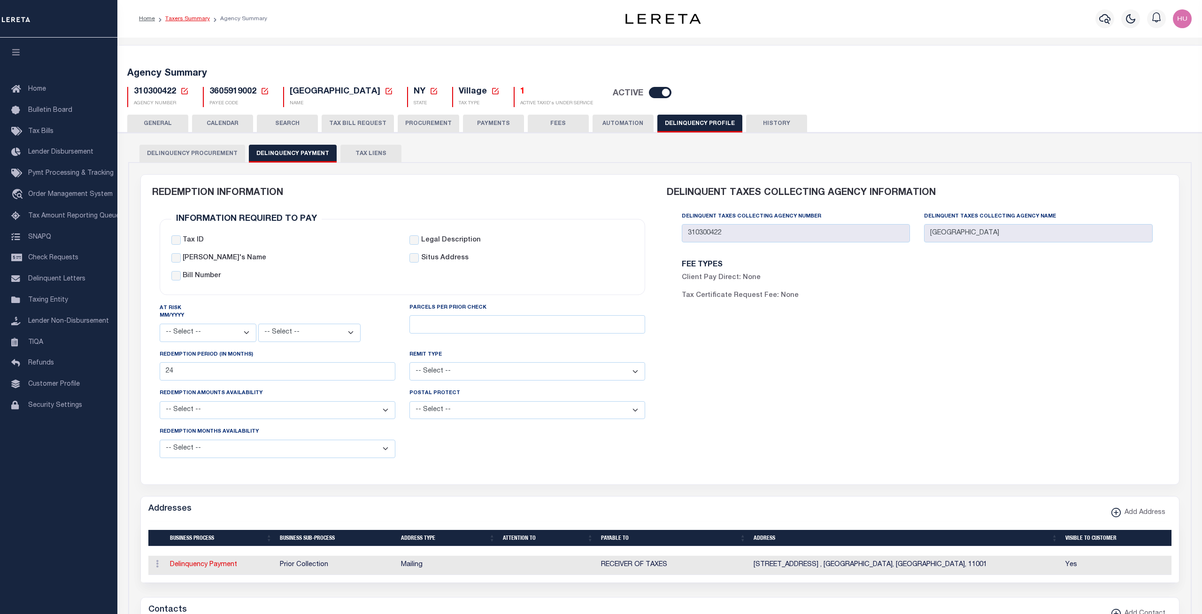
click at [191, 16] on link "Taxers Summary" at bounding box center [187, 19] width 45 height 6
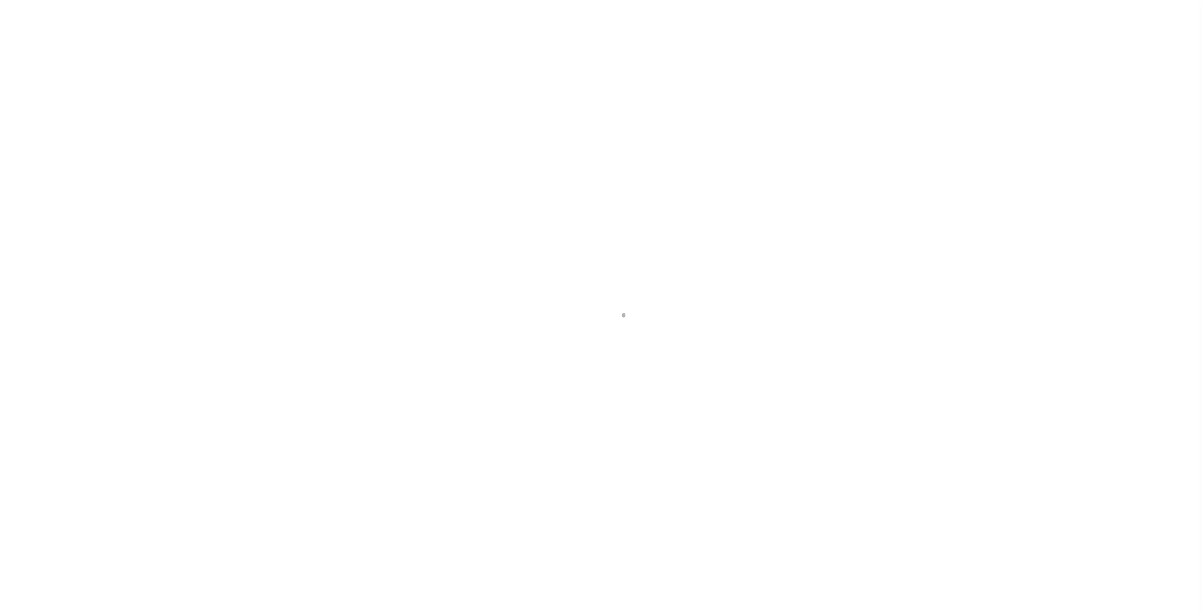
select select
select select "100"
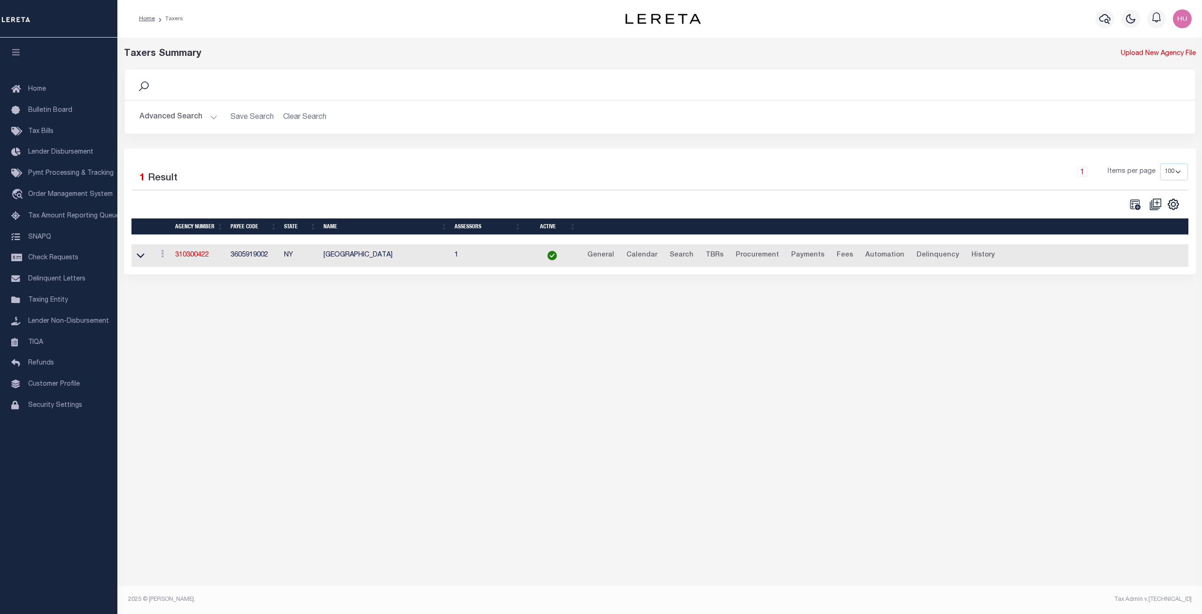
click at [174, 118] on button "Advanced Search" at bounding box center [178, 117] width 78 height 18
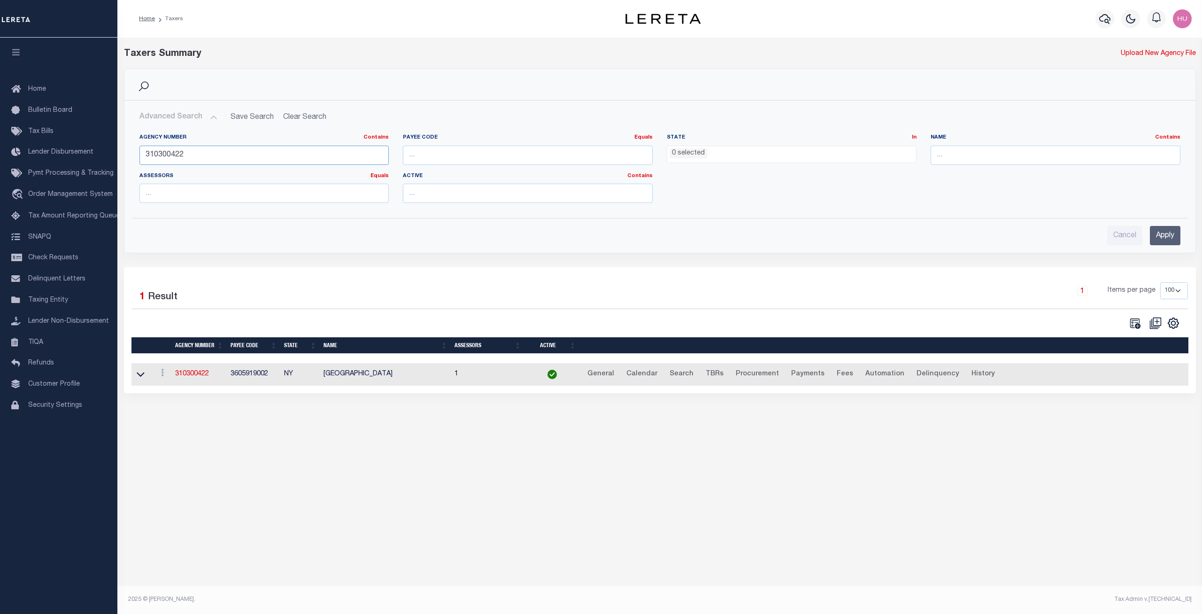
click at [173, 161] on input "310300422" at bounding box center [264, 155] width 250 height 19
paste input "450687"
type input "310450687"
click at [1151, 241] on input "Apply" at bounding box center [1165, 235] width 31 height 19
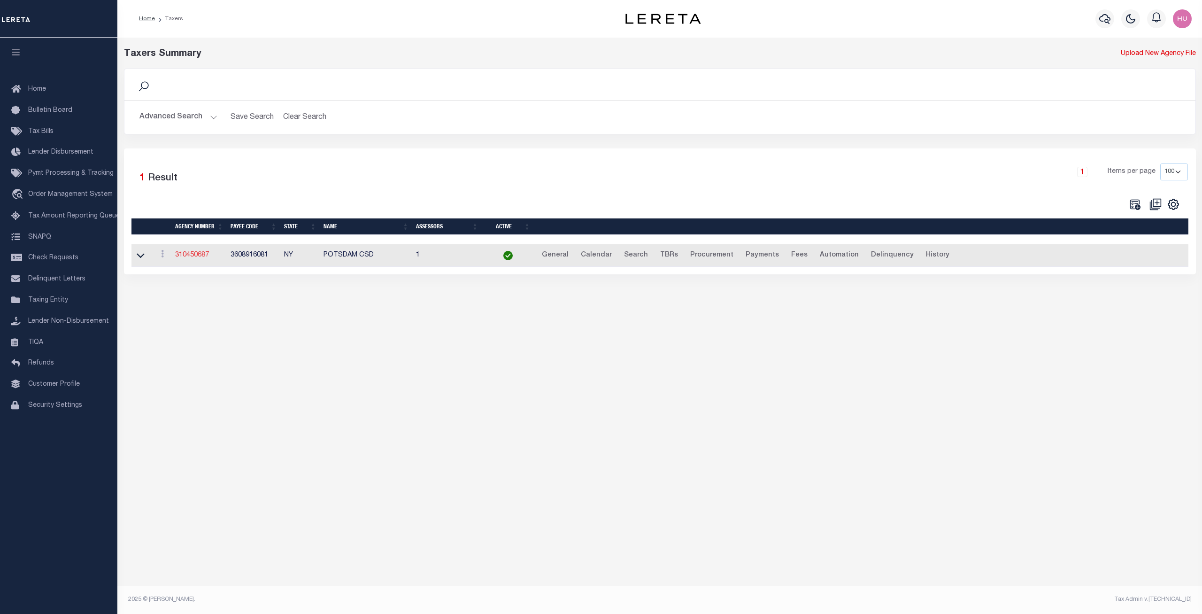
click at [199, 256] on link "310450687" at bounding box center [192, 255] width 34 height 7
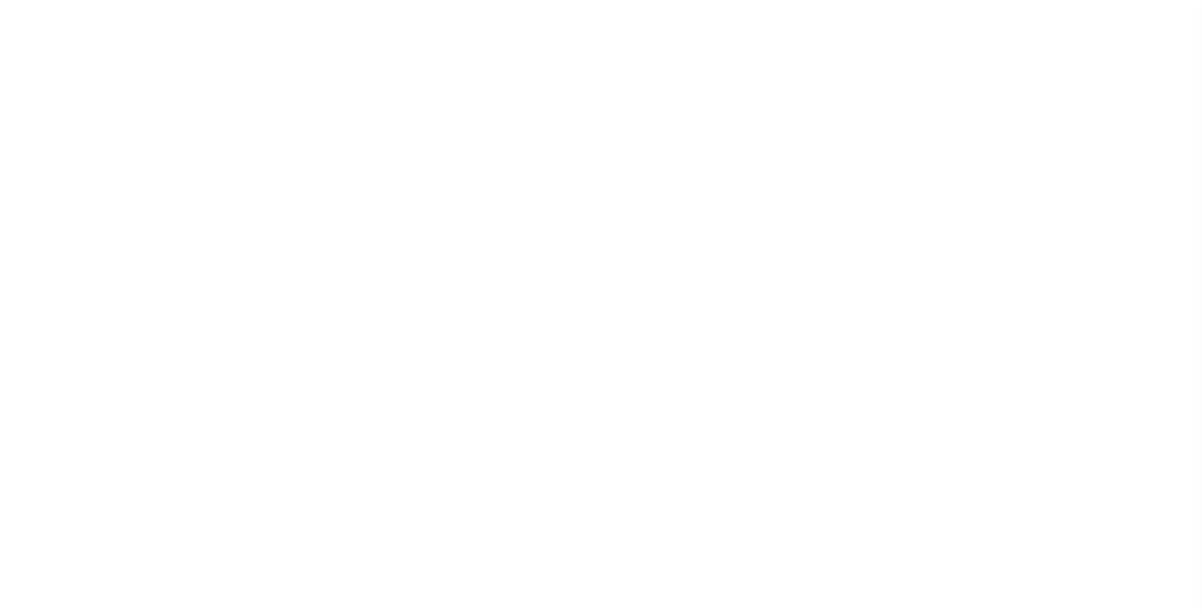
select select
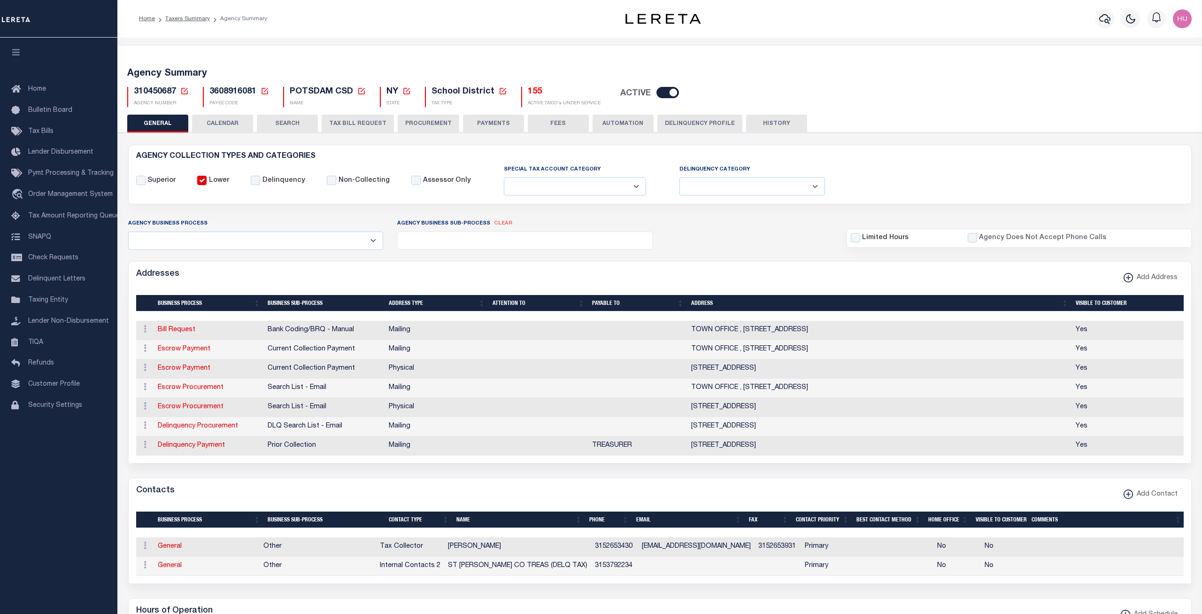
click at [688, 119] on button "Delinquency Profile" at bounding box center [699, 124] width 85 height 18
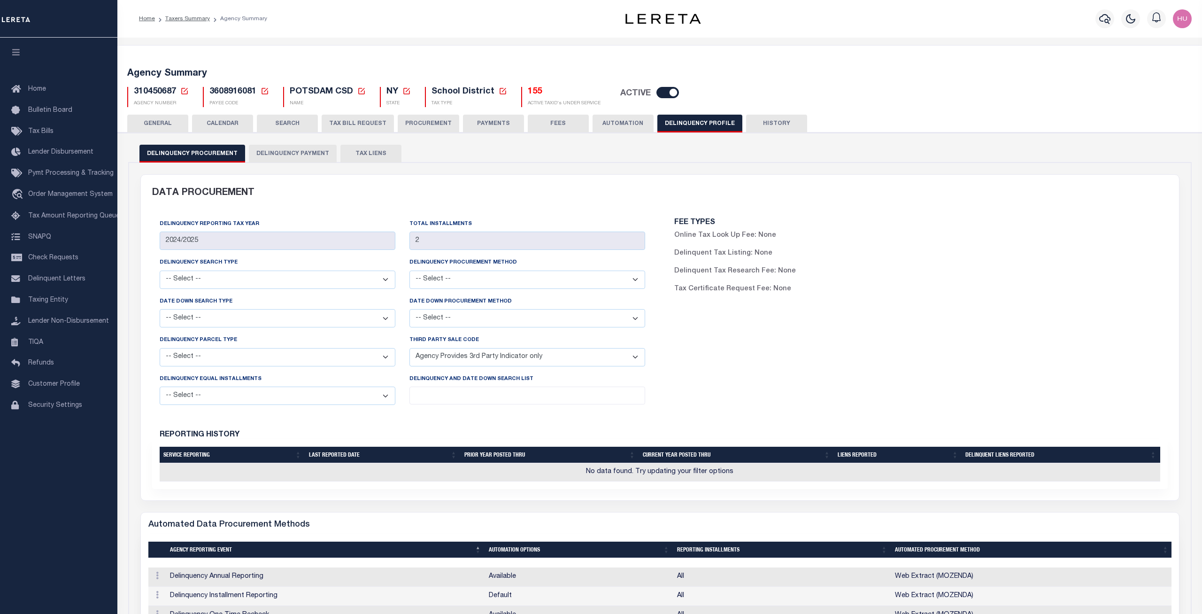
click at [264, 154] on button "Delinquency Payment" at bounding box center [293, 154] width 88 height 18
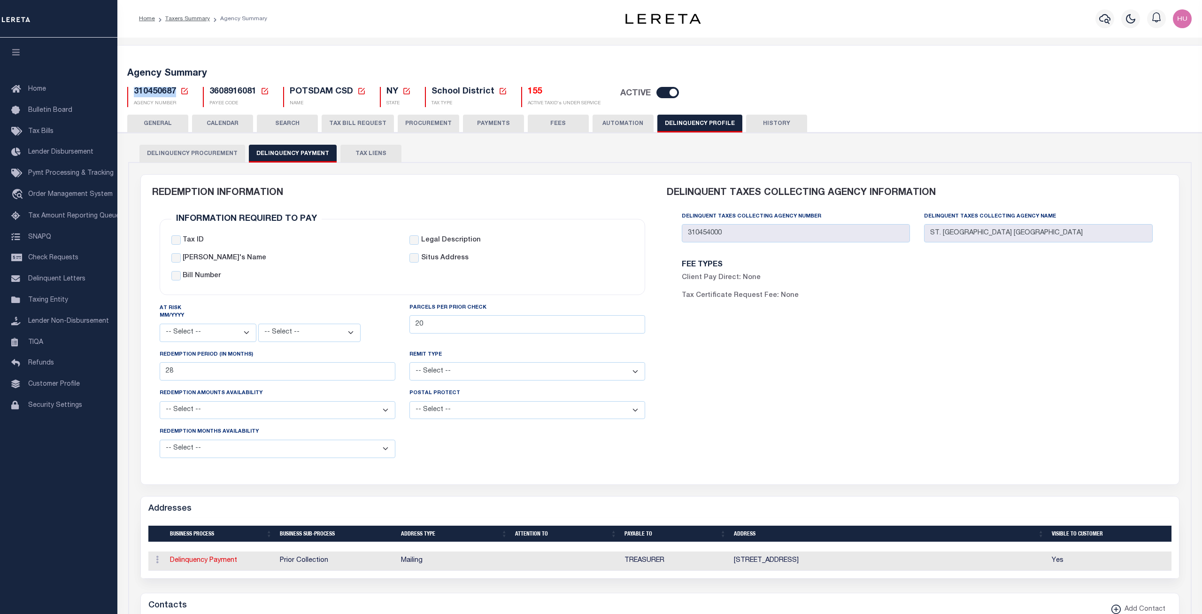
drag, startPoint x: 175, startPoint y: 91, endPoint x: 134, endPoint y: 91, distance: 40.8
click at [134, 91] on span "310450687" at bounding box center [155, 91] width 42 height 8
copy span "310450687"
drag, startPoint x: 820, startPoint y: 217, endPoint x: 677, endPoint y: 221, distance: 142.7
click at [677, 221] on div "Delinquent Taxes Collecting Agency Number 310454000" at bounding box center [796, 230] width 242 height 38
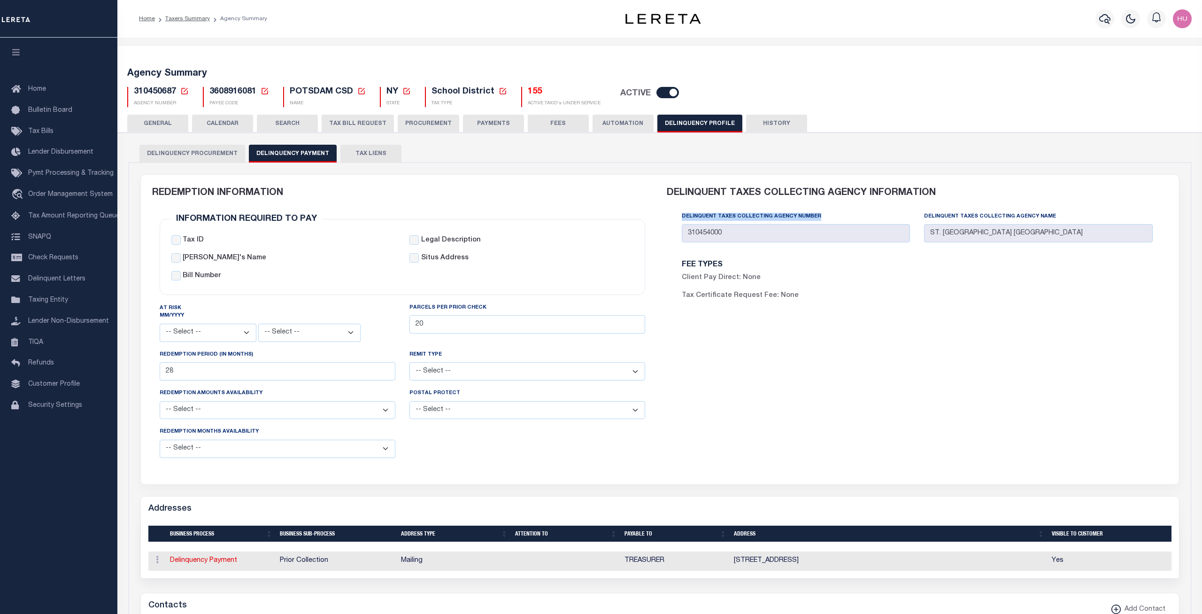
click at [138, 212] on div "DATA PROCUREMENT Delinquency Reporting Tax Year 2024/2025 Total Installments 2 …" at bounding box center [659, 595] width 1063 height 866
click at [184, 18] on link "Taxers Summary" at bounding box center [187, 19] width 45 height 6
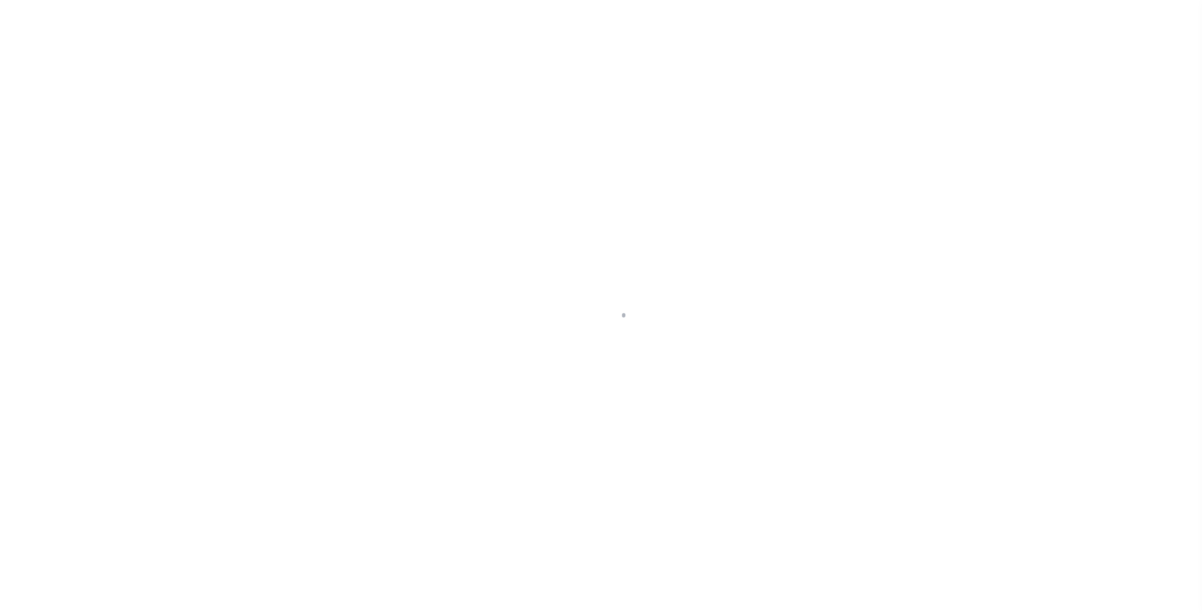
select select
select select "100"
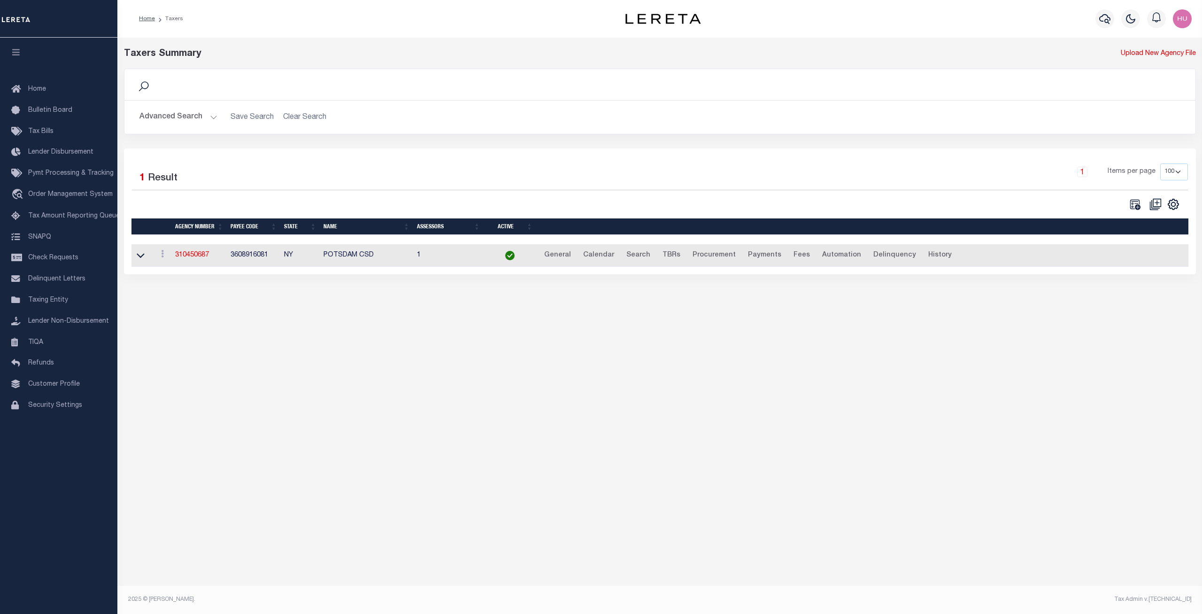
click at [196, 118] on button "Advanced Search" at bounding box center [178, 117] width 78 height 18
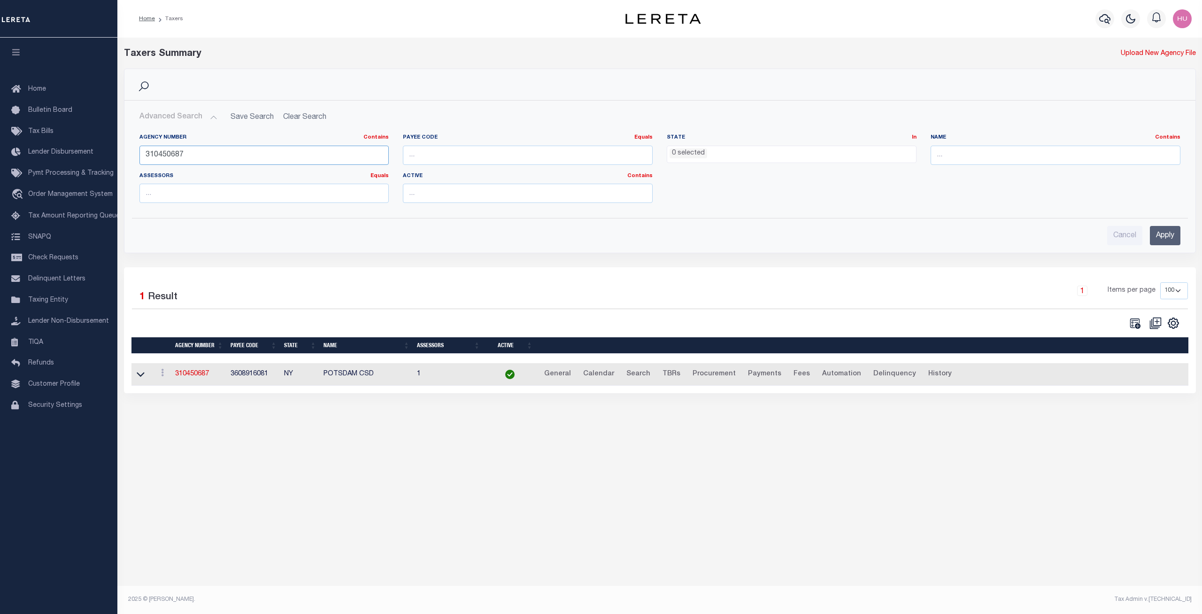
click at [163, 158] on input "310450687" at bounding box center [264, 155] width 250 height 19
paste input "120290000"
type input "120290000"
click at [1159, 238] on input "Apply" at bounding box center [1165, 235] width 31 height 19
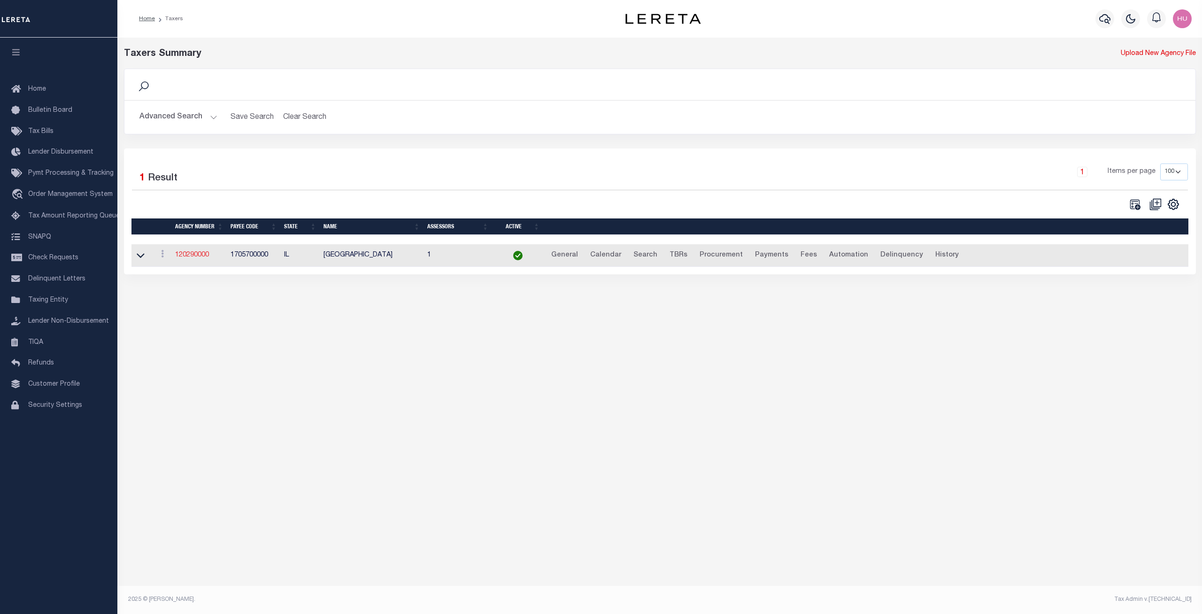
click at [200, 258] on link "120290000" at bounding box center [192, 255] width 34 height 7
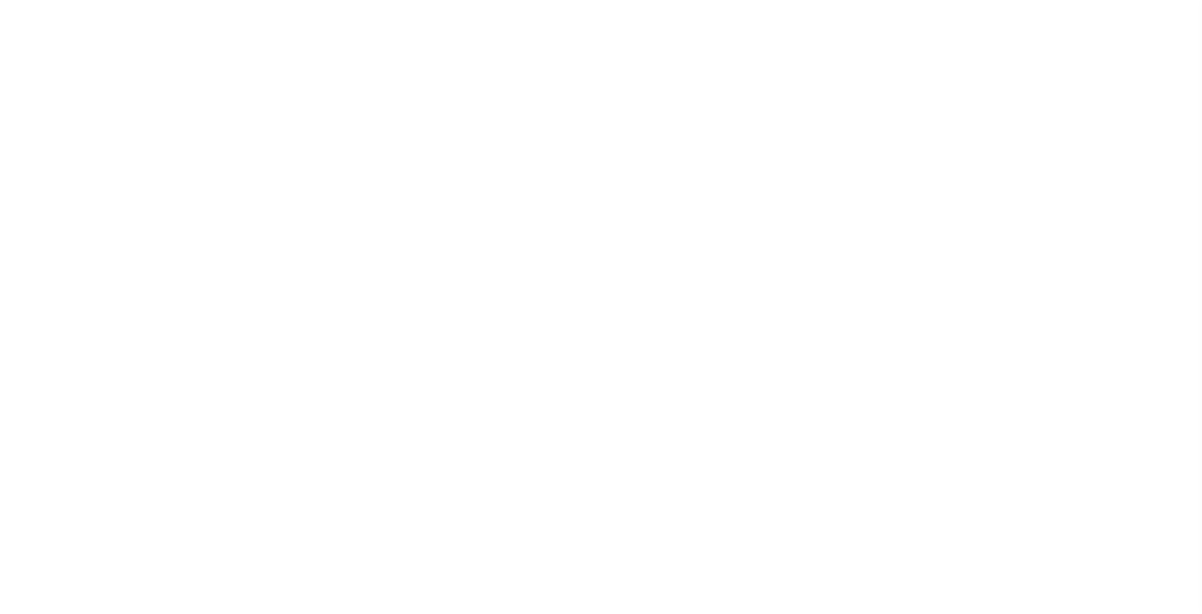
select select
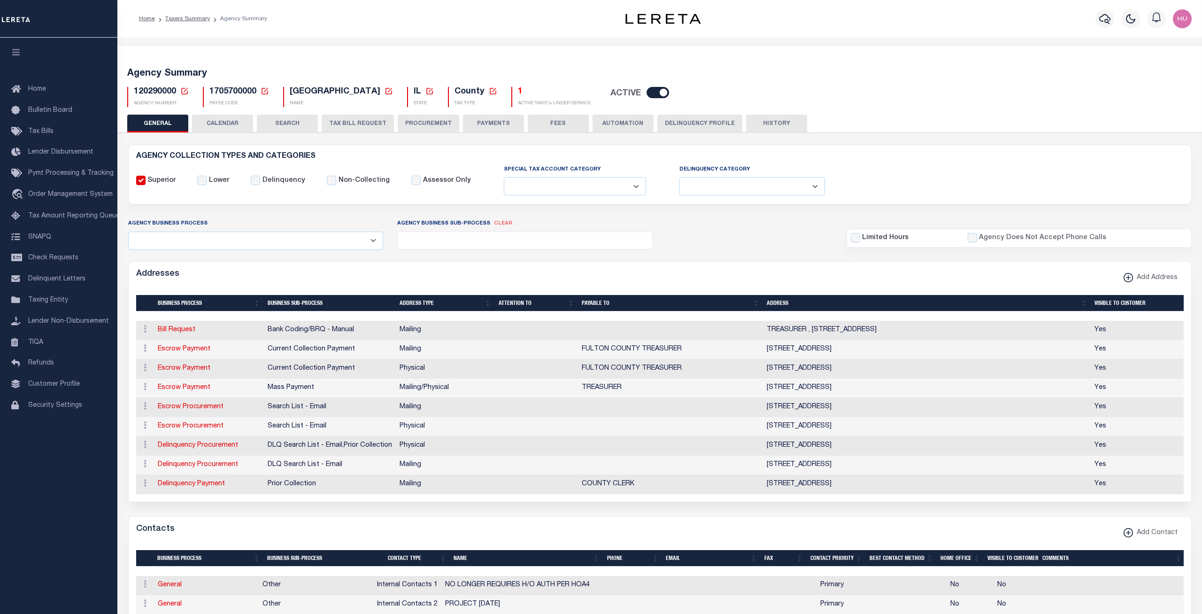
click at [697, 125] on button "Delinquency Profile" at bounding box center [699, 124] width 85 height 18
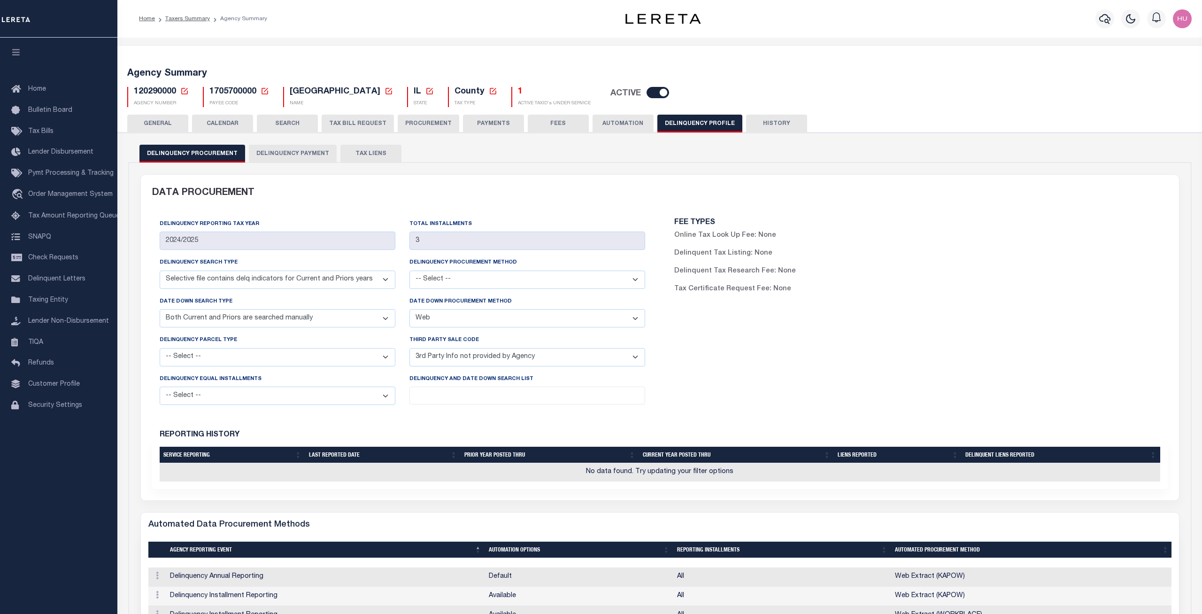
click at [304, 154] on button "Delinquency Payment" at bounding box center [293, 154] width 88 height 18
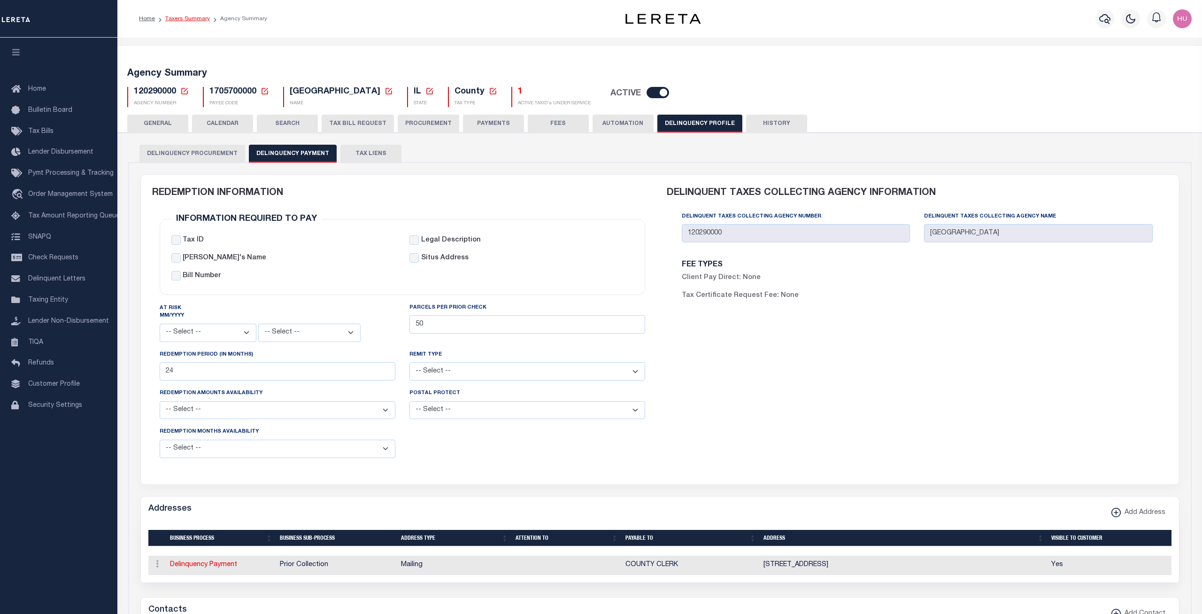
click at [184, 19] on link "Taxers Summary" at bounding box center [187, 19] width 45 height 6
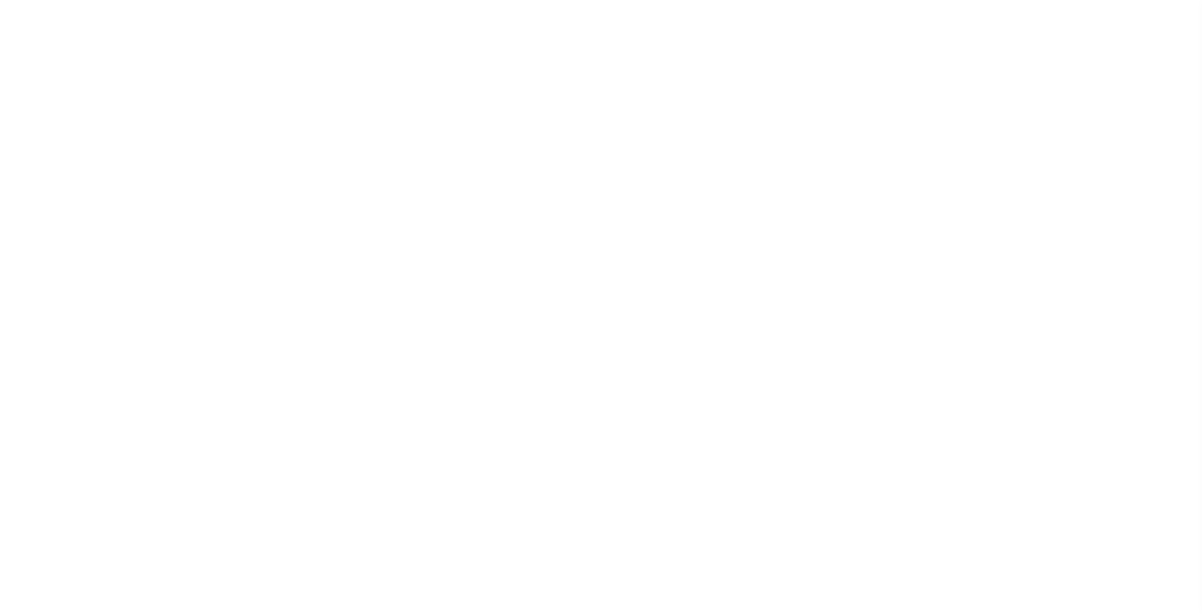
select select
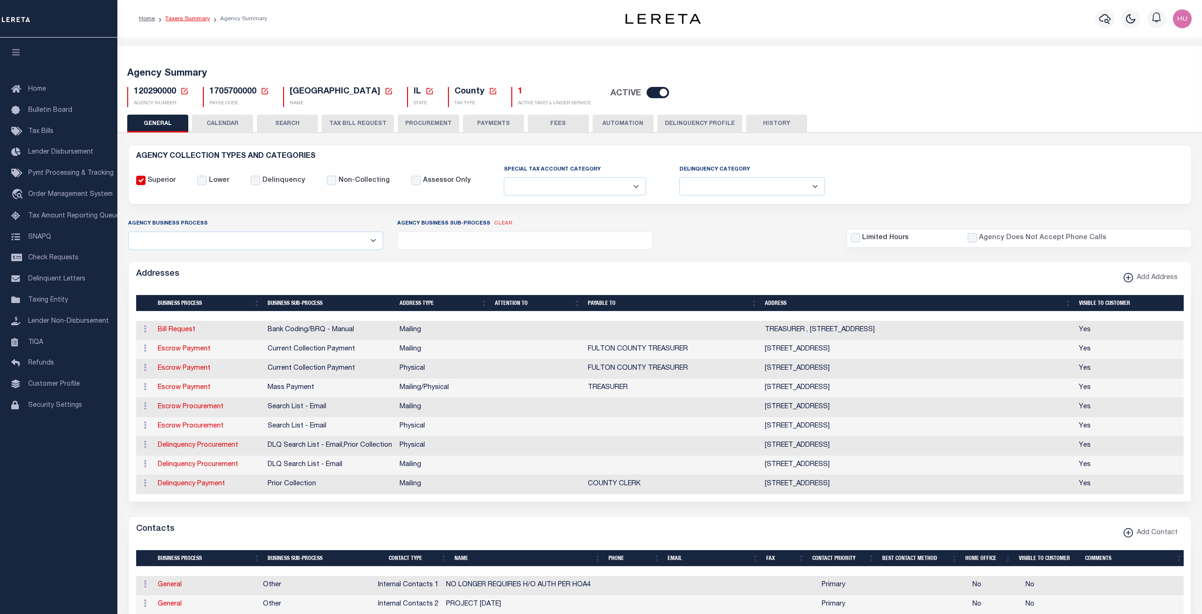
click at [190, 20] on link "Taxers Summary" at bounding box center [187, 19] width 45 height 6
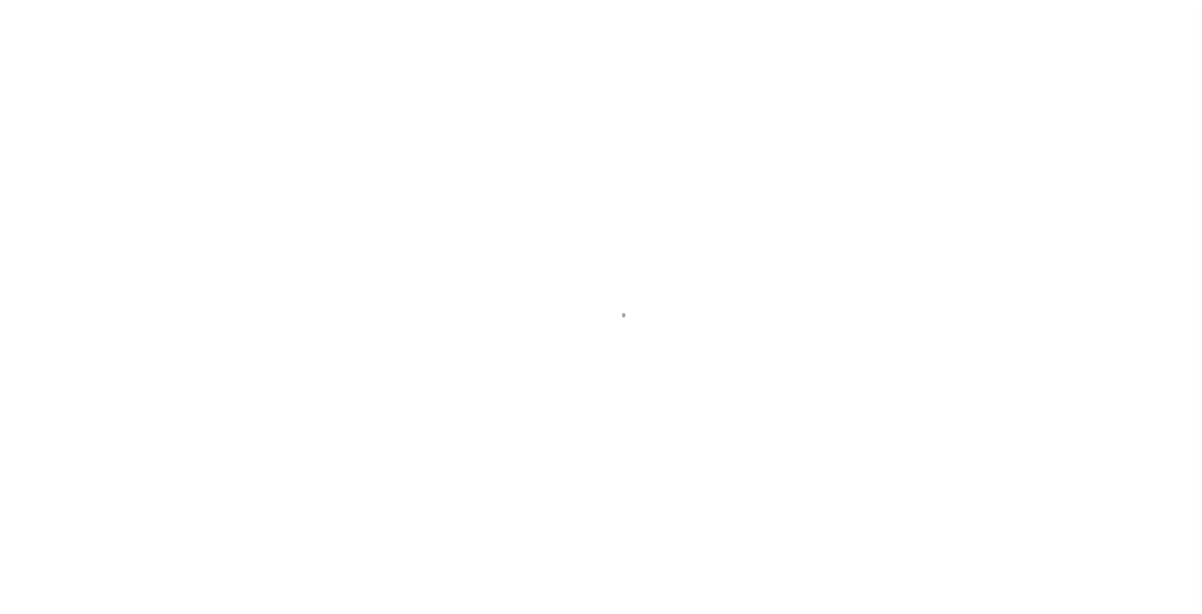
select select "100"
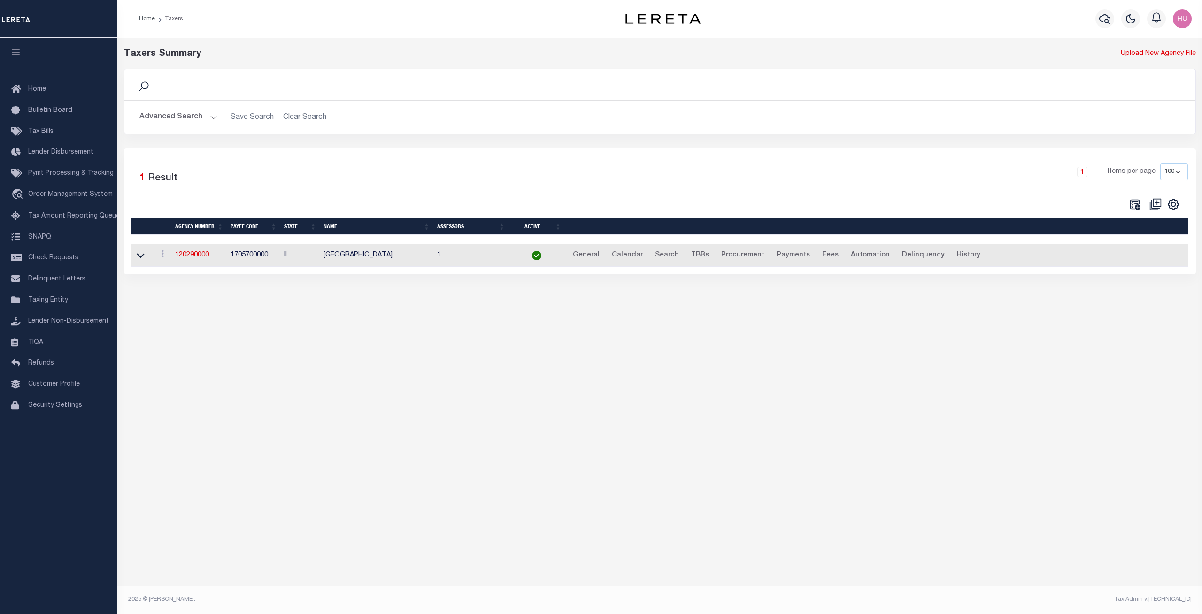
click at [177, 118] on button "Advanced Search" at bounding box center [178, 117] width 78 height 18
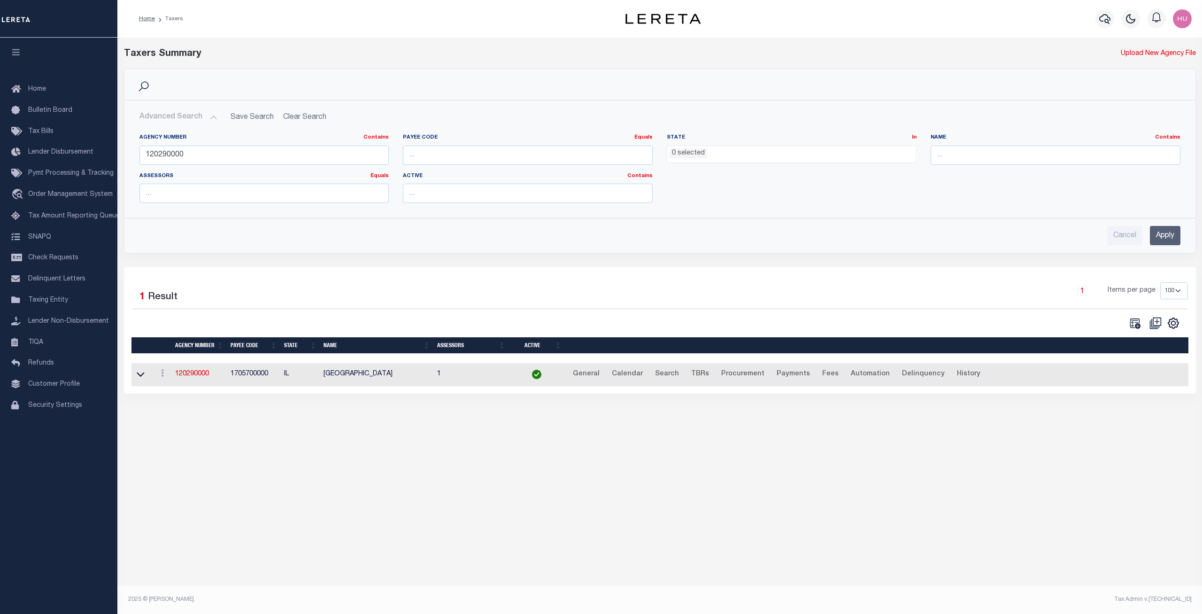
click at [315, 116] on h2 "Advanced Search Save Search Clear Search tblPayees_dynamictable_____DefaultSave…" at bounding box center [660, 117] width 1056 height 18
click at [160, 155] on input "120290000" at bounding box center [264, 155] width 250 height 19
click at [435, 160] on input "number" at bounding box center [528, 155] width 250 height 19
paste input "1705721000"
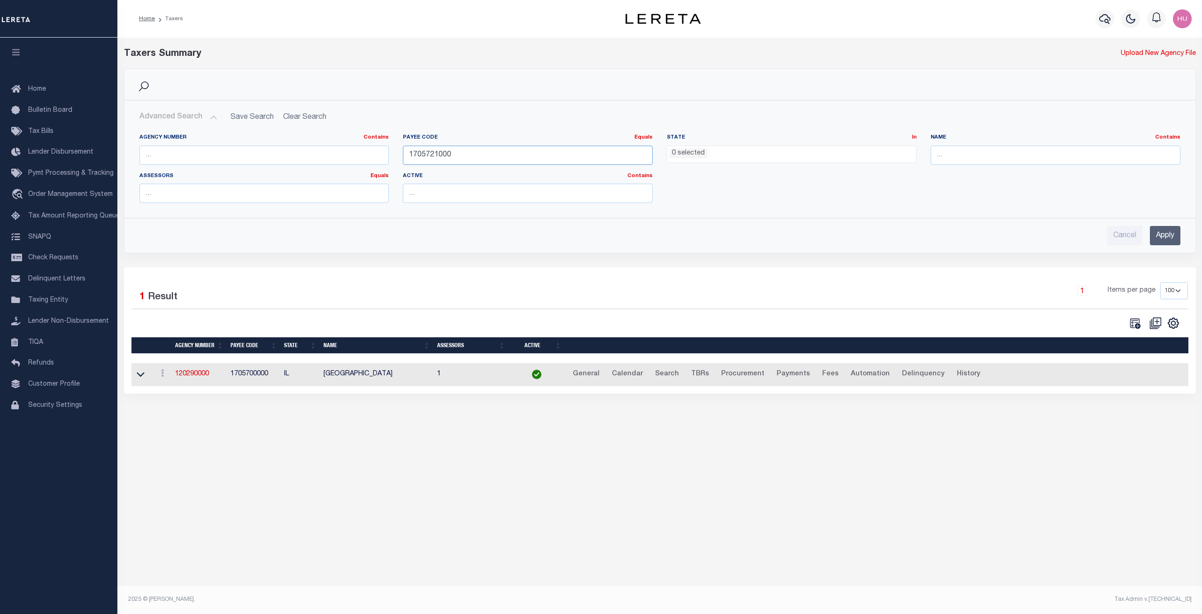
type input "1705721000"
click at [1164, 233] on input "Apply" at bounding box center [1165, 235] width 31 height 19
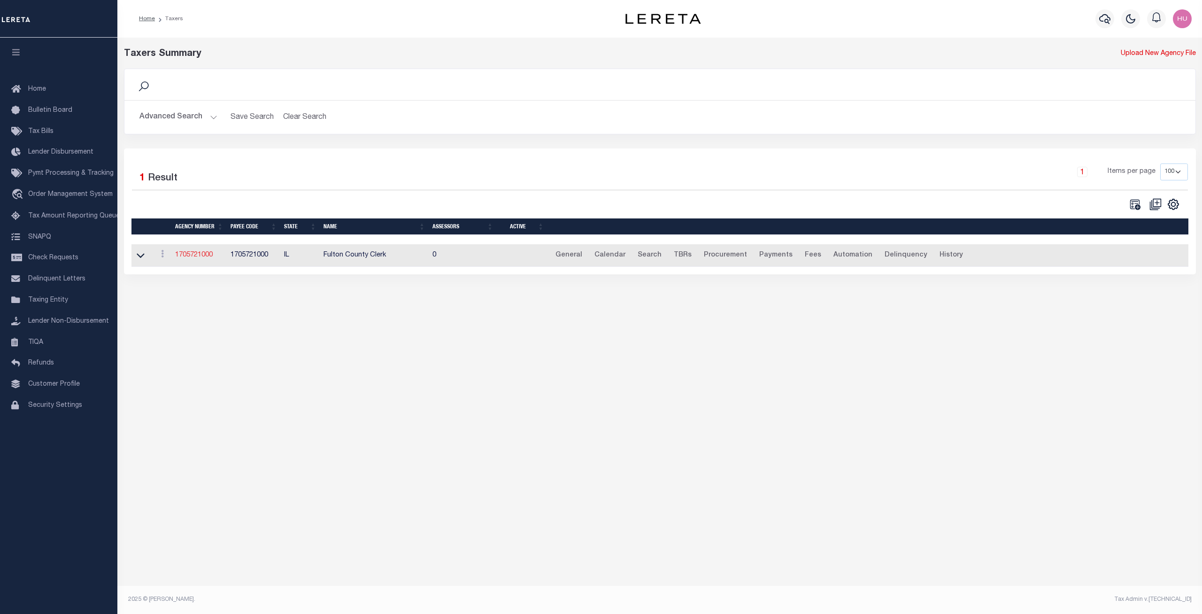
click at [194, 257] on link "1705721000" at bounding box center [194, 255] width 38 height 7
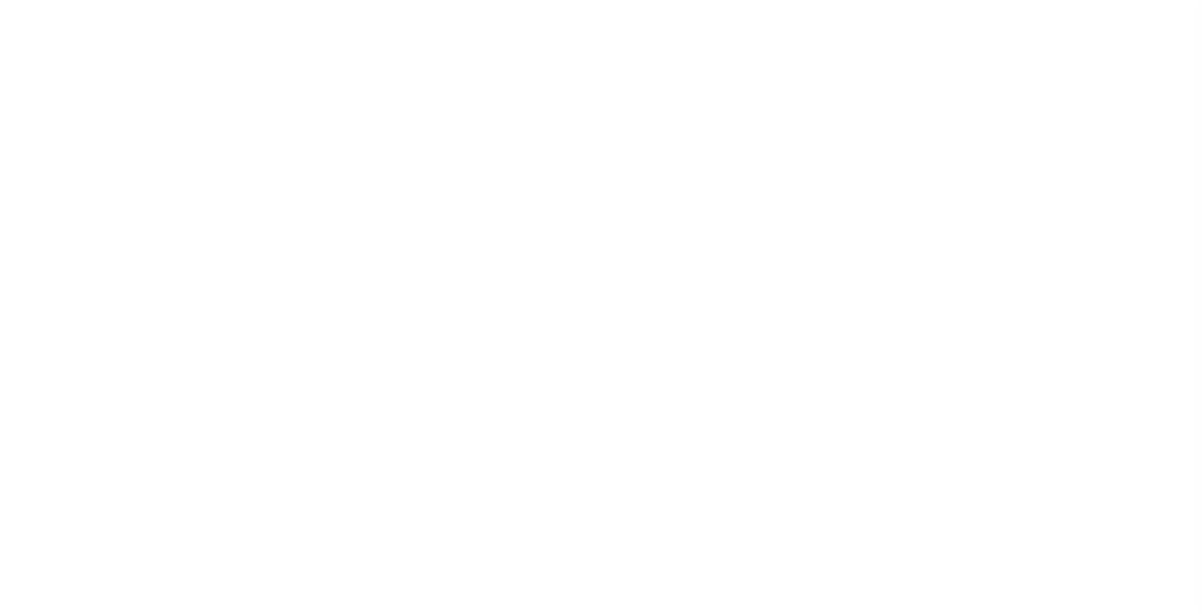
select select
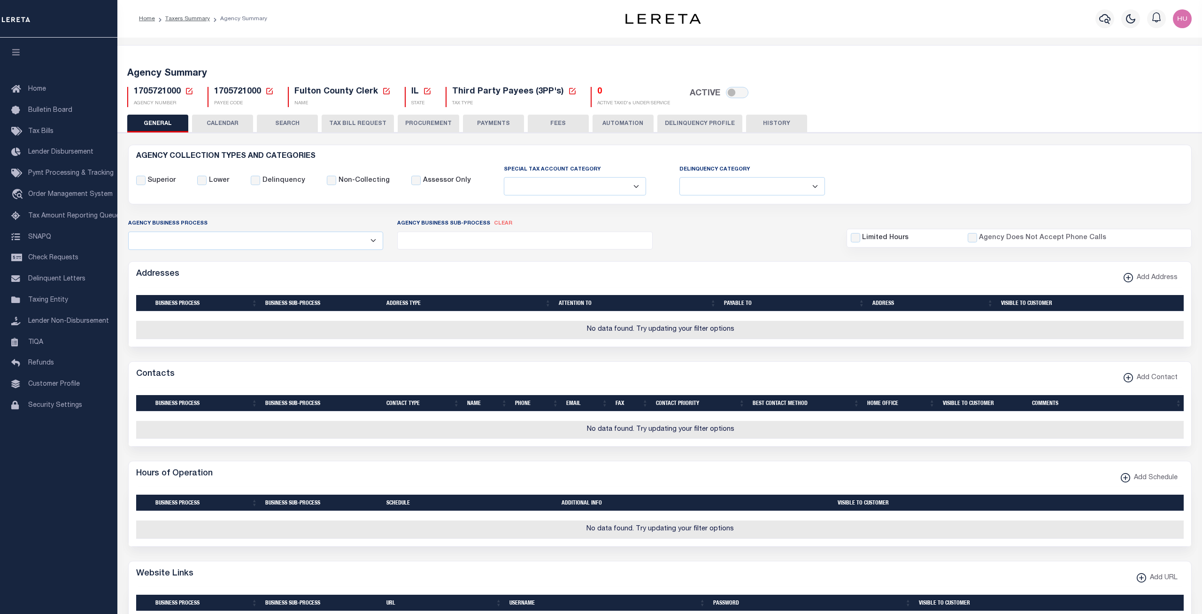
click at [699, 123] on button "Delinquency Profile" at bounding box center [699, 124] width 85 height 18
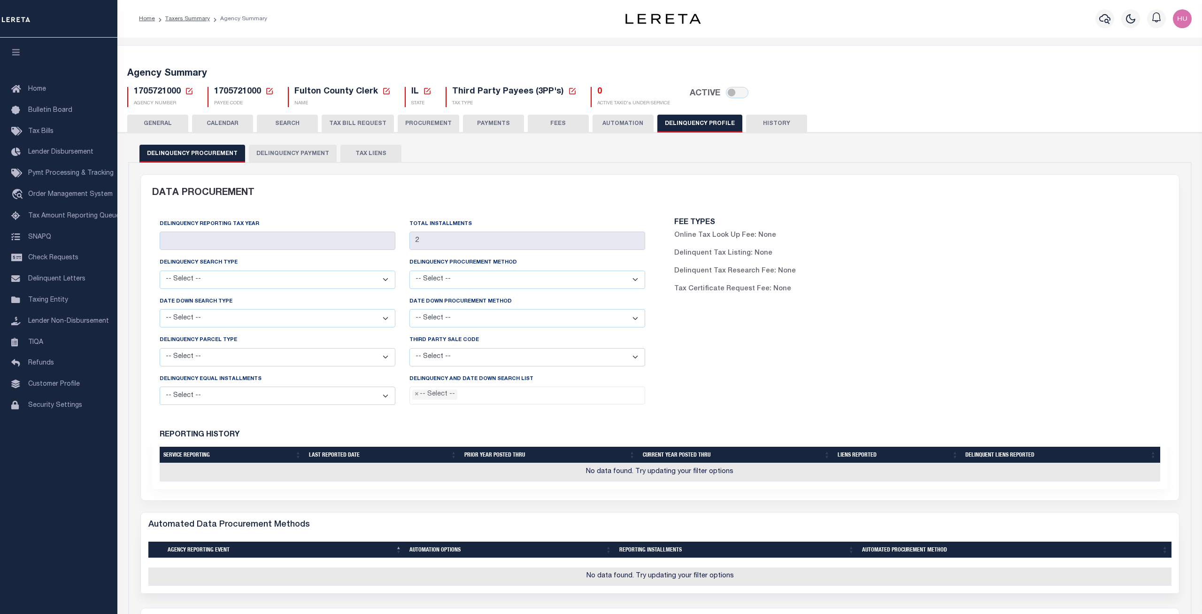
click at [304, 152] on button "Delinquency Payment" at bounding box center [293, 154] width 88 height 18
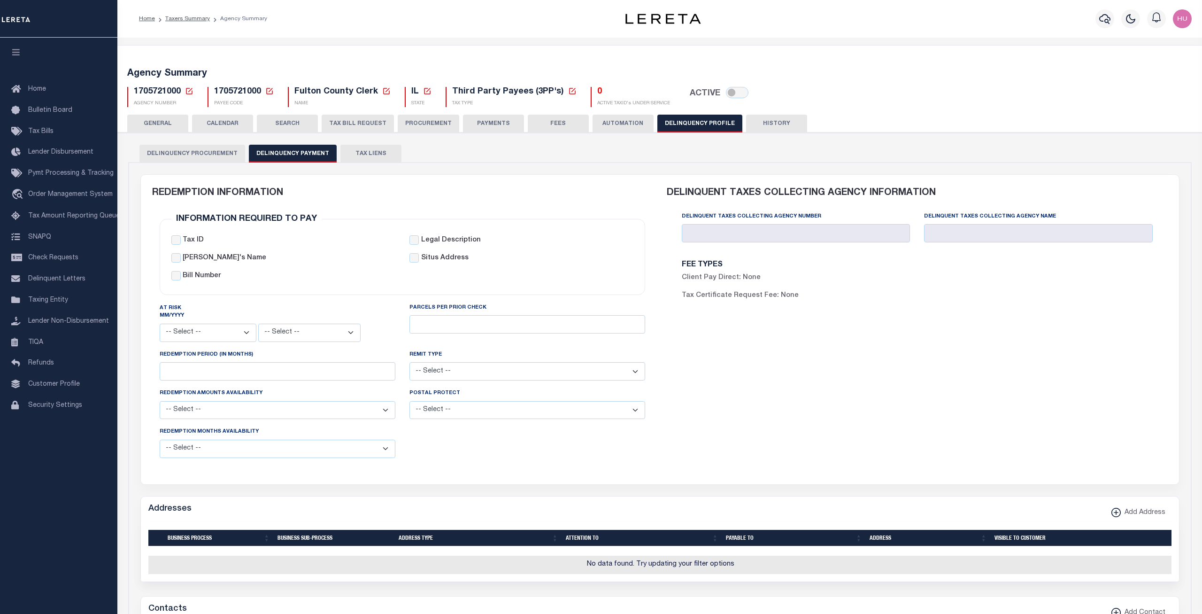
click at [152, 121] on button "GENERAL" at bounding box center [157, 124] width 61 height 18
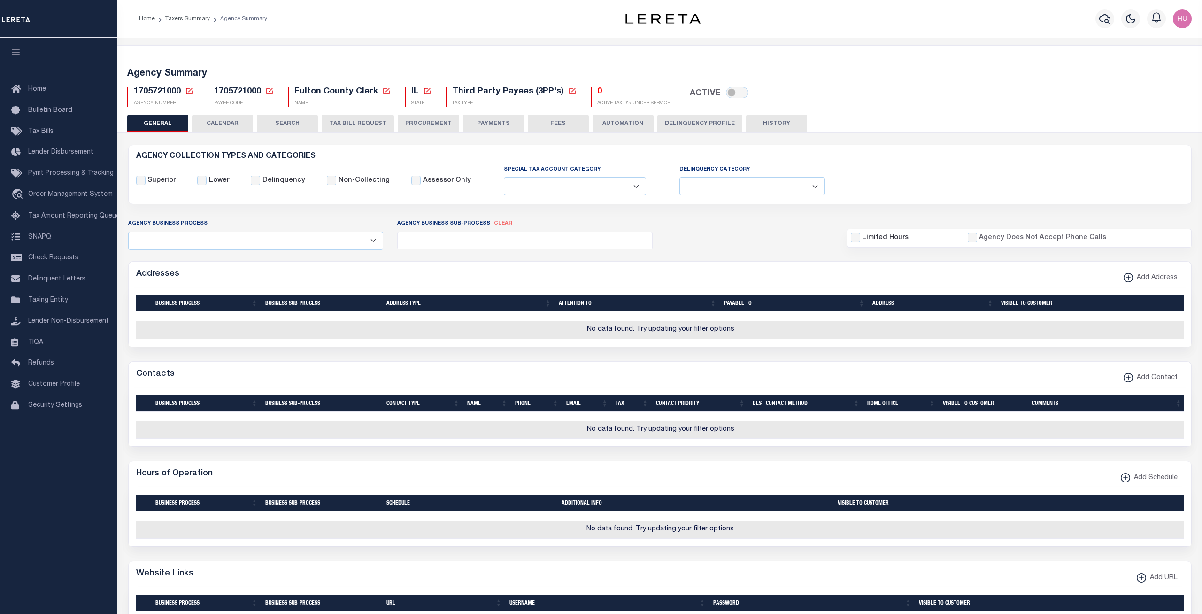
click at [700, 122] on button "Delinquency Profile" at bounding box center [699, 124] width 85 height 18
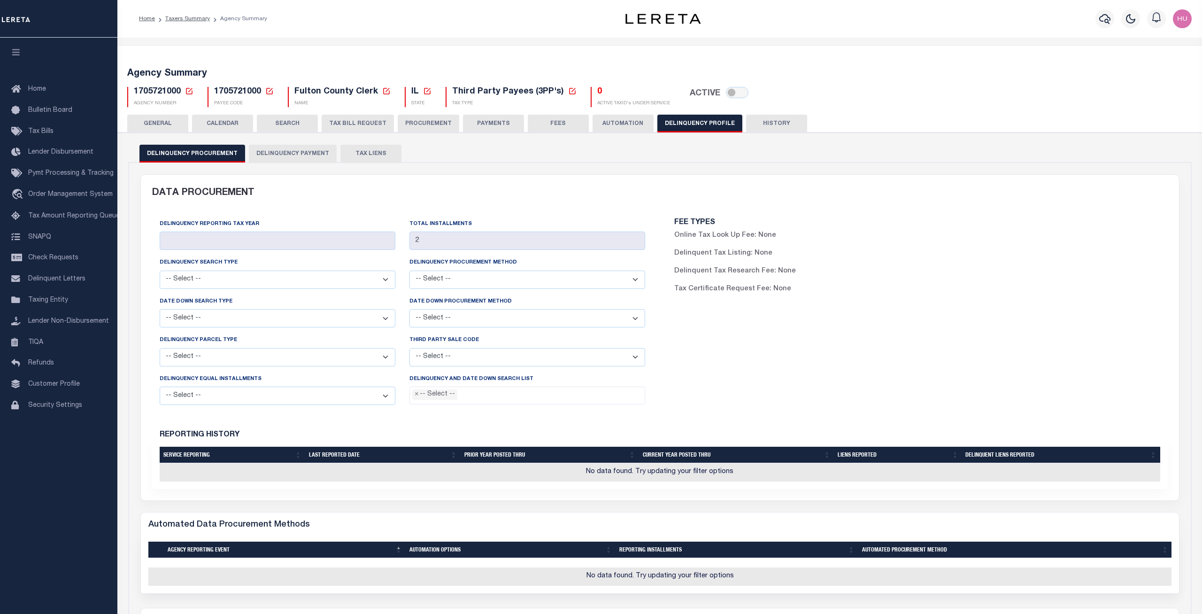
click at [311, 153] on button "Delinquency Payment" at bounding box center [293, 154] width 88 height 18
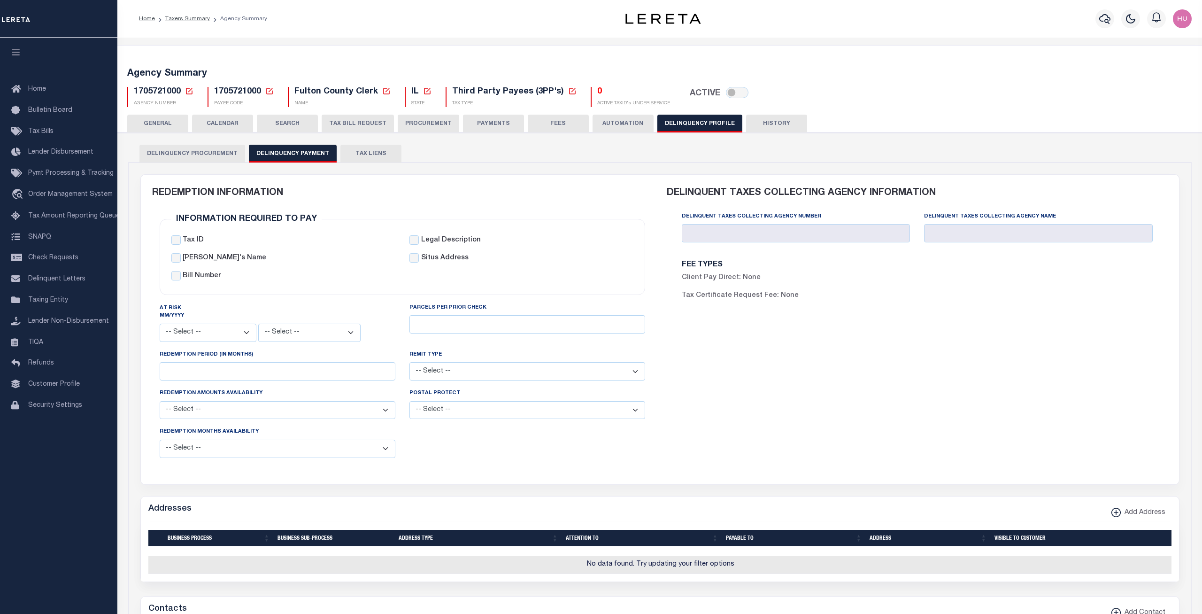
click at [159, 124] on button "GENERAL" at bounding box center [157, 124] width 61 height 18
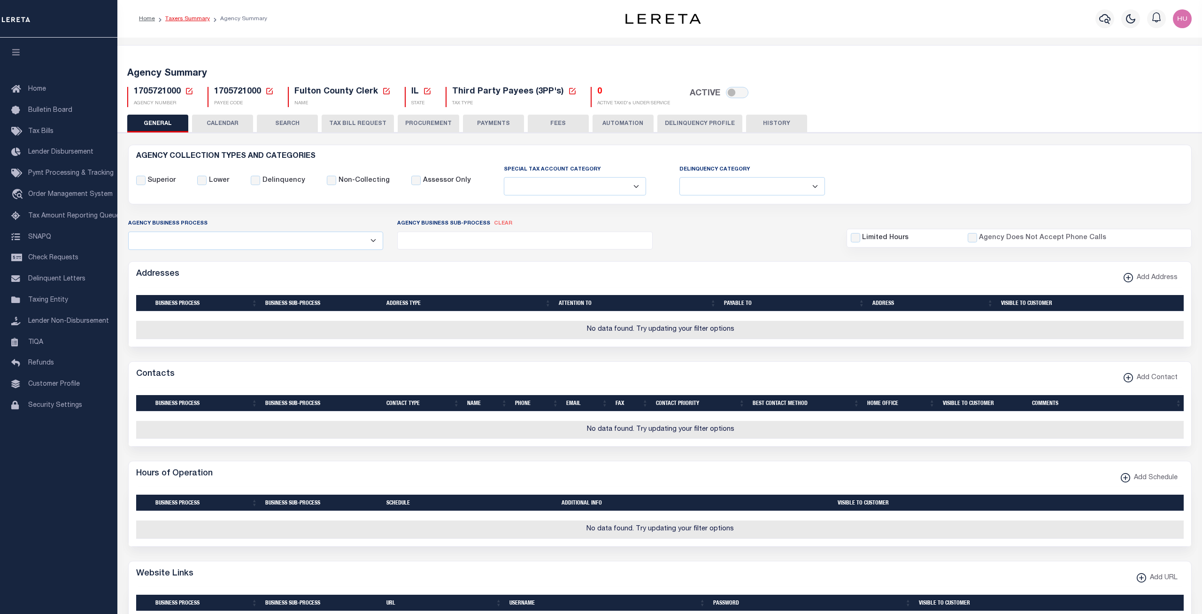
click at [192, 18] on link "Taxers Summary" at bounding box center [187, 19] width 45 height 6
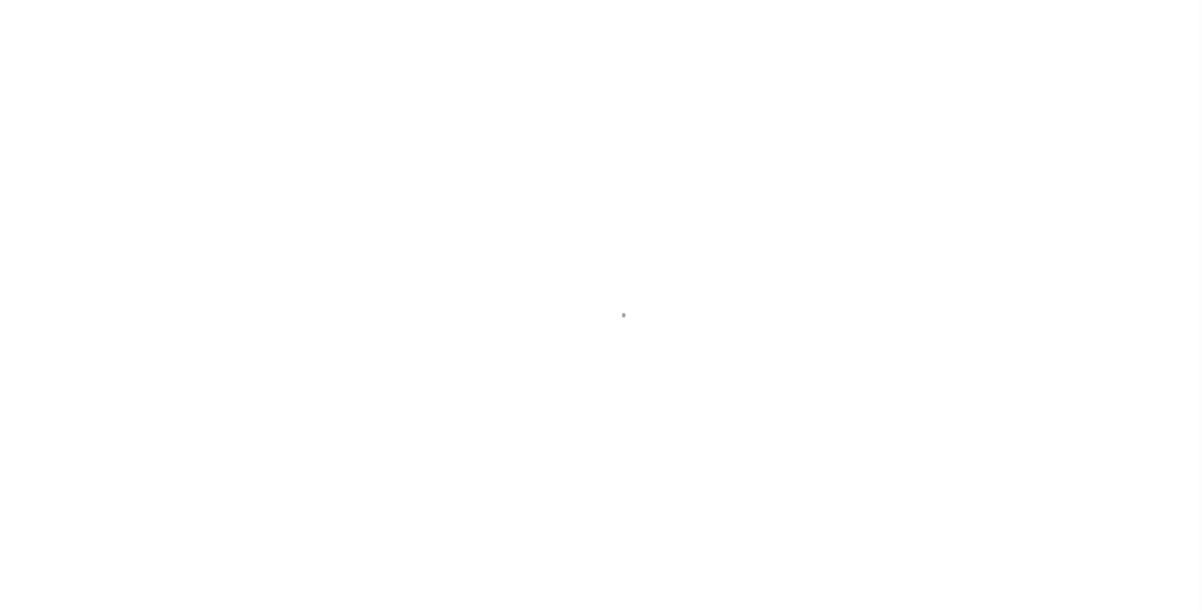
select select
select select "100"
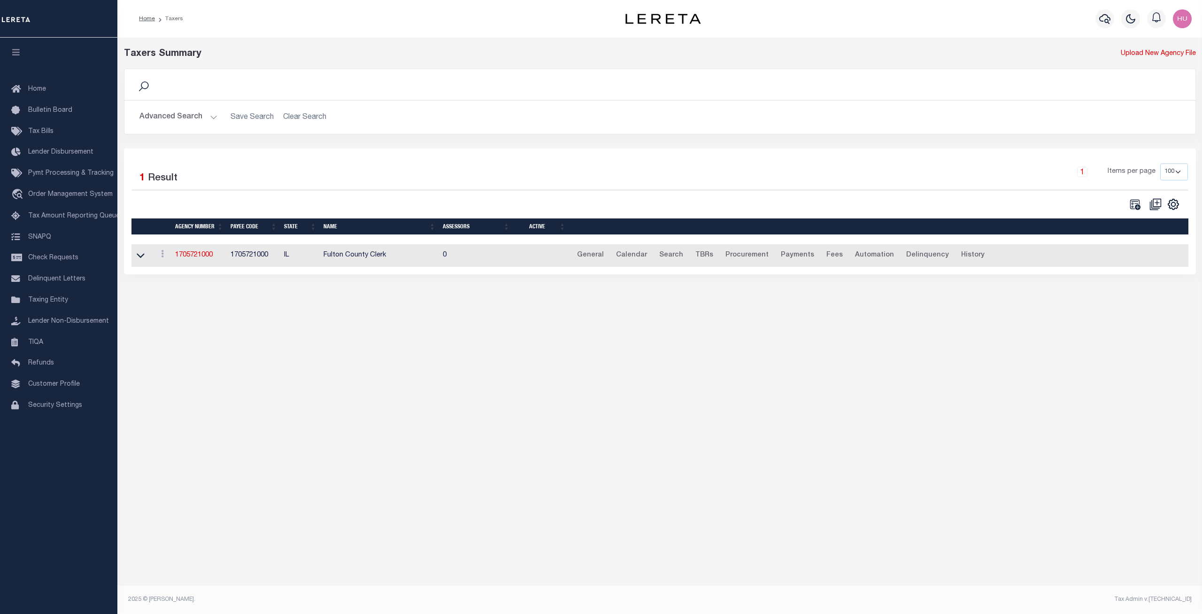
click at [172, 122] on button "Advanced Search" at bounding box center [178, 117] width 78 height 18
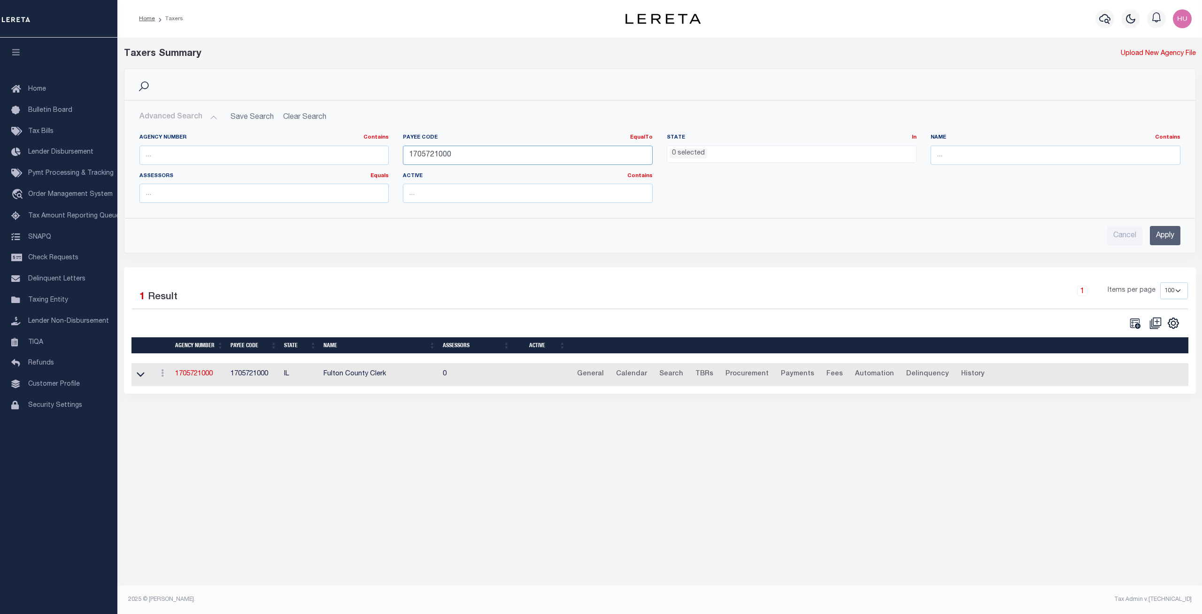
click at [436, 154] on input "1705721000" at bounding box center [528, 155] width 250 height 19
click at [247, 156] on input "text" at bounding box center [264, 155] width 250 height 19
paste input "310450687"
type input "310450687"
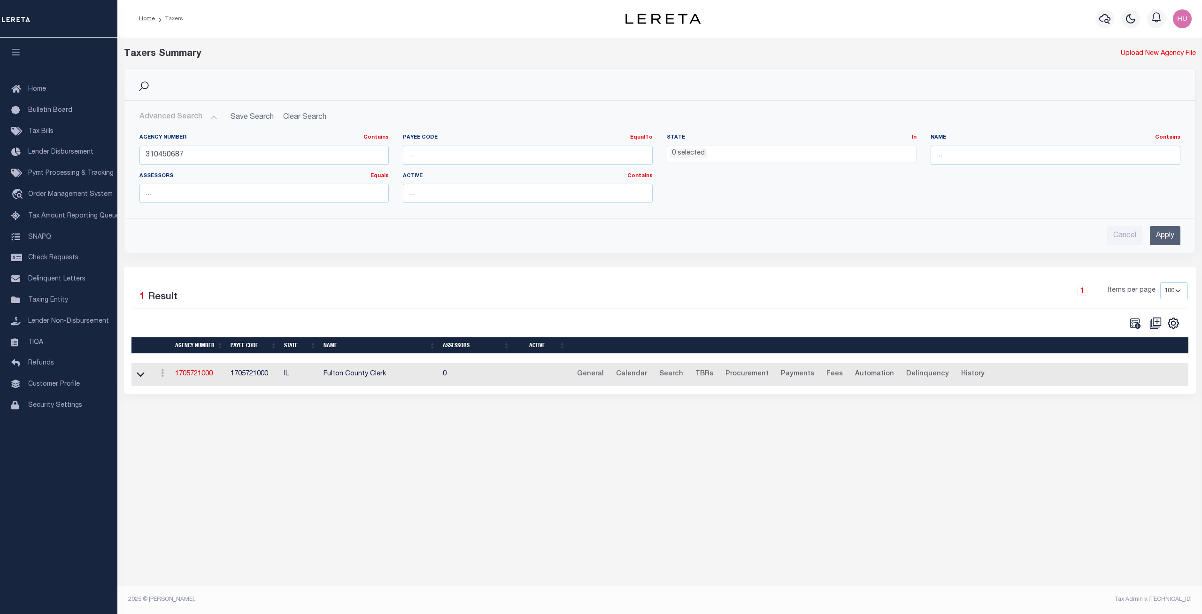
click at [1172, 238] on input "Apply" at bounding box center [1165, 235] width 31 height 19
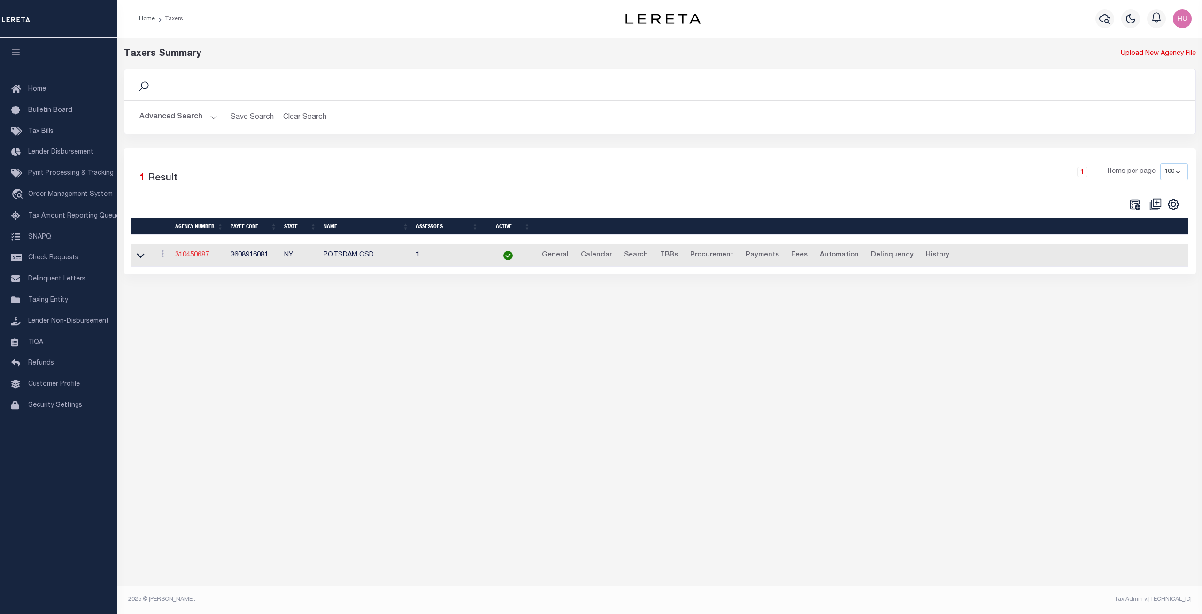
click at [197, 253] on link "310450687" at bounding box center [192, 255] width 34 height 7
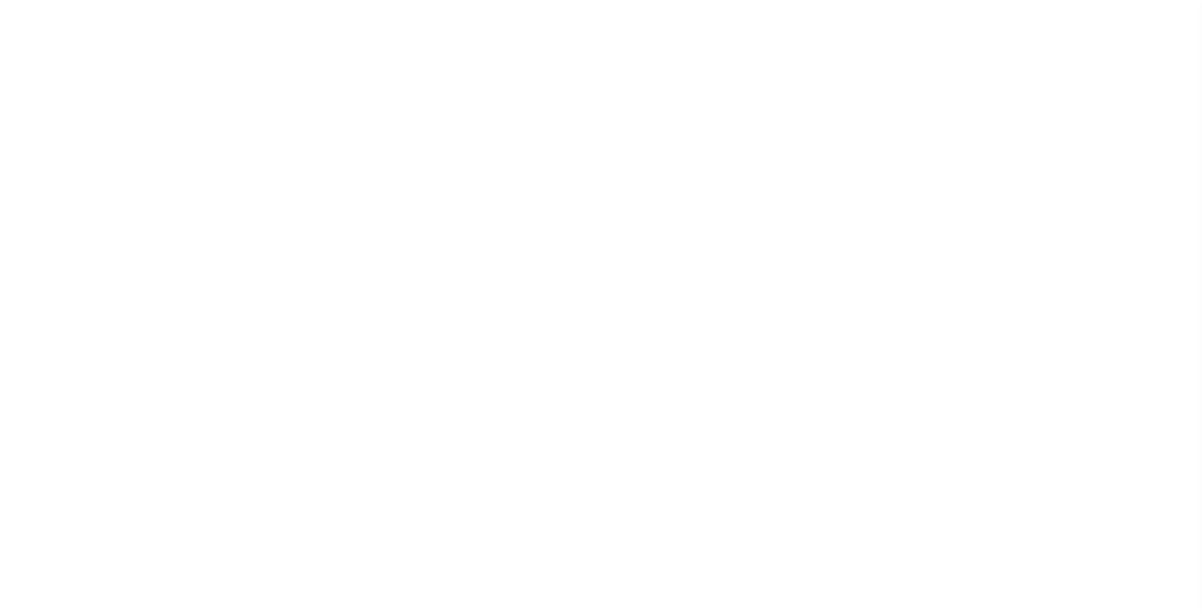
select select
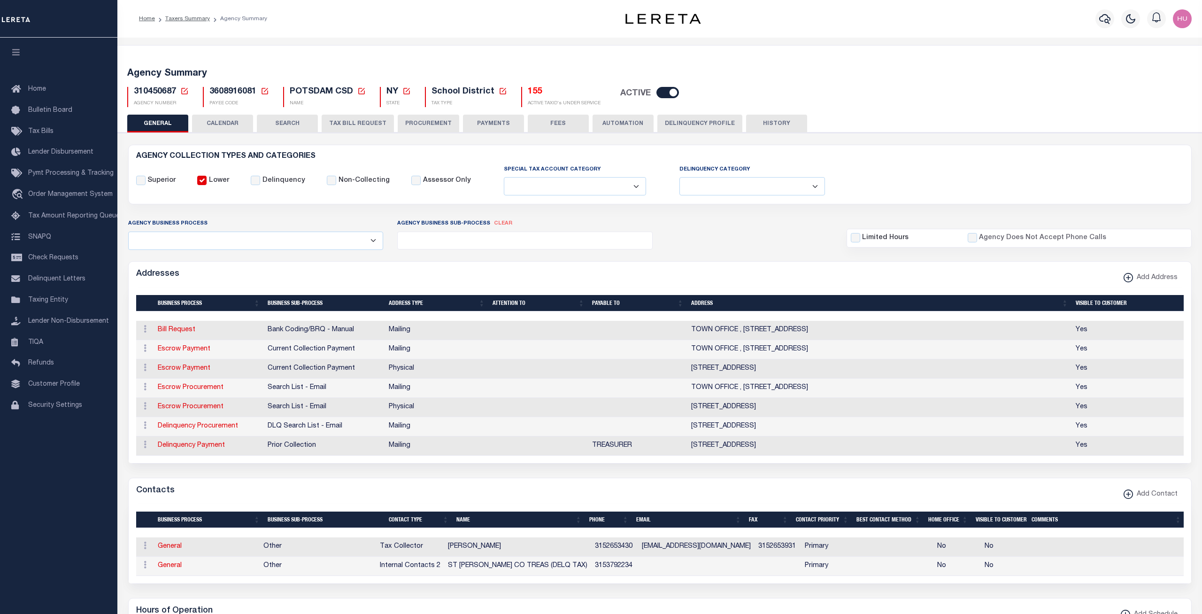
click at [683, 125] on button "Delinquency Profile" at bounding box center [699, 124] width 85 height 18
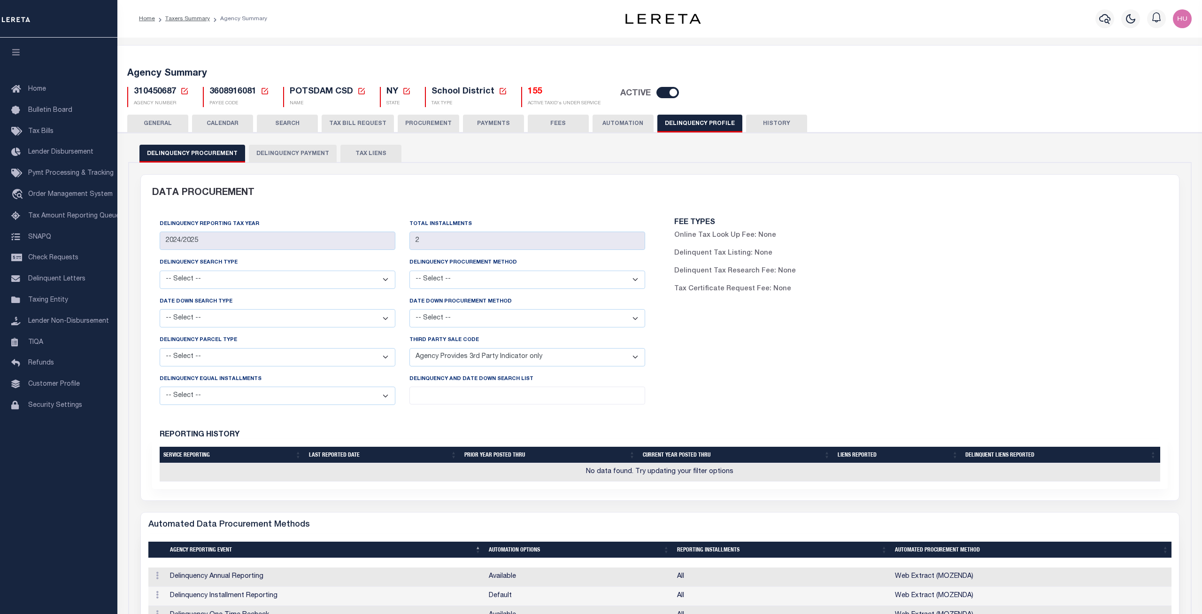
drag, startPoint x: 310, startPoint y: 155, endPoint x: 329, endPoint y: 161, distance: 19.6
click at [309, 155] on button "Delinquency Payment" at bounding box center [293, 154] width 88 height 18
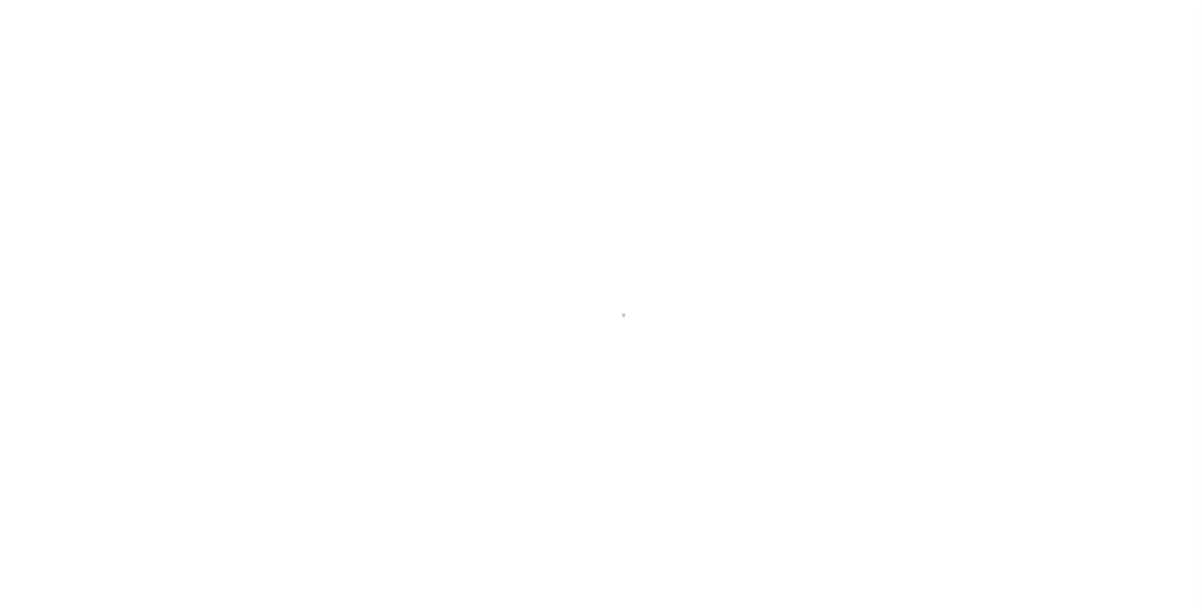
select select "100"
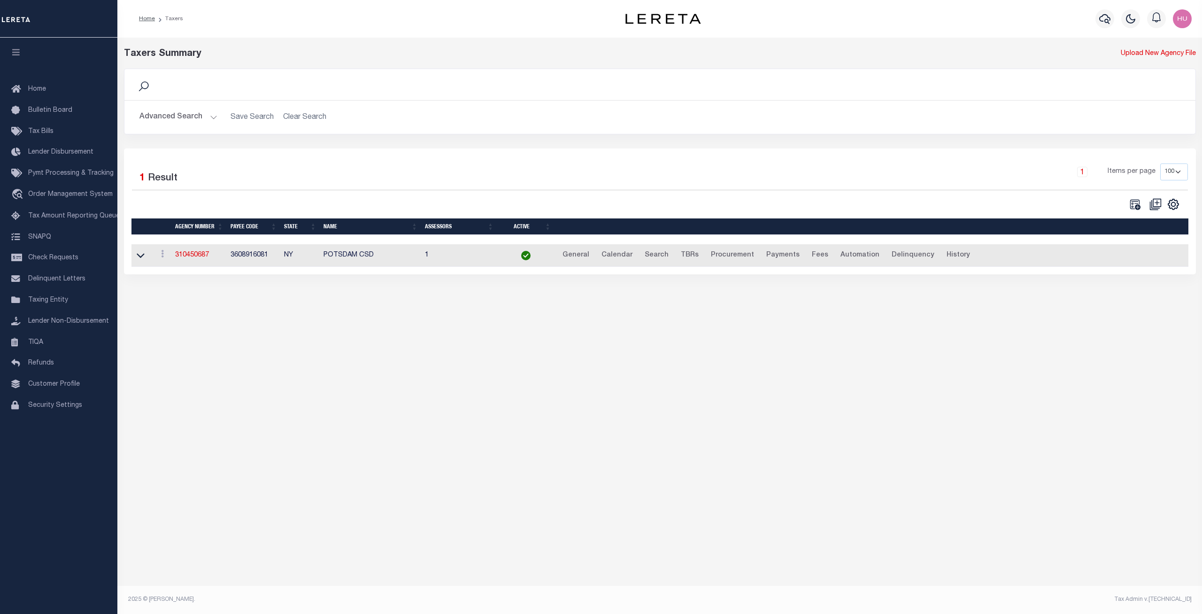
click at [169, 119] on button "Advanced Search" at bounding box center [178, 117] width 78 height 18
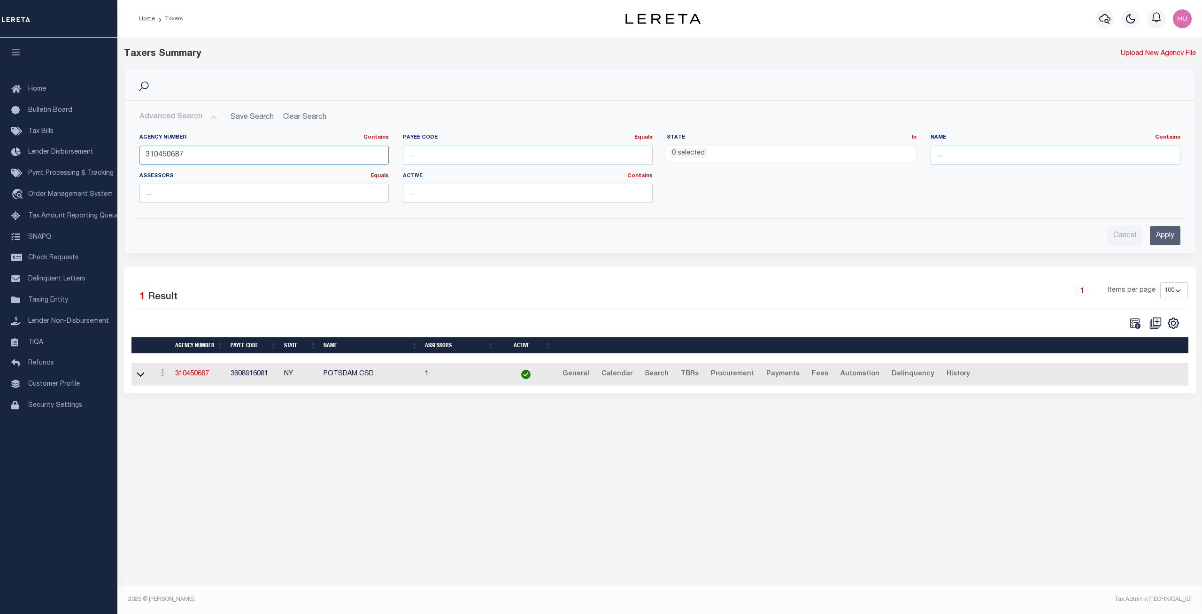
click at [159, 148] on input "310450687" at bounding box center [264, 155] width 250 height 19
paste input "4000"
type input "310454000"
click at [1163, 234] on input "Apply" at bounding box center [1165, 235] width 31 height 19
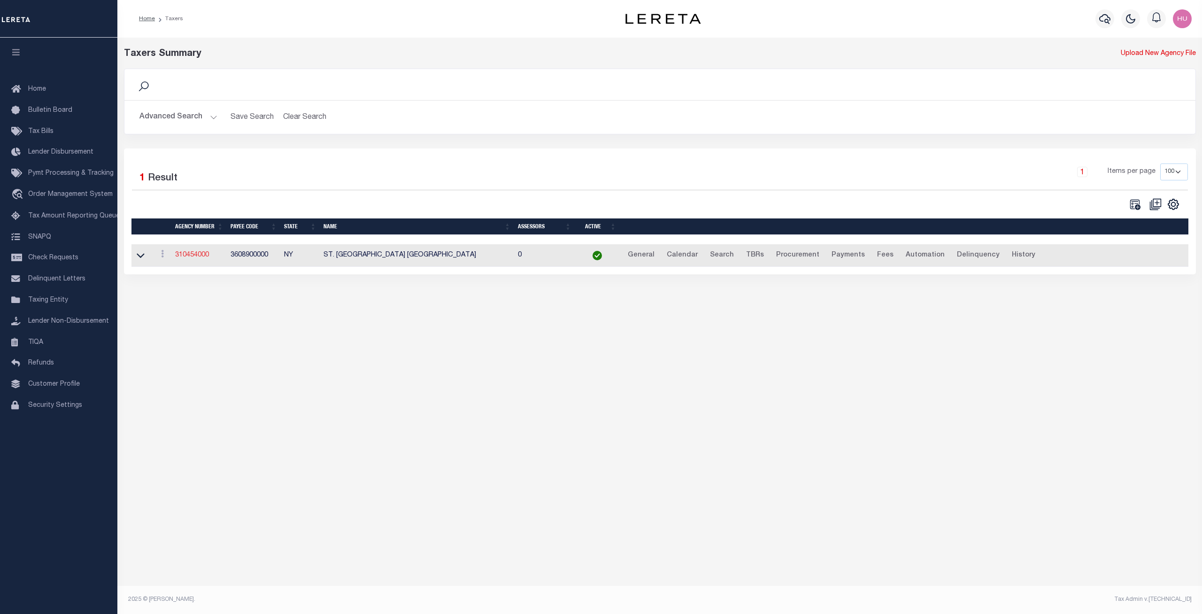
click at [197, 257] on link "310454000" at bounding box center [192, 255] width 34 height 7
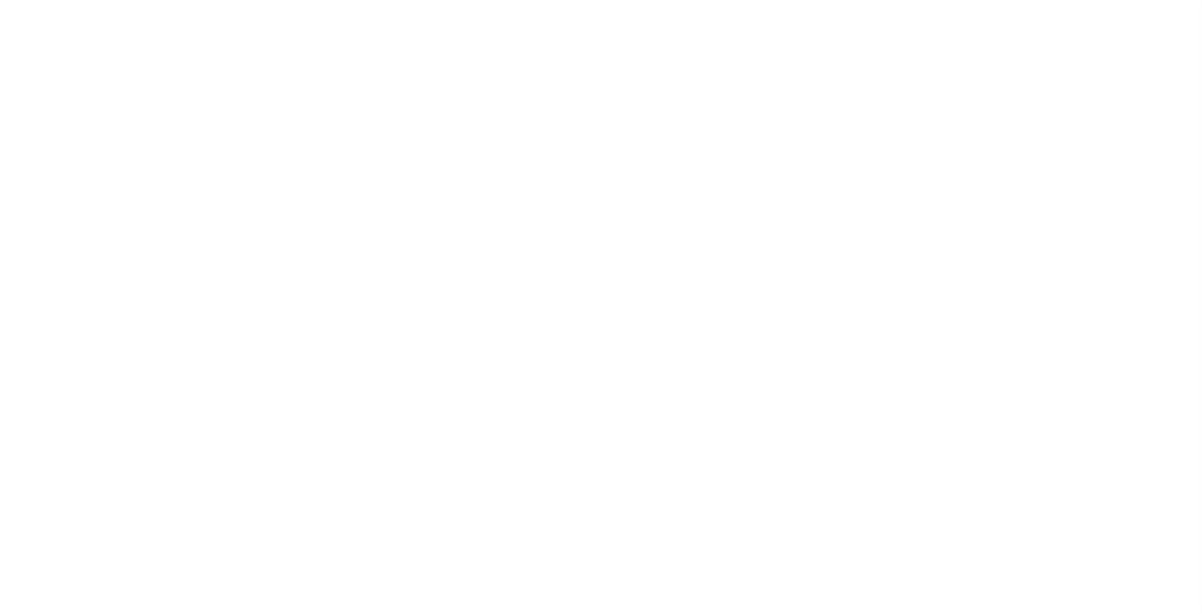
select select "1"
select select
select select "SCPY"
select select "CPYM"
select select "WEB"
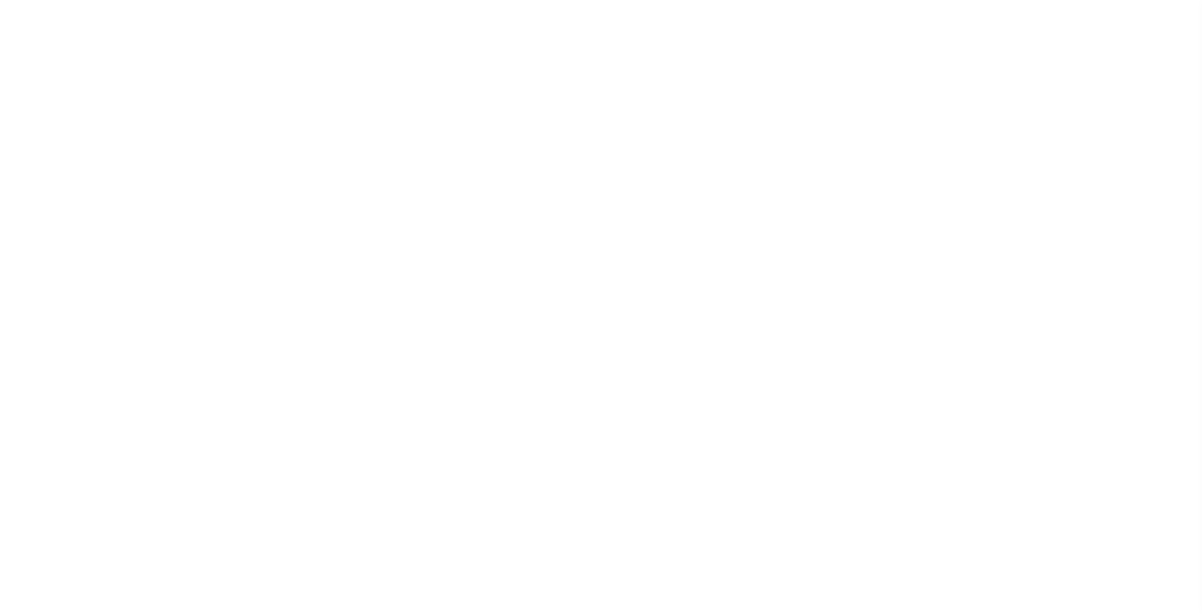
select select "API"
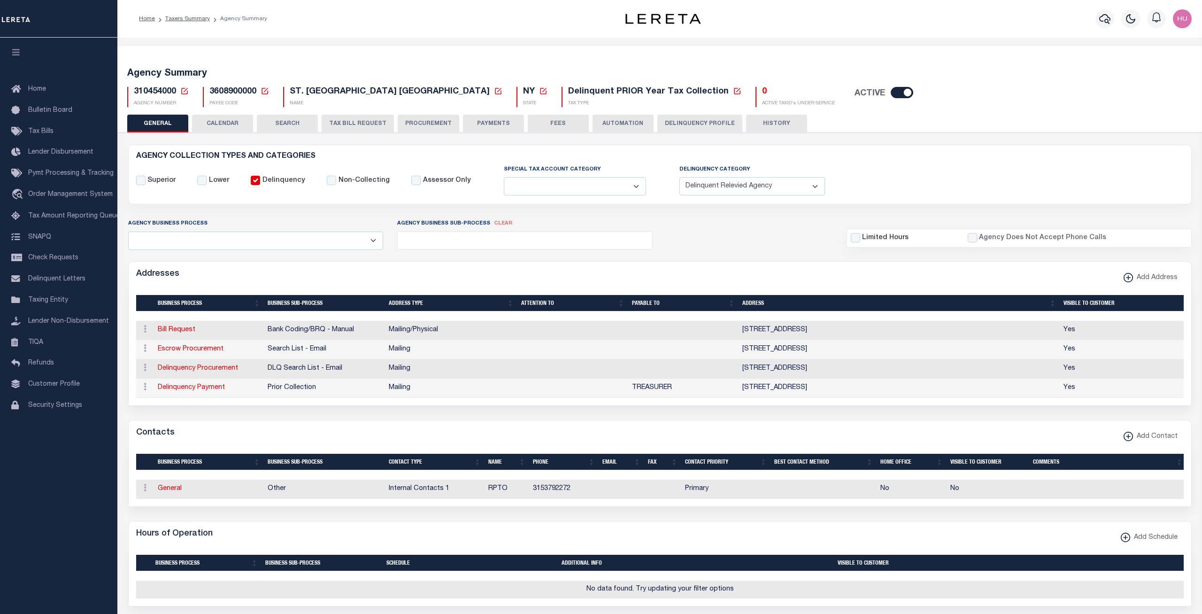
click at [692, 124] on button "Delinquency Profile" at bounding box center [699, 124] width 85 height 18
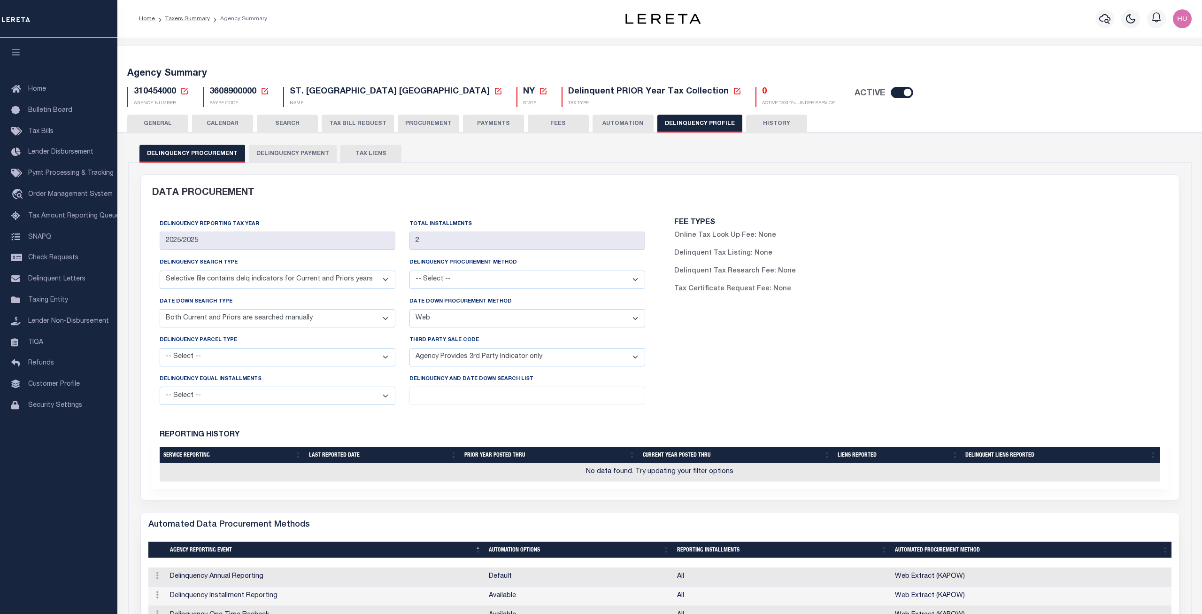
click at [296, 152] on button "Delinquency Payment" at bounding box center [293, 154] width 88 height 18
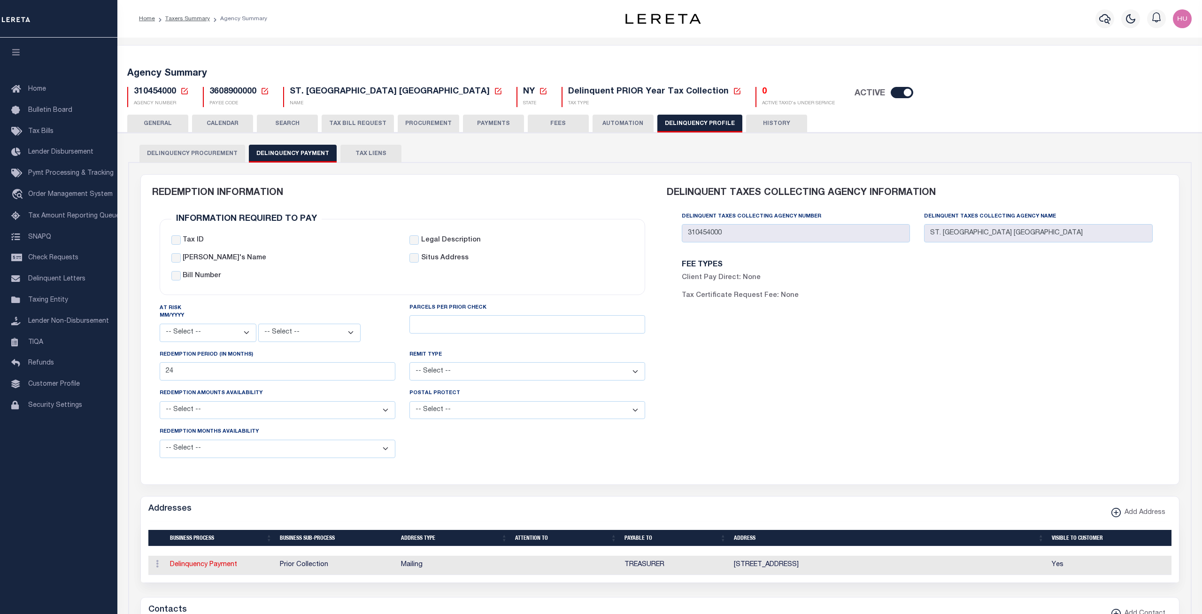
click at [158, 123] on button "GENERAL" at bounding box center [157, 124] width 61 height 18
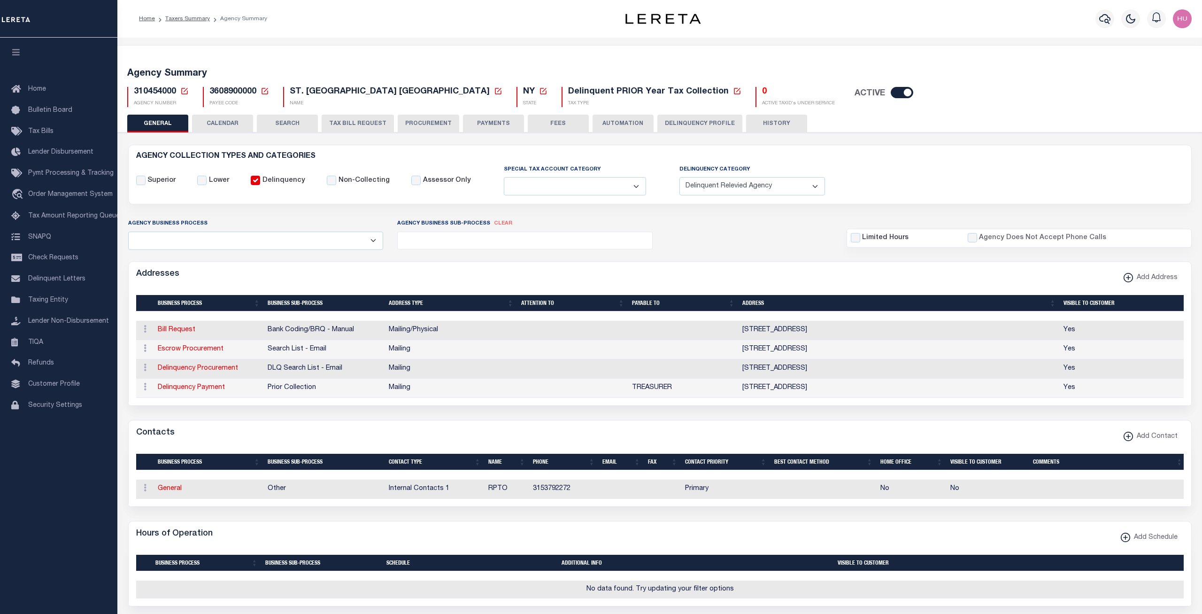
click at [399, 156] on h6 "AGENCY COLLECTION TYPES AND CATEGORIES" at bounding box center [659, 157] width 1047 height 8
